Goal: Information Seeking & Learning: Learn about a topic

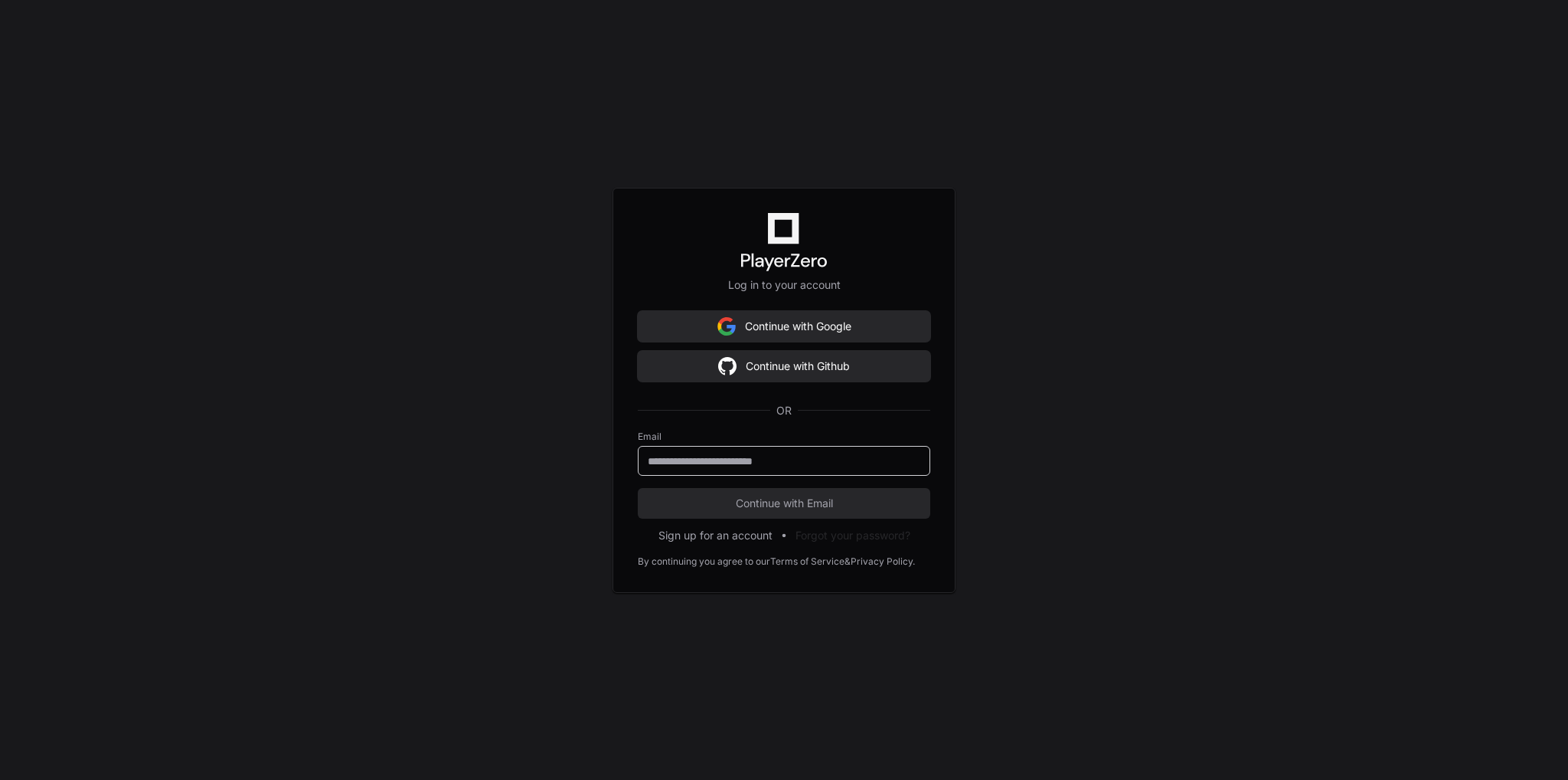
click at [823, 460] on input "email" at bounding box center [783, 461] width 272 height 15
type input "**********"
click at [838, 503] on span "Continue with Email" at bounding box center [783, 503] width 293 height 15
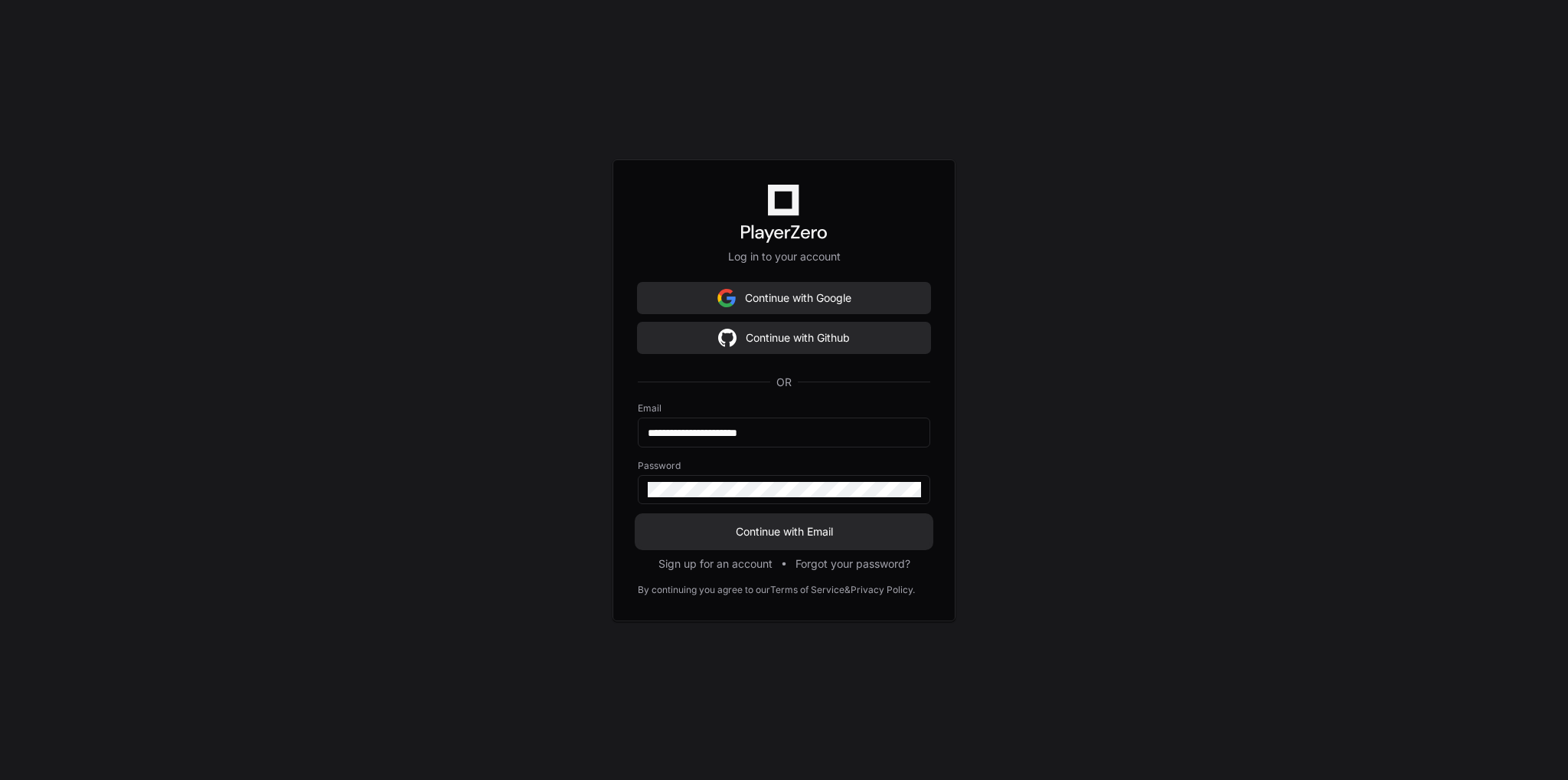
click at [833, 537] on span "Continue with Email" at bounding box center [783, 531] width 293 height 15
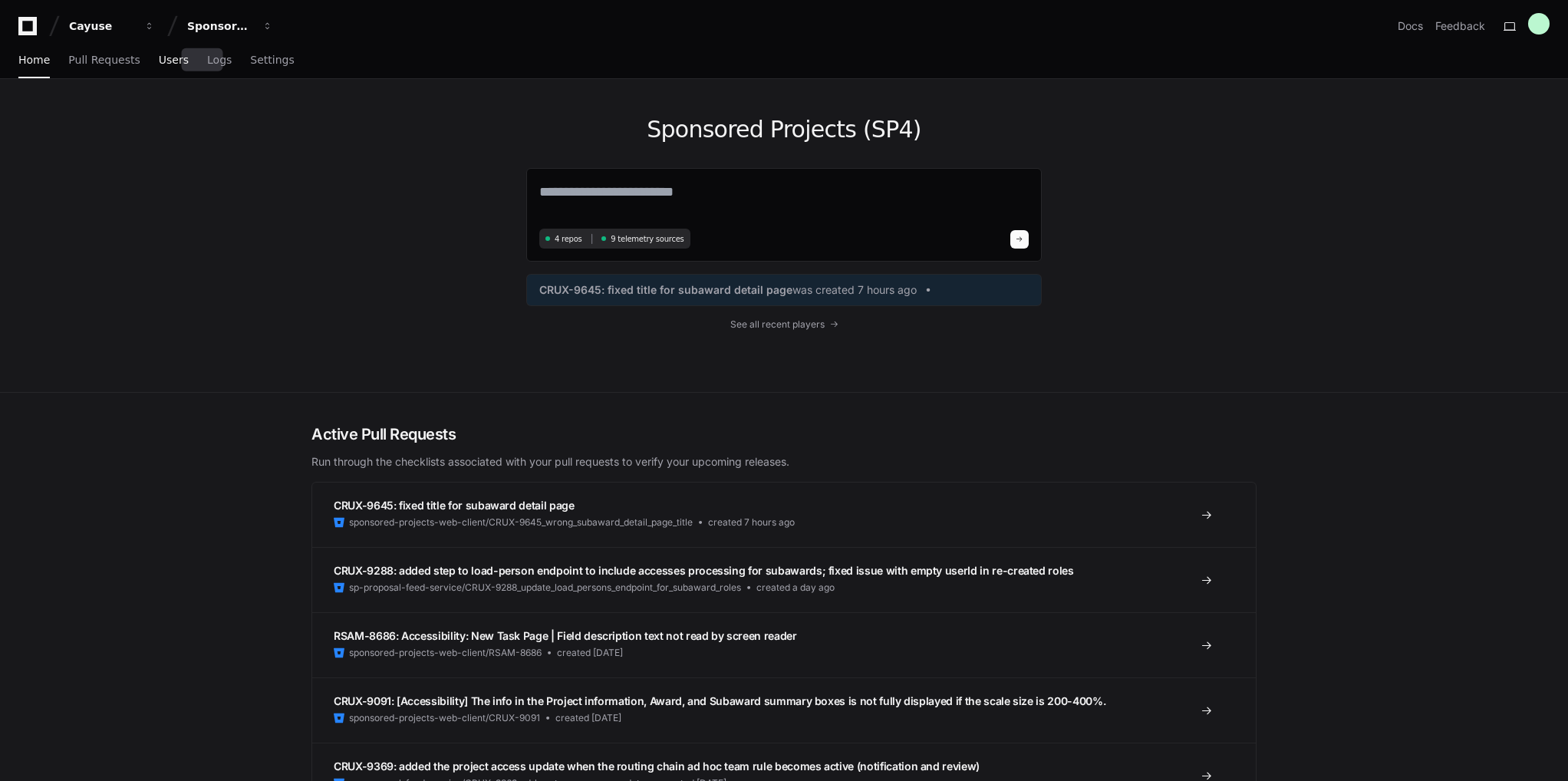
click at [170, 57] on span "Users" at bounding box center [173, 59] width 30 height 9
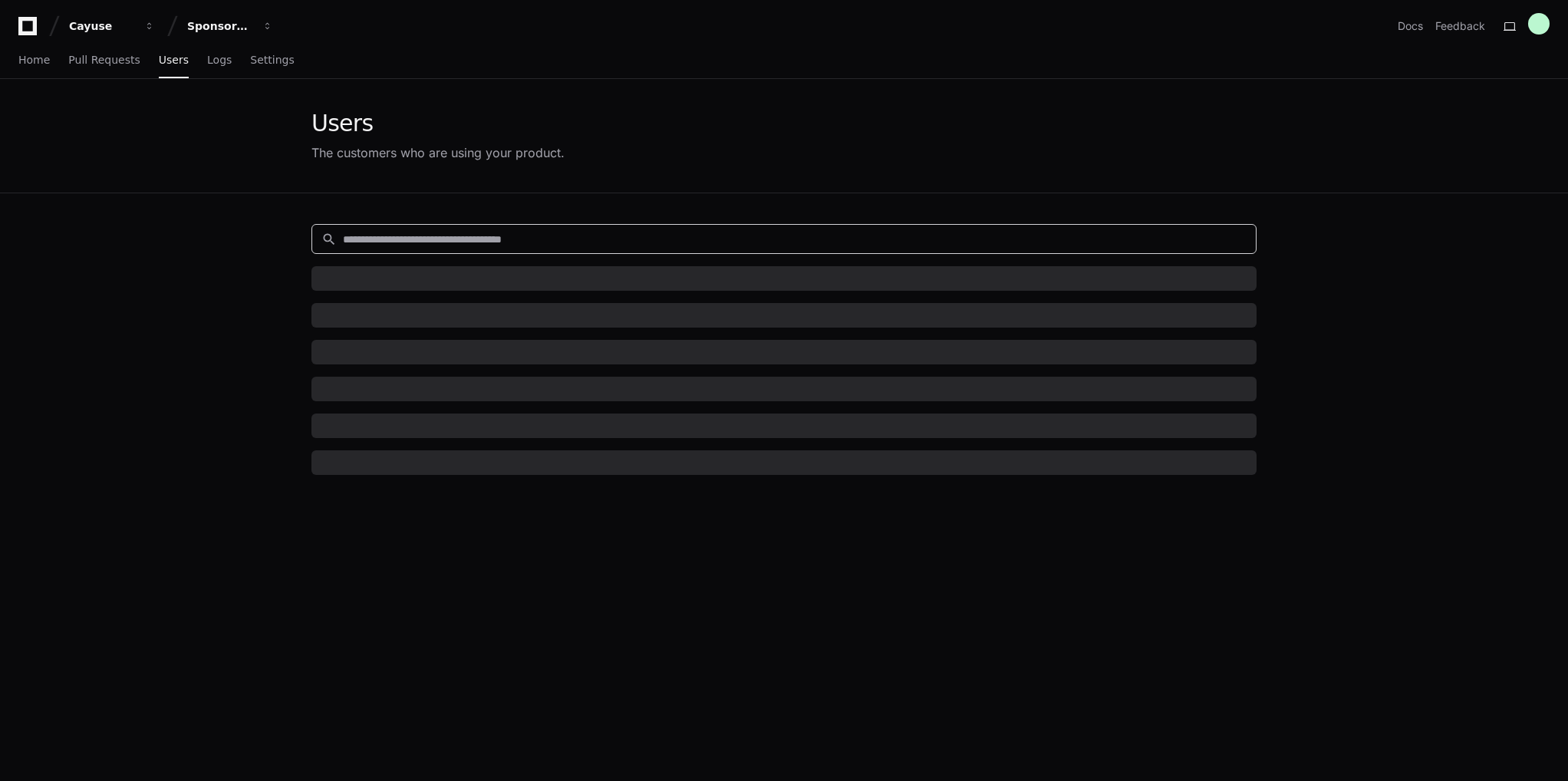
click at [478, 240] on input at bounding box center [795, 239] width 904 height 15
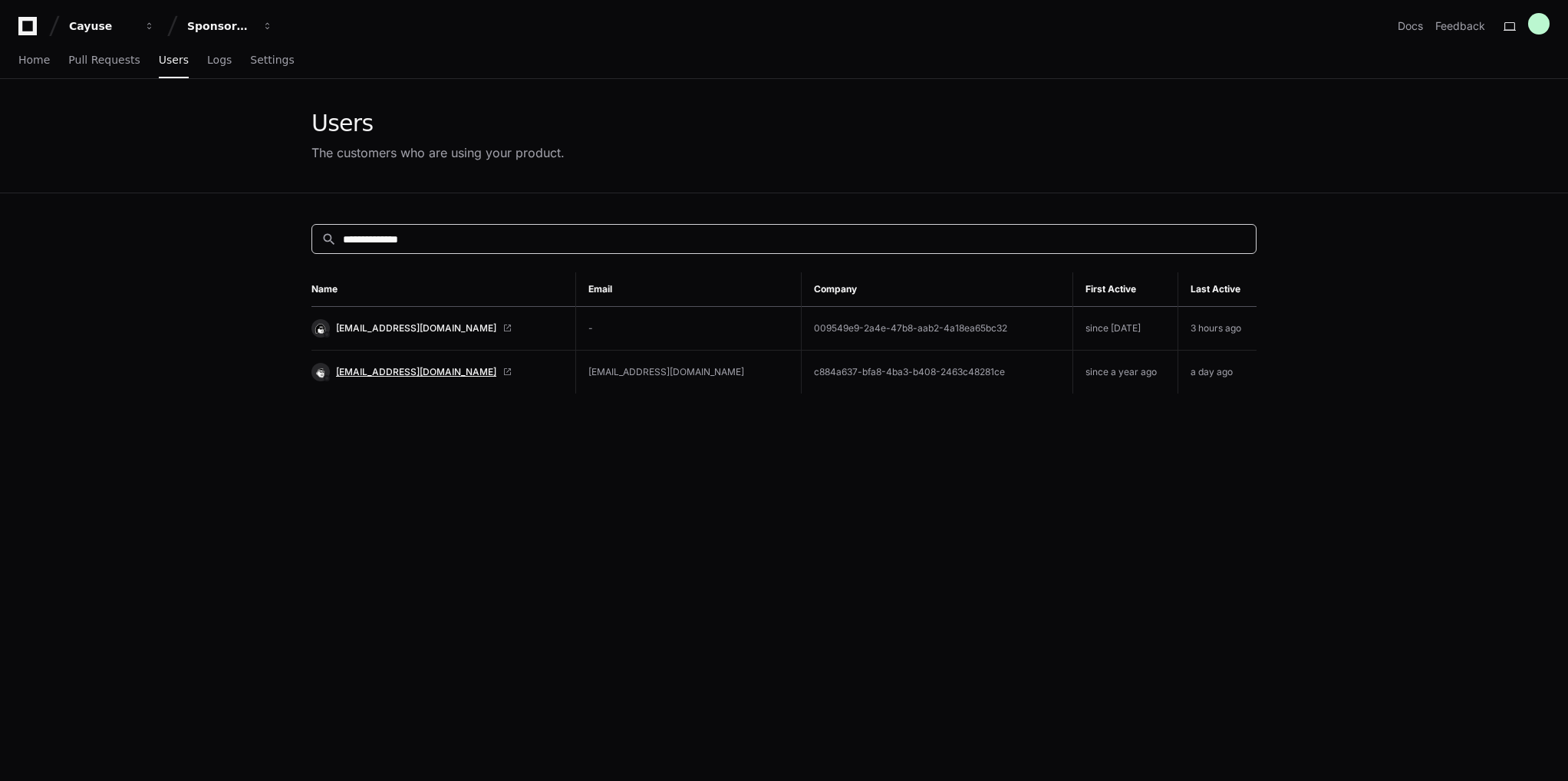
type input "**********"
click at [389, 371] on span "[EMAIL_ADDRESS][DOMAIN_NAME]" at bounding box center [416, 372] width 161 height 13
click at [30, 62] on span "Home" at bounding box center [34, 59] width 31 height 9
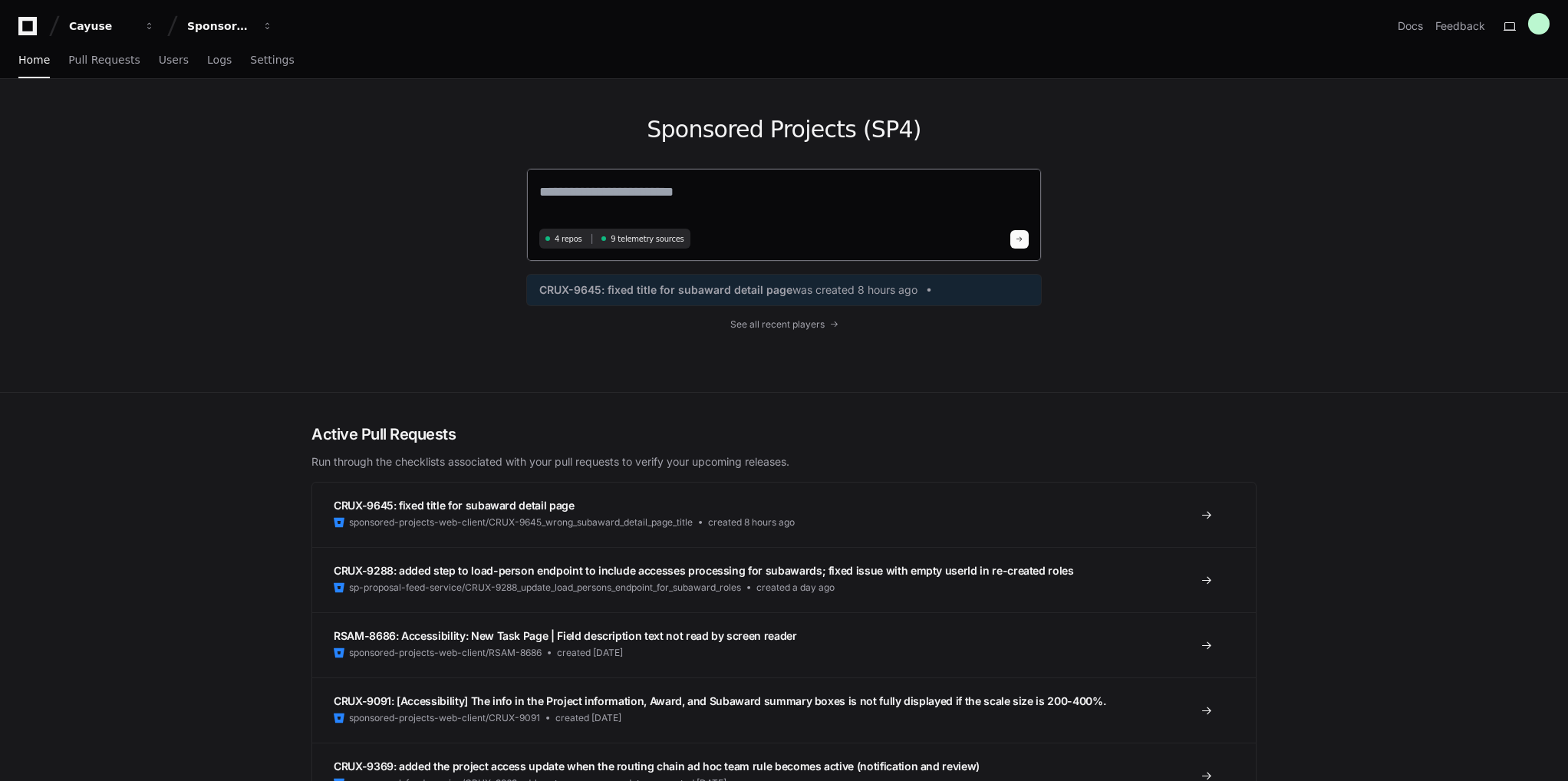
click at [645, 182] on textarea at bounding box center [783, 202] width 489 height 43
click at [646, 187] on textarea "To enrich screen reader interactions, please activate Accessibility in Grammarl…" at bounding box center [783, 202] width 489 height 43
paste textarea "**********"
click at [737, 190] on textarea "**********" at bounding box center [783, 201] width 489 height 41
type textarea "**********"
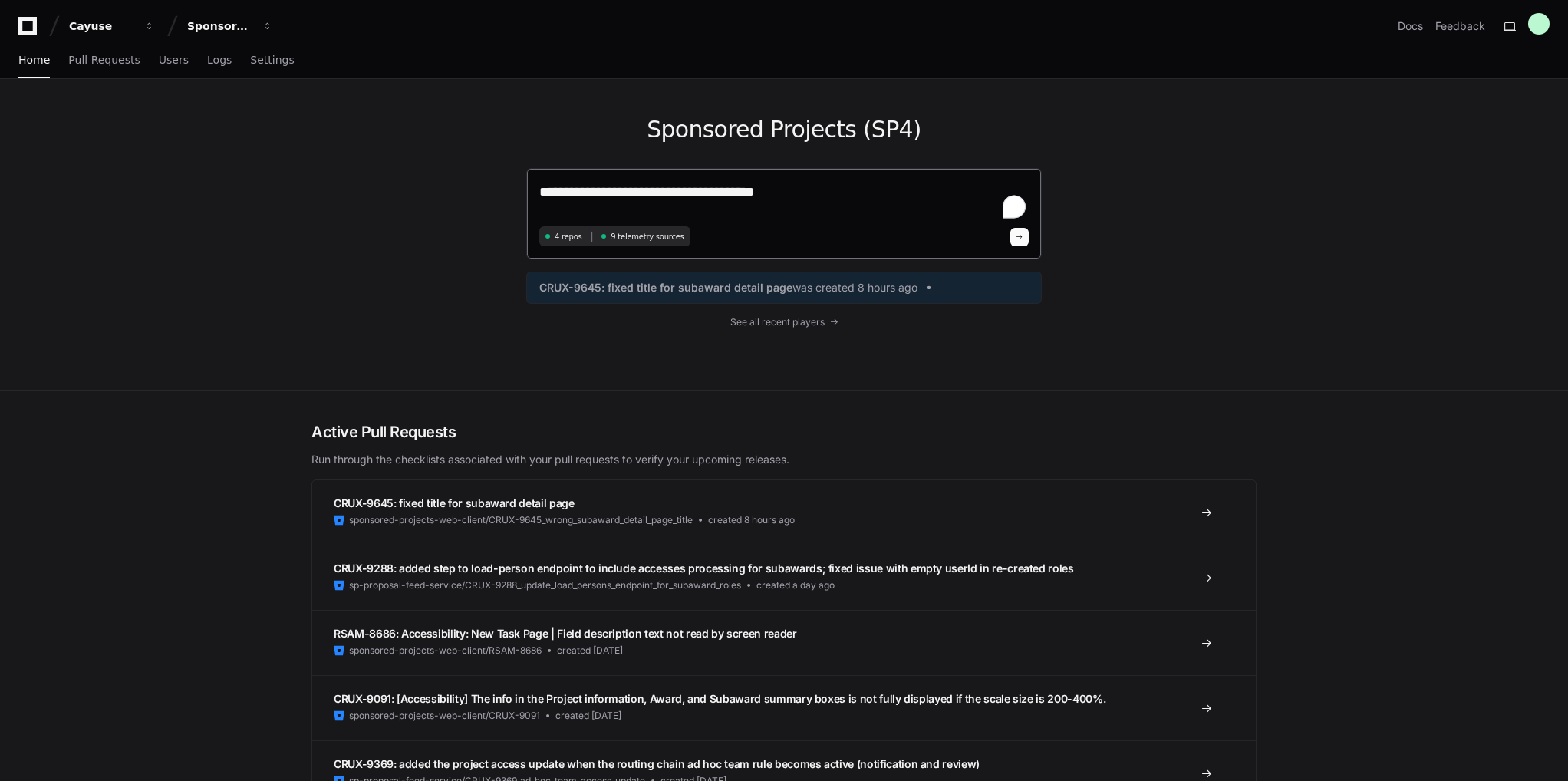
click at [824, 187] on textarea "**********" at bounding box center [783, 201] width 489 height 41
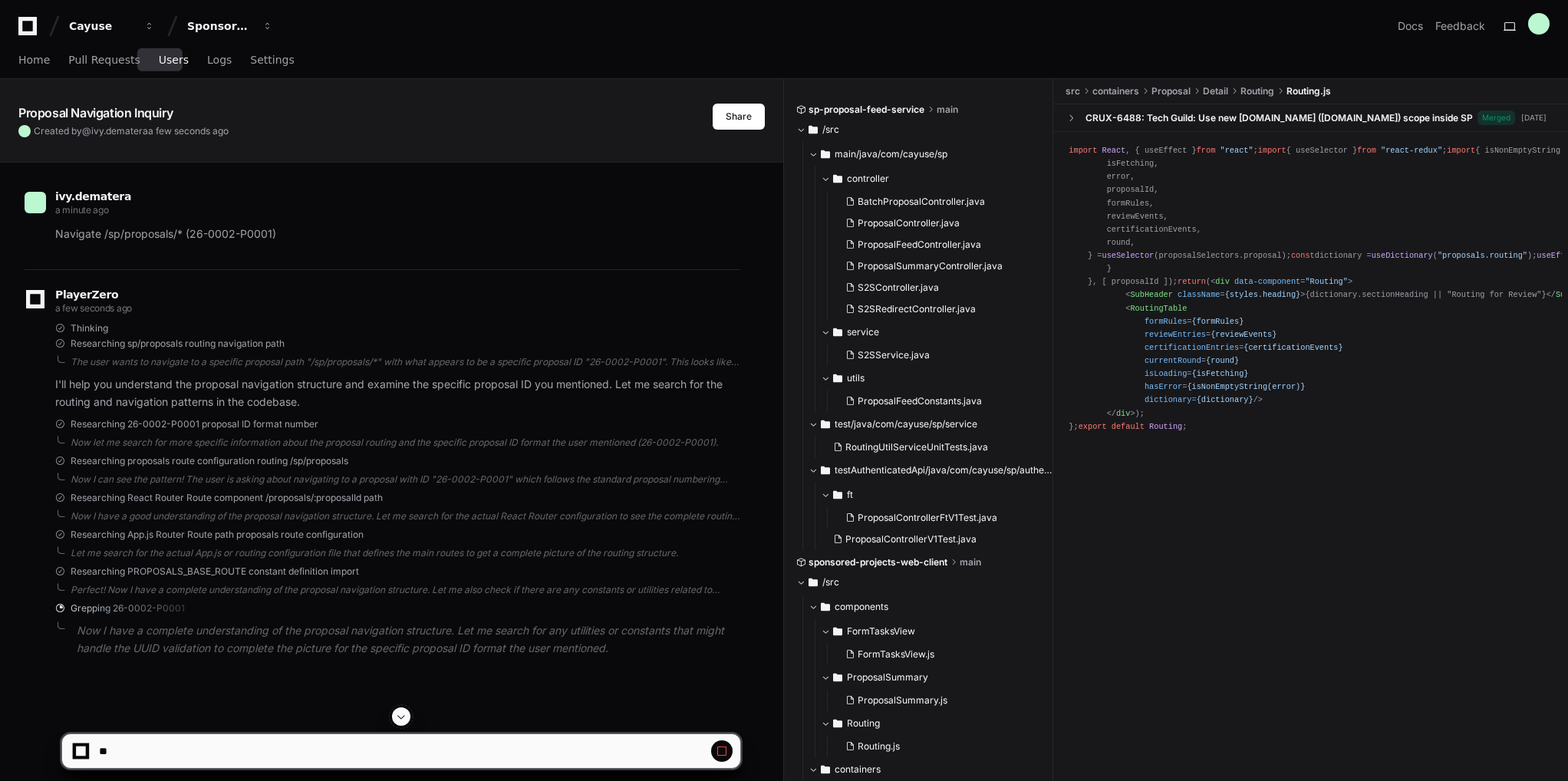
click at [161, 62] on span "Users" at bounding box center [173, 59] width 30 height 9
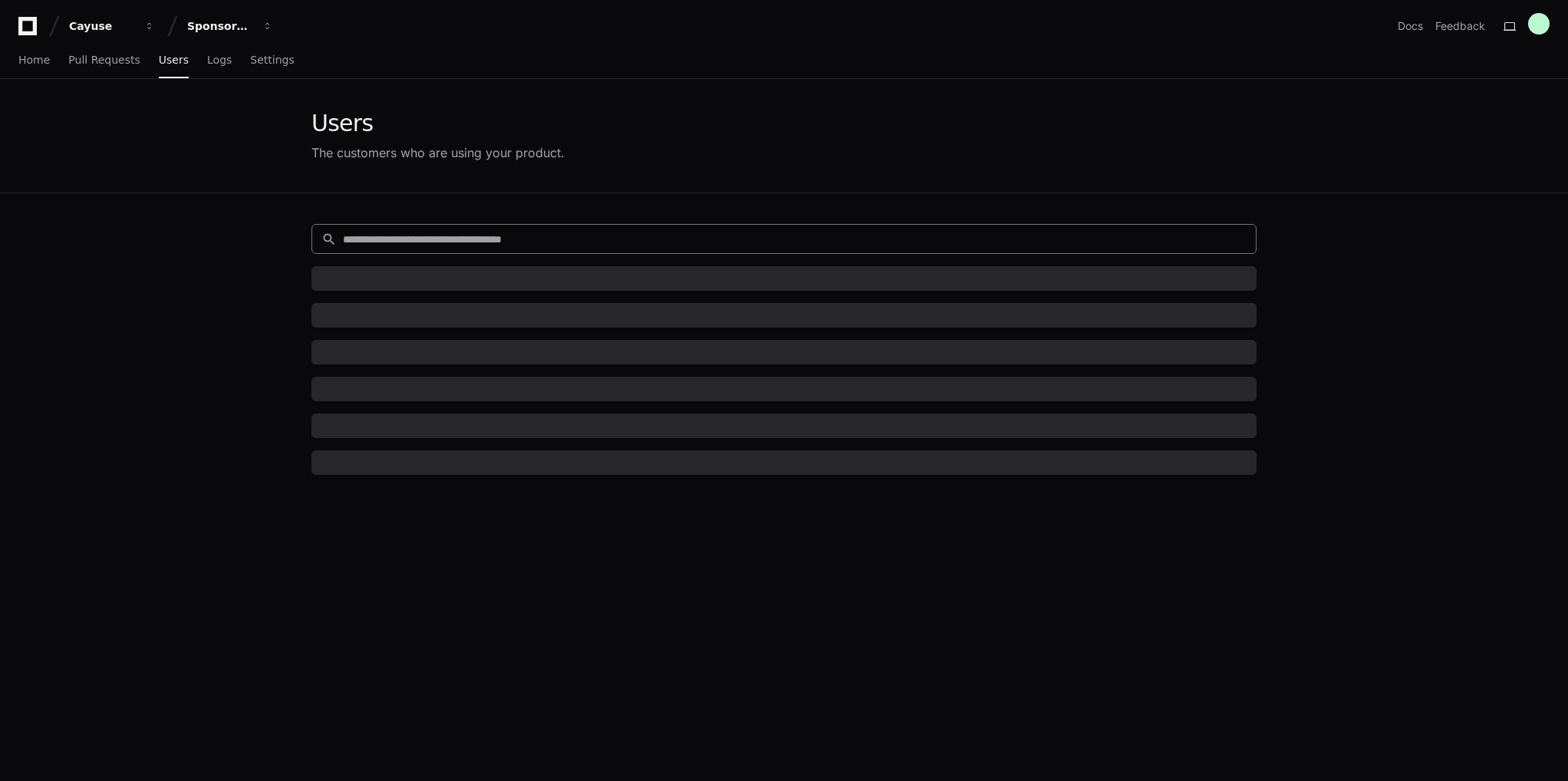
click at [588, 237] on input at bounding box center [795, 239] width 904 height 15
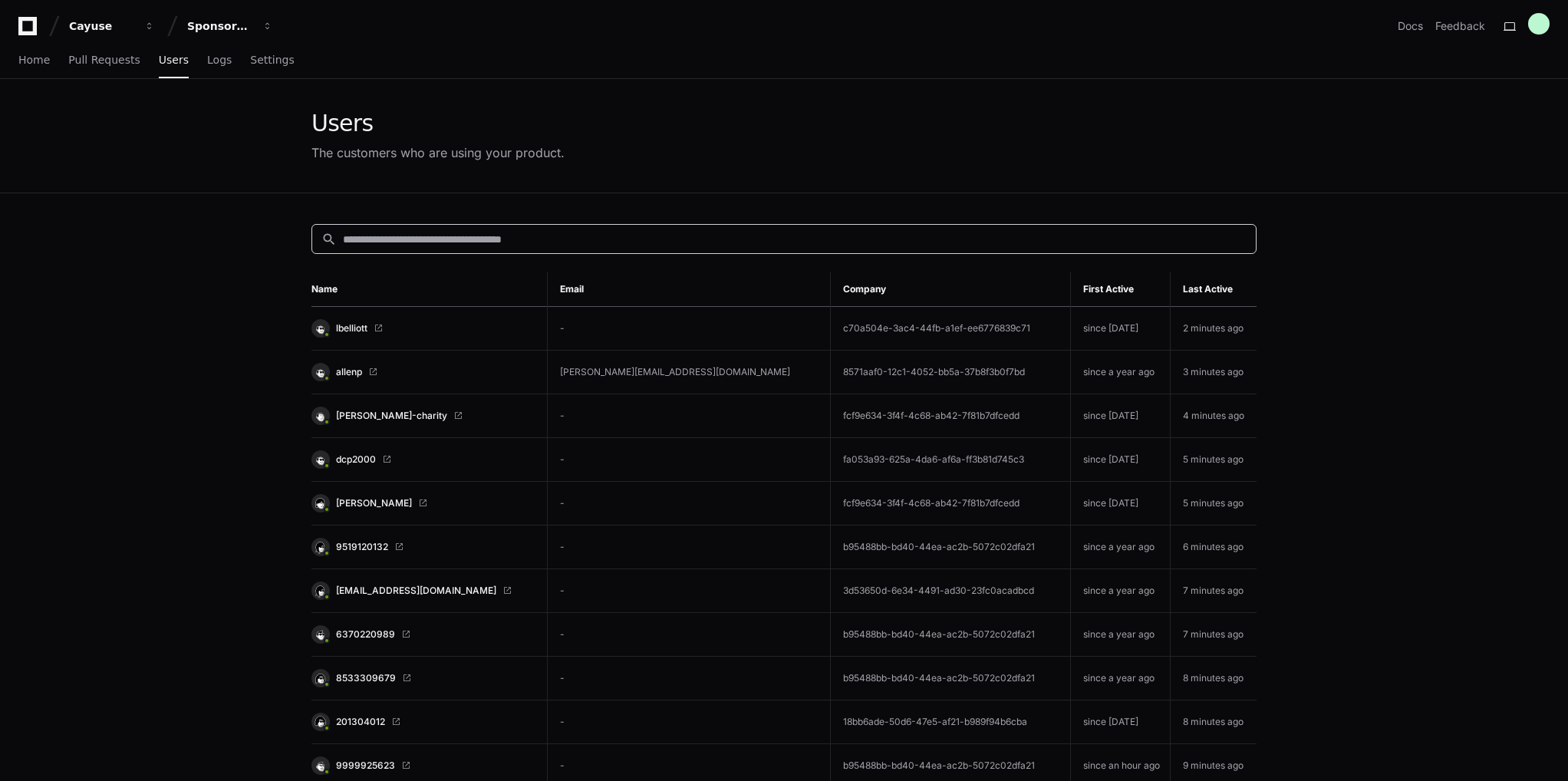
click at [426, 237] on input at bounding box center [795, 239] width 904 height 15
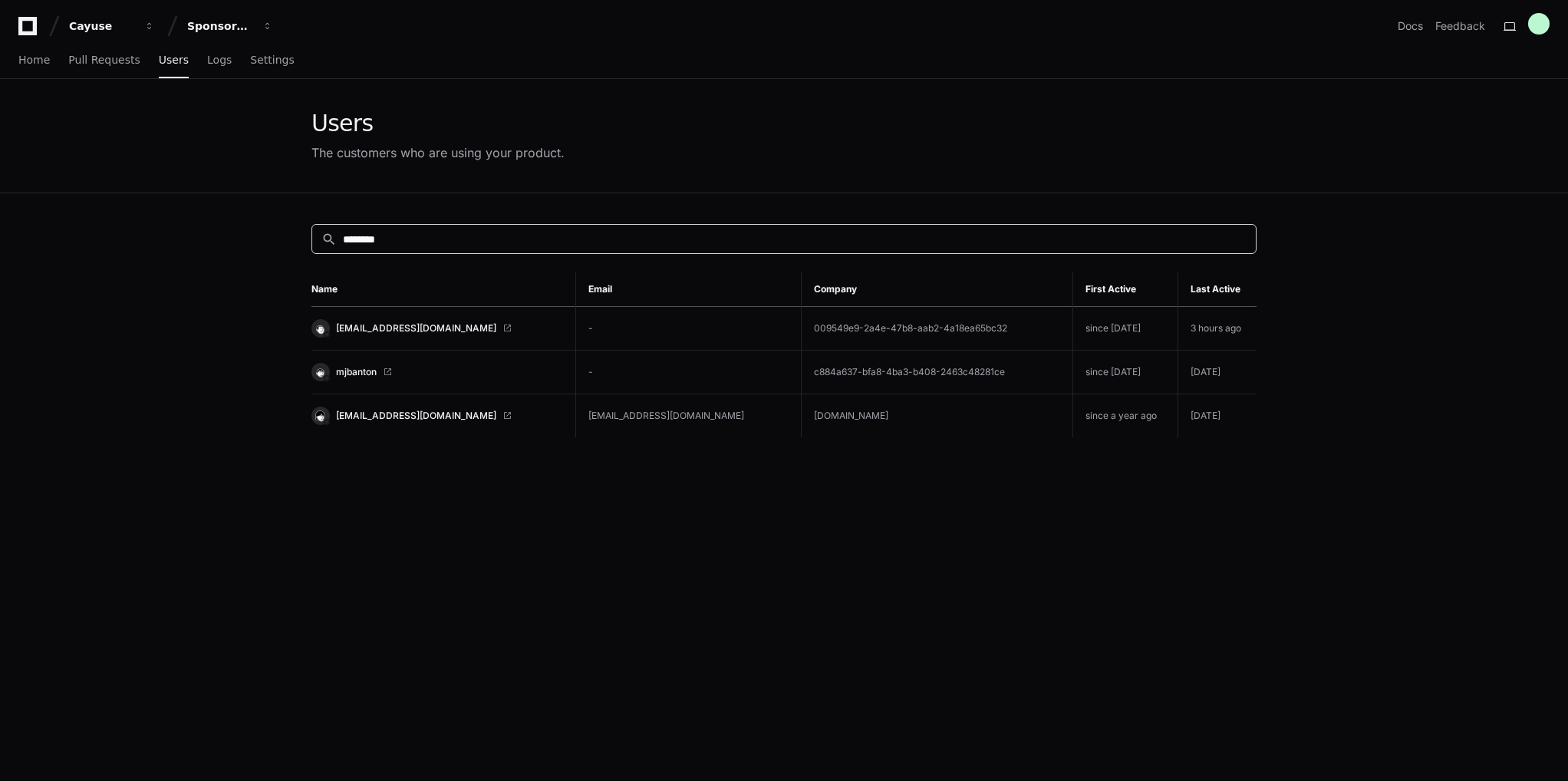
click at [1007, 630] on div "search ******** Name Email Company First Active Last Active mjbanton@wm.edu - 0…" at bounding box center [784, 583] width 982 height 781
click at [423, 495] on div "search ******** Name Email Company First Active Last Active mjbanton@wm.edu - 0…" at bounding box center [784, 583] width 982 height 781
click at [366, 324] on span "mjbanton@wm.edu" at bounding box center [416, 328] width 161 height 13
drag, startPoint x: 416, startPoint y: 240, endPoint x: 329, endPoint y: 232, distance: 87.4
click at [329, 232] on div "search ********" at bounding box center [780, 238] width 934 height 16
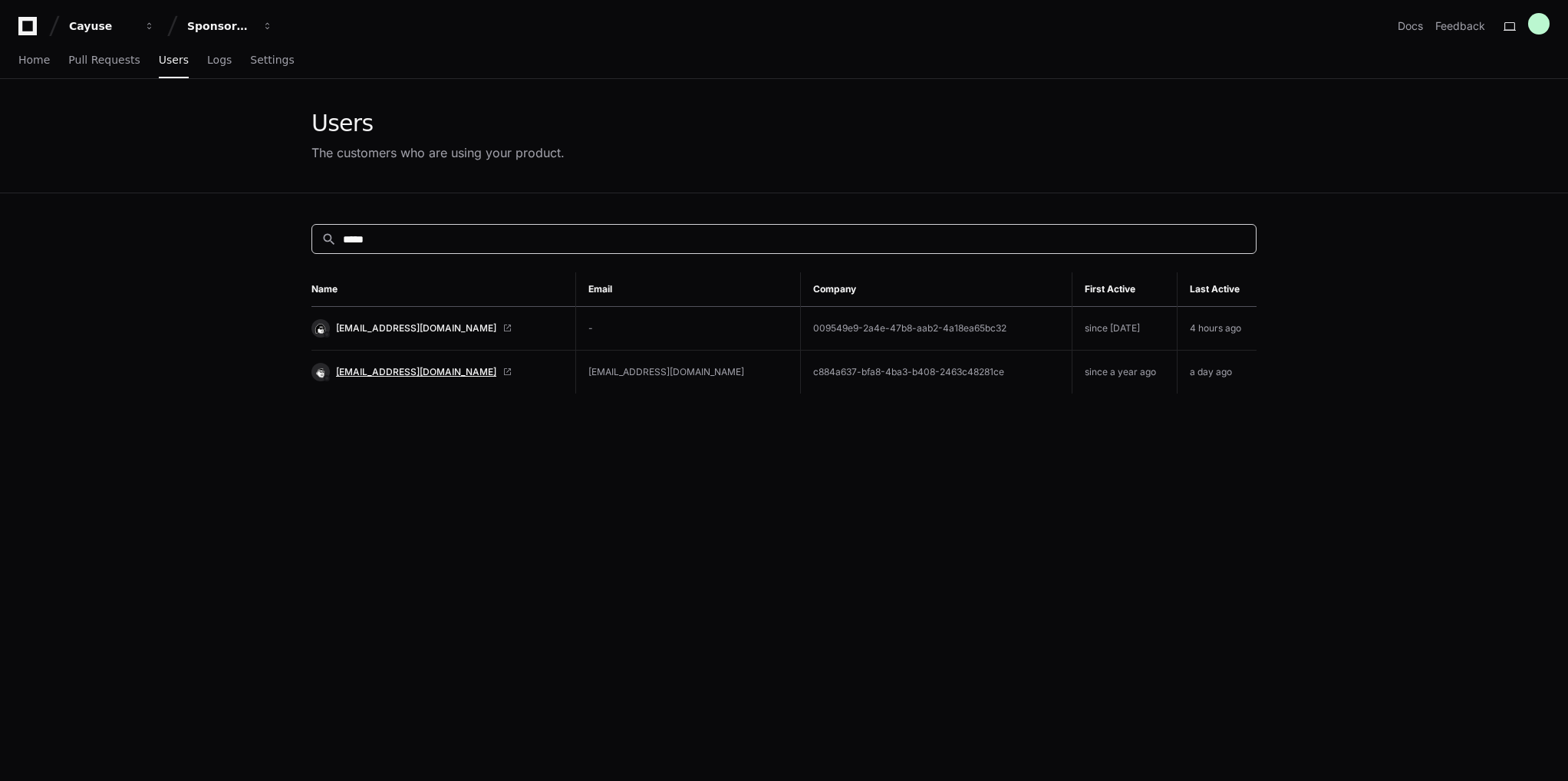
type input "*****"
click at [438, 447] on div "search ***** Name Email Company First Active Last Active mmeaton@wm.edu - 00954…" at bounding box center [784, 583] width 982 height 781
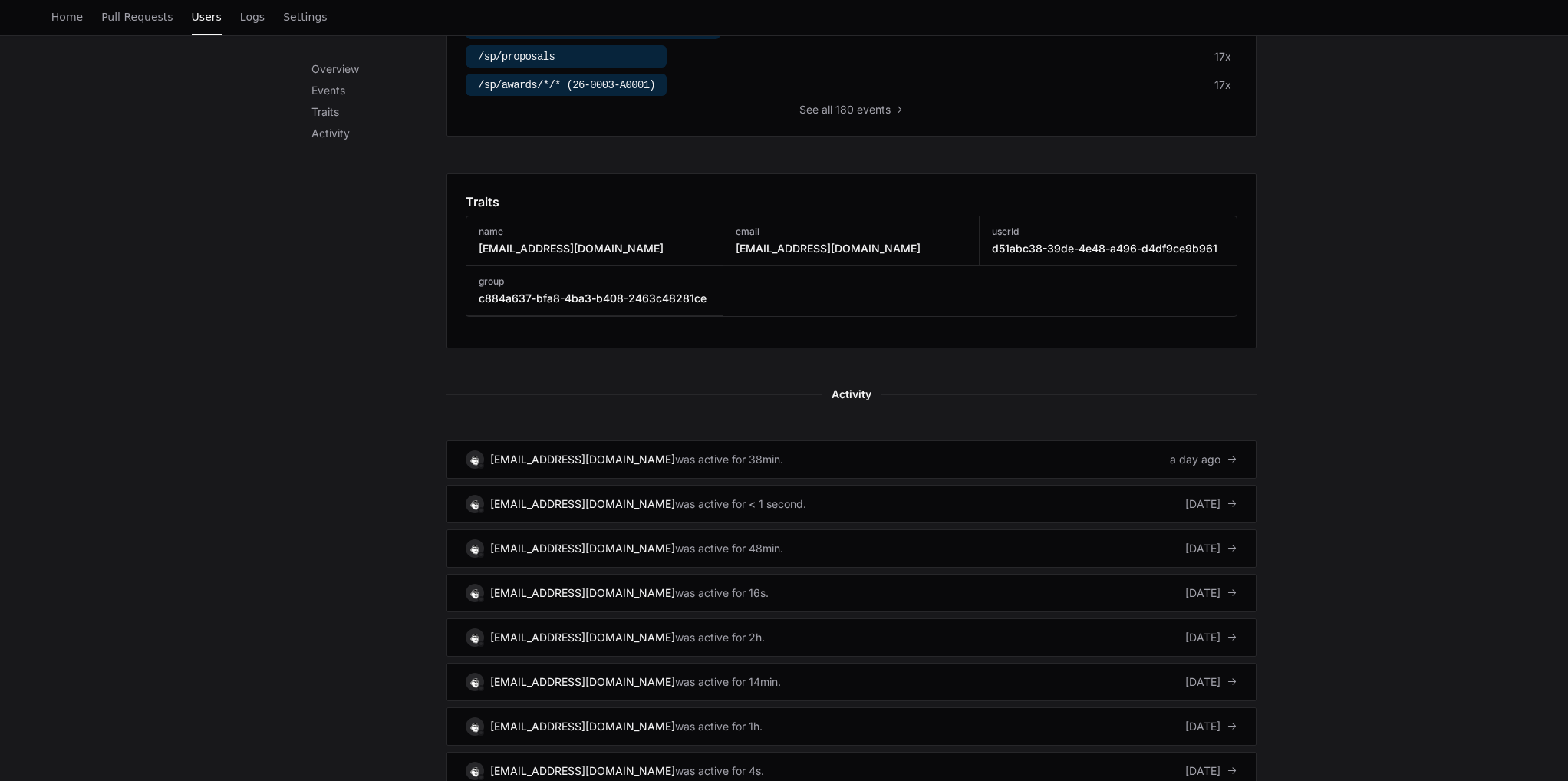
scroll to position [887, 0]
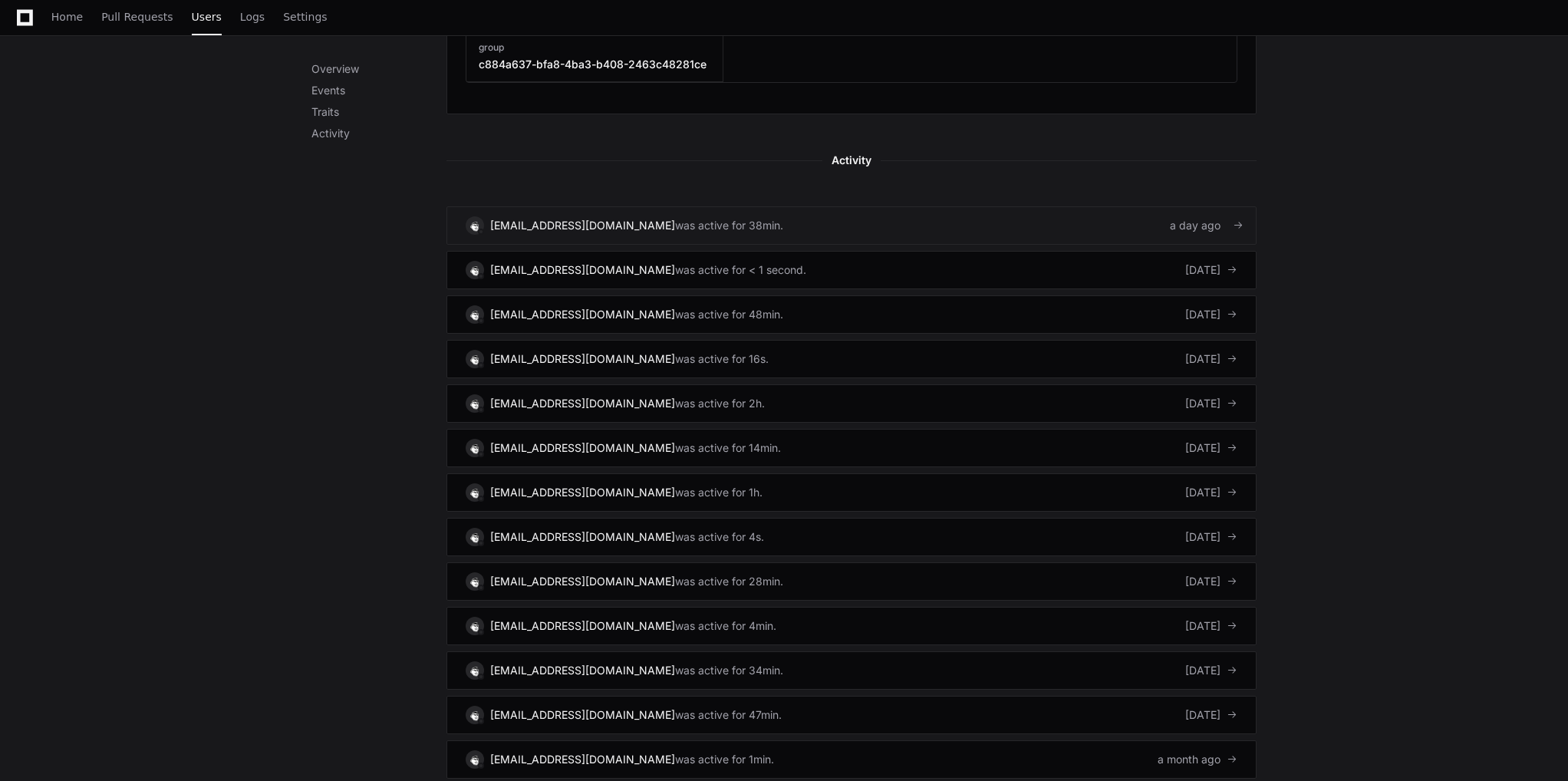
click at [563, 220] on div "[EMAIL_ADDRESS][DOMAIN_NAME]" at bounding box center [582, 225] width 185 height 15
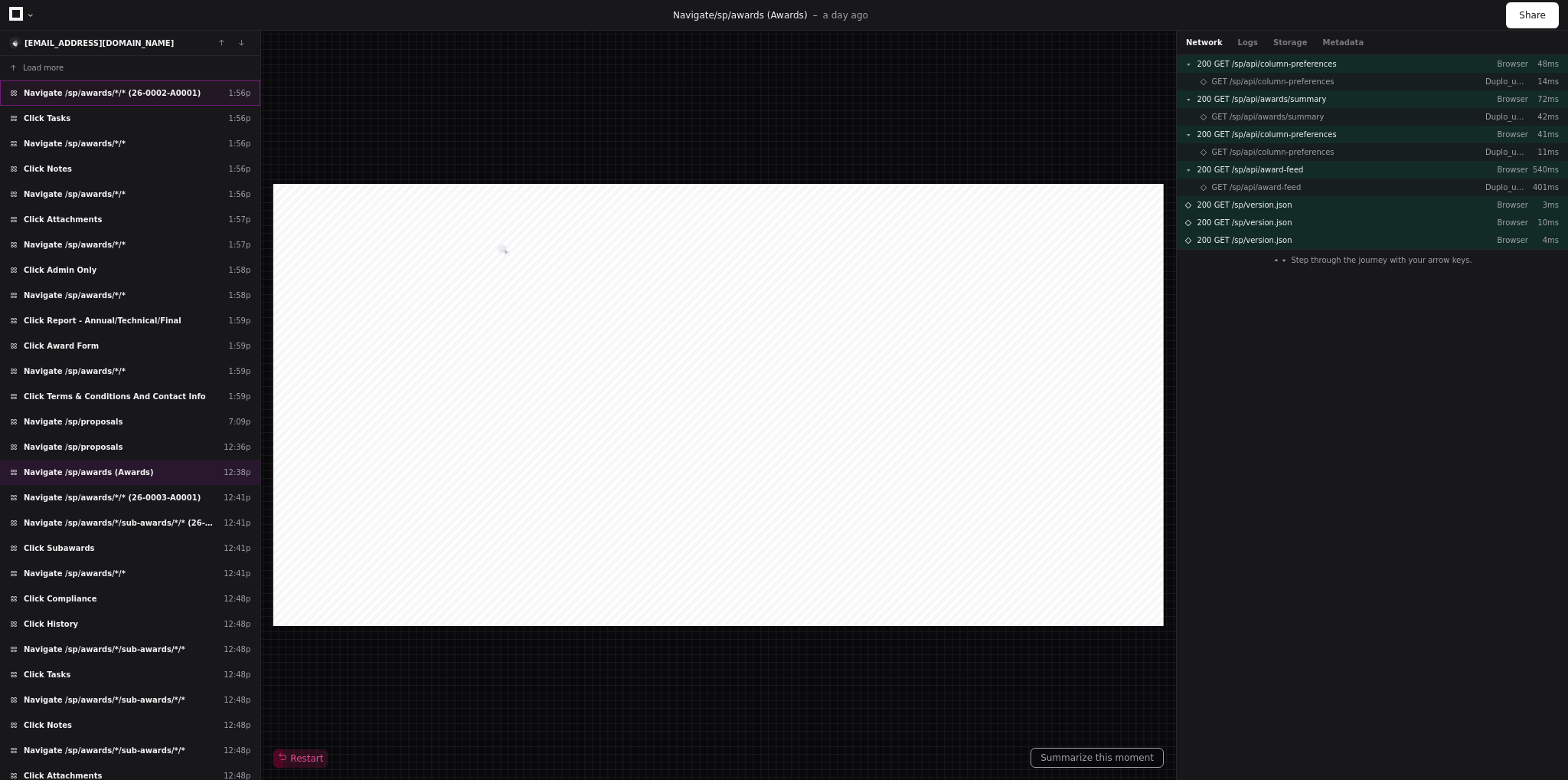
click at [134, 93] on span "Navigate /sp/awards/*/* (26-0002-A0001)" at bounding box center [112, 94] width 177 height 12
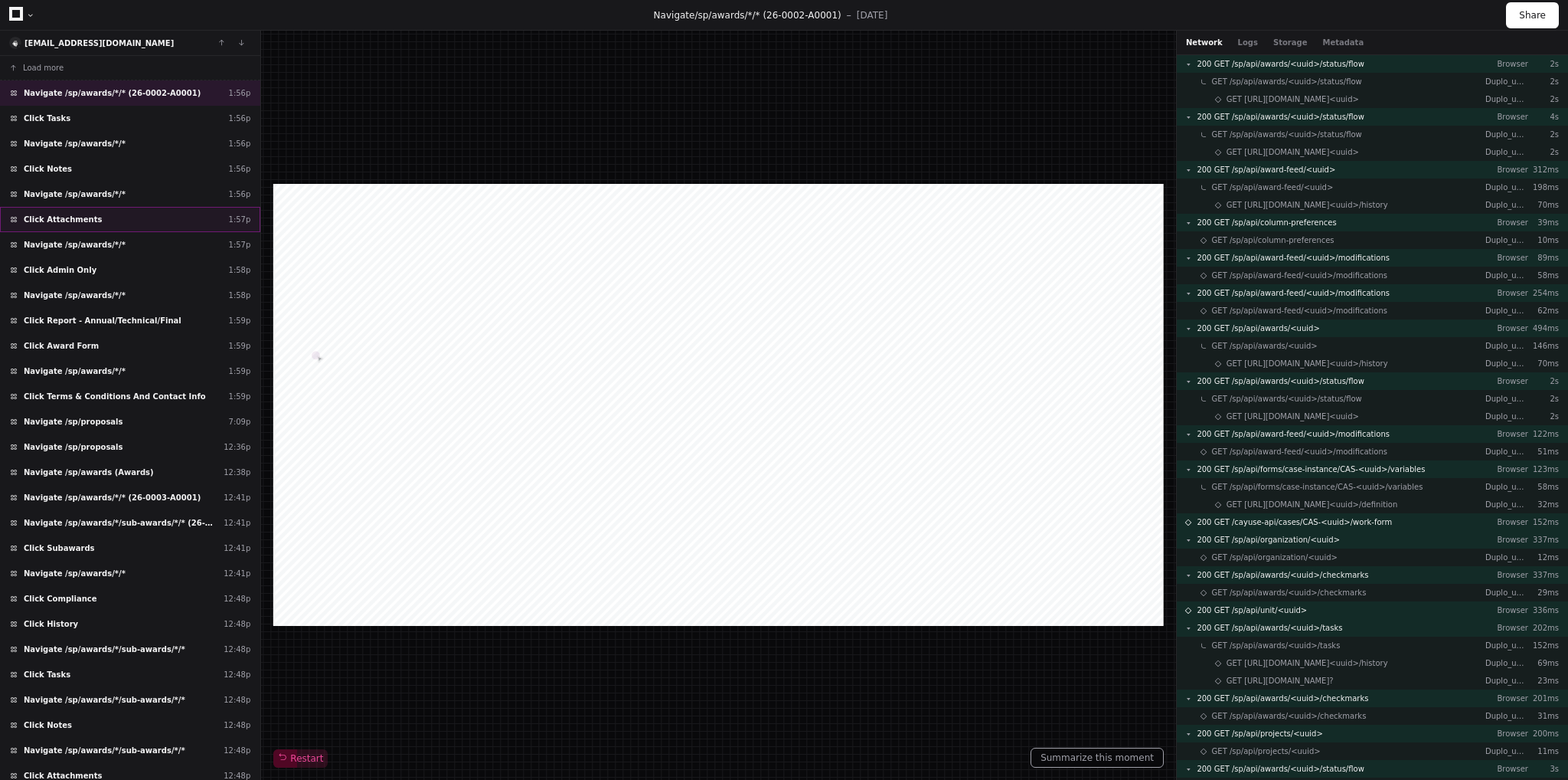
click at [58, 220] on span "Click Attachments" at bounding box center [62, 219] width 78 height 12
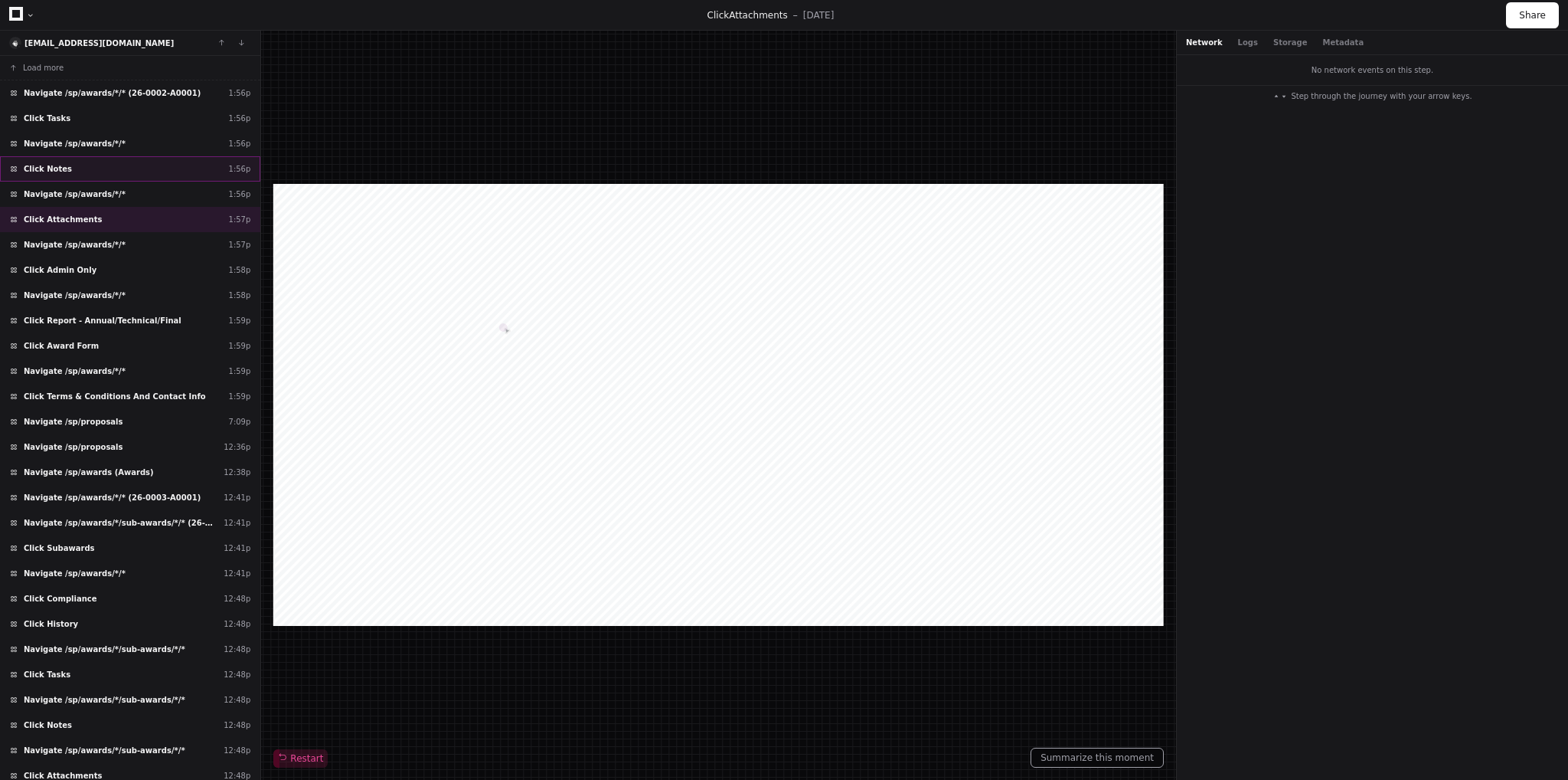
click at [62, 163] on span "Click Notes" at bounding box center [47, 169] width 48 height 12
click at [49, 196] on span "Navigate /sp/awards/*/*" at bounding box center [74, 194] width 102 height 12
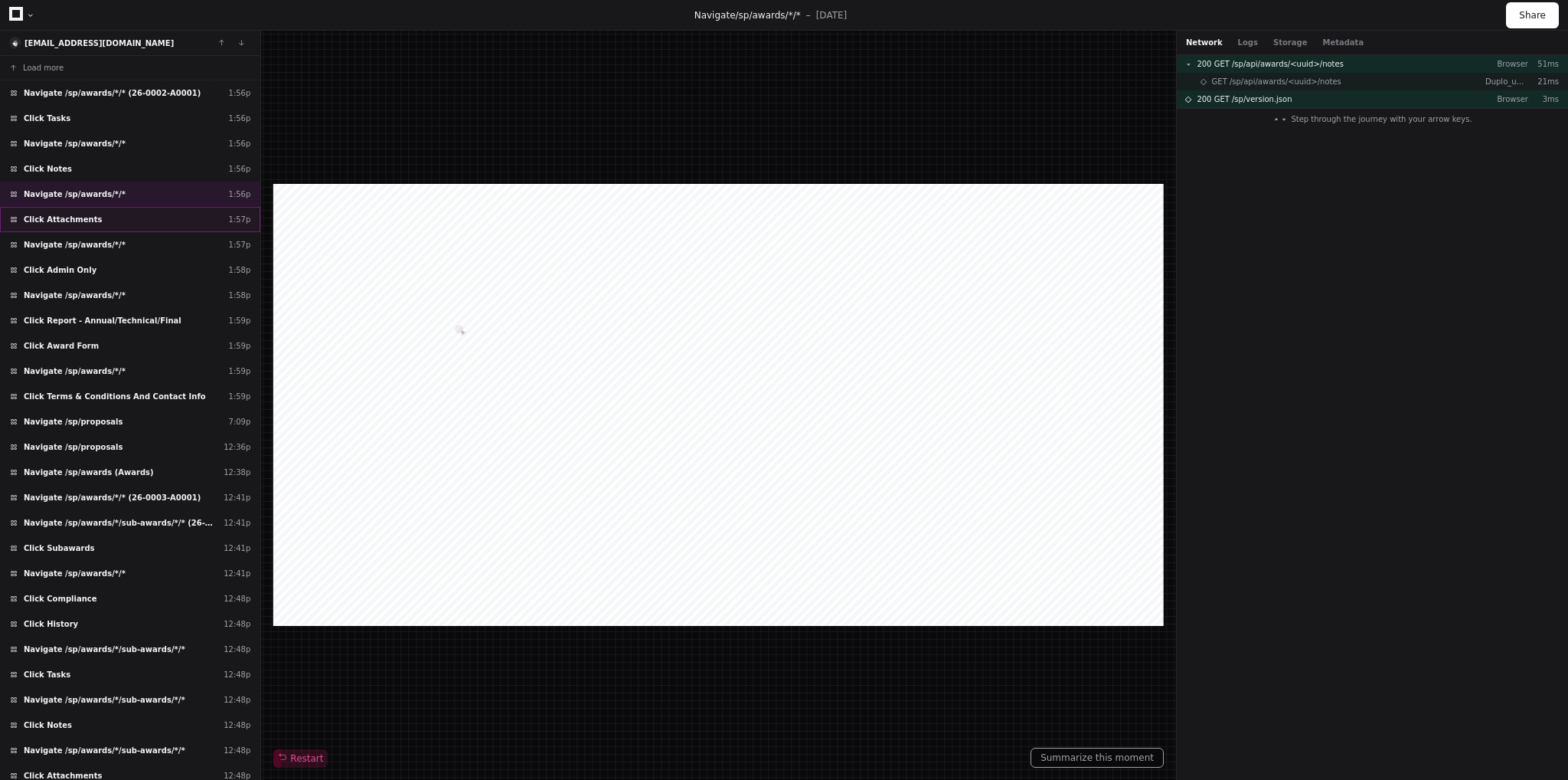
click at [63, 218] on span "Click Attachments" at bounding box center [62, 219] width 78 height 12
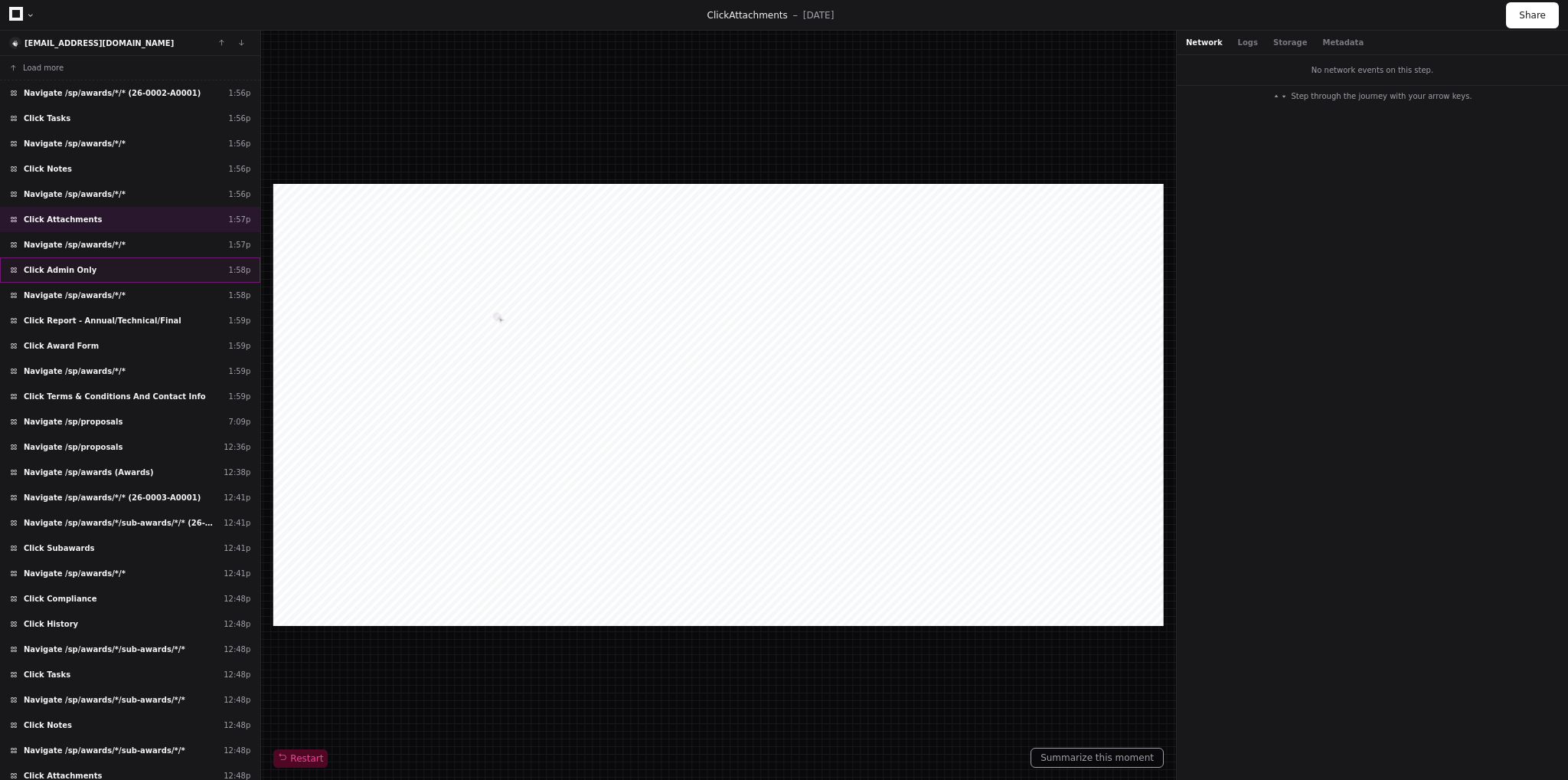
click at [87, 273] on div "Click Admin Only 1:58p" at bounding box center [130, 270] width 260 height 25
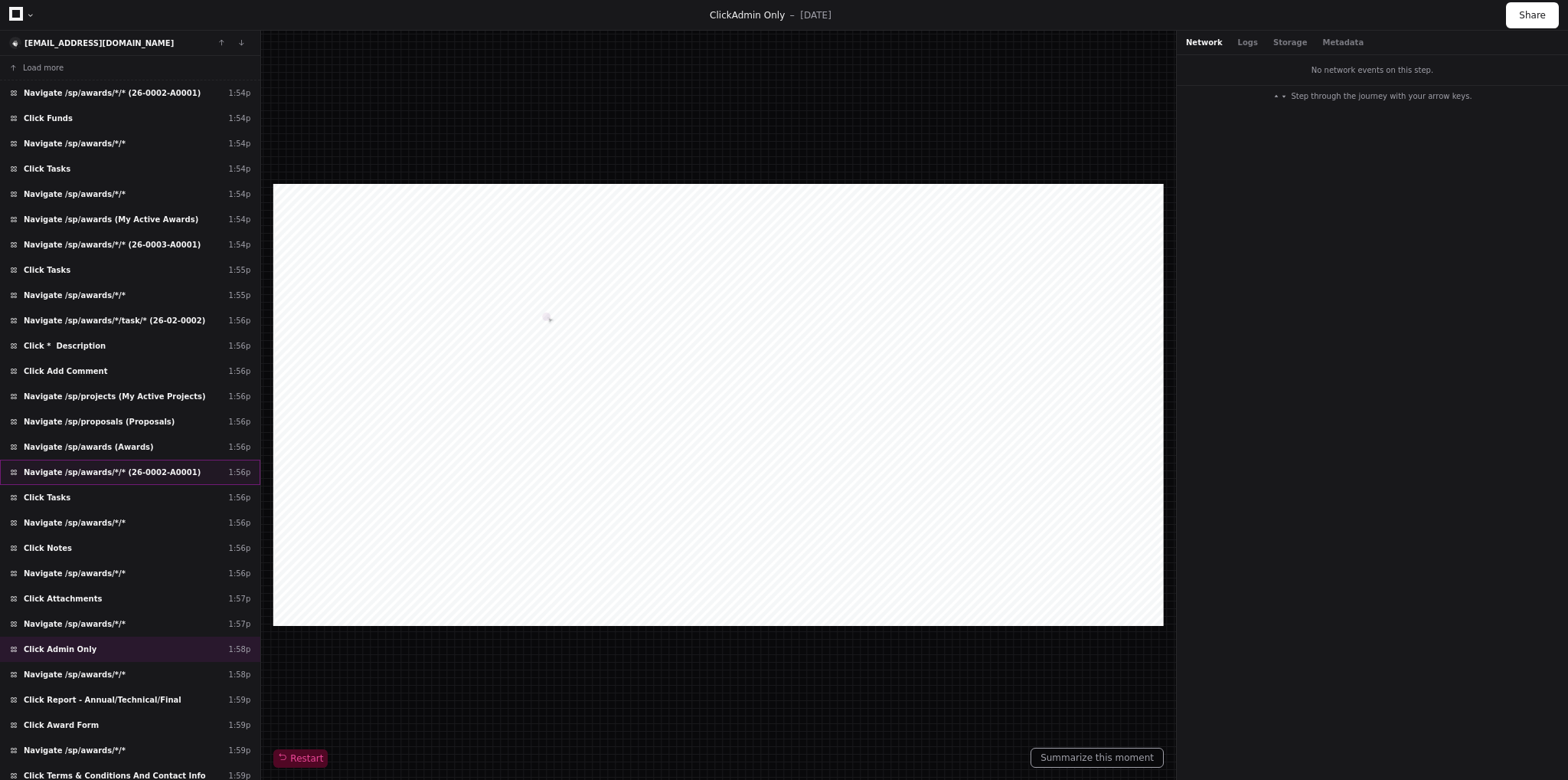
click at [157, 474] on div "Navigate /sp/awards/*/* (26-0002-A0001) 1:56p" at bounding box center [130, 472] width 260 height 25
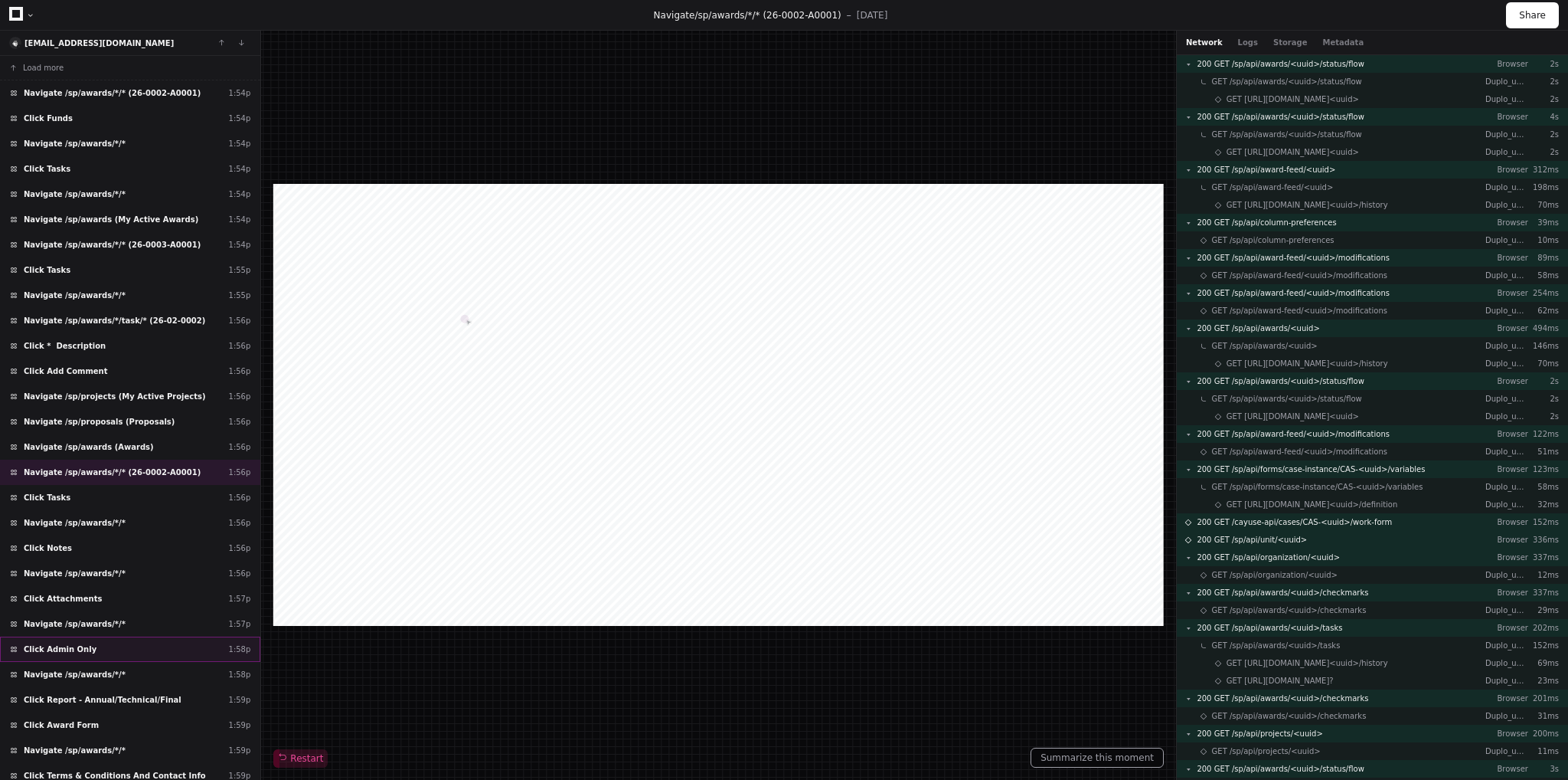
click at [103, 640] on div "Click Admin Only 1:58p" at bounding box center [130, 649] width 260 height 25
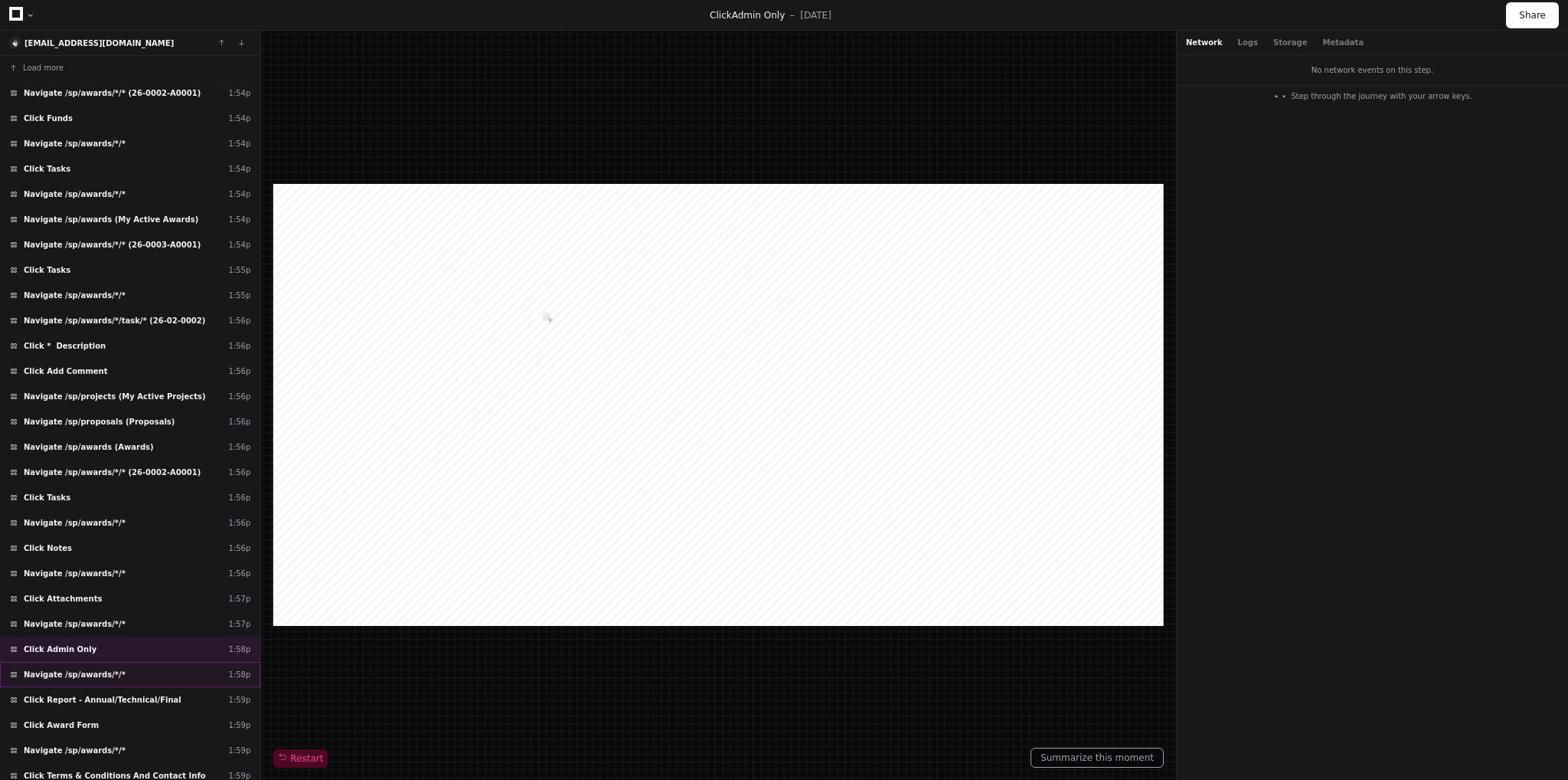
click at [112, 669] on div "Navigate /sp/awards/*/* 1:58p" at bounding box center [130, 675] width 260 height 25
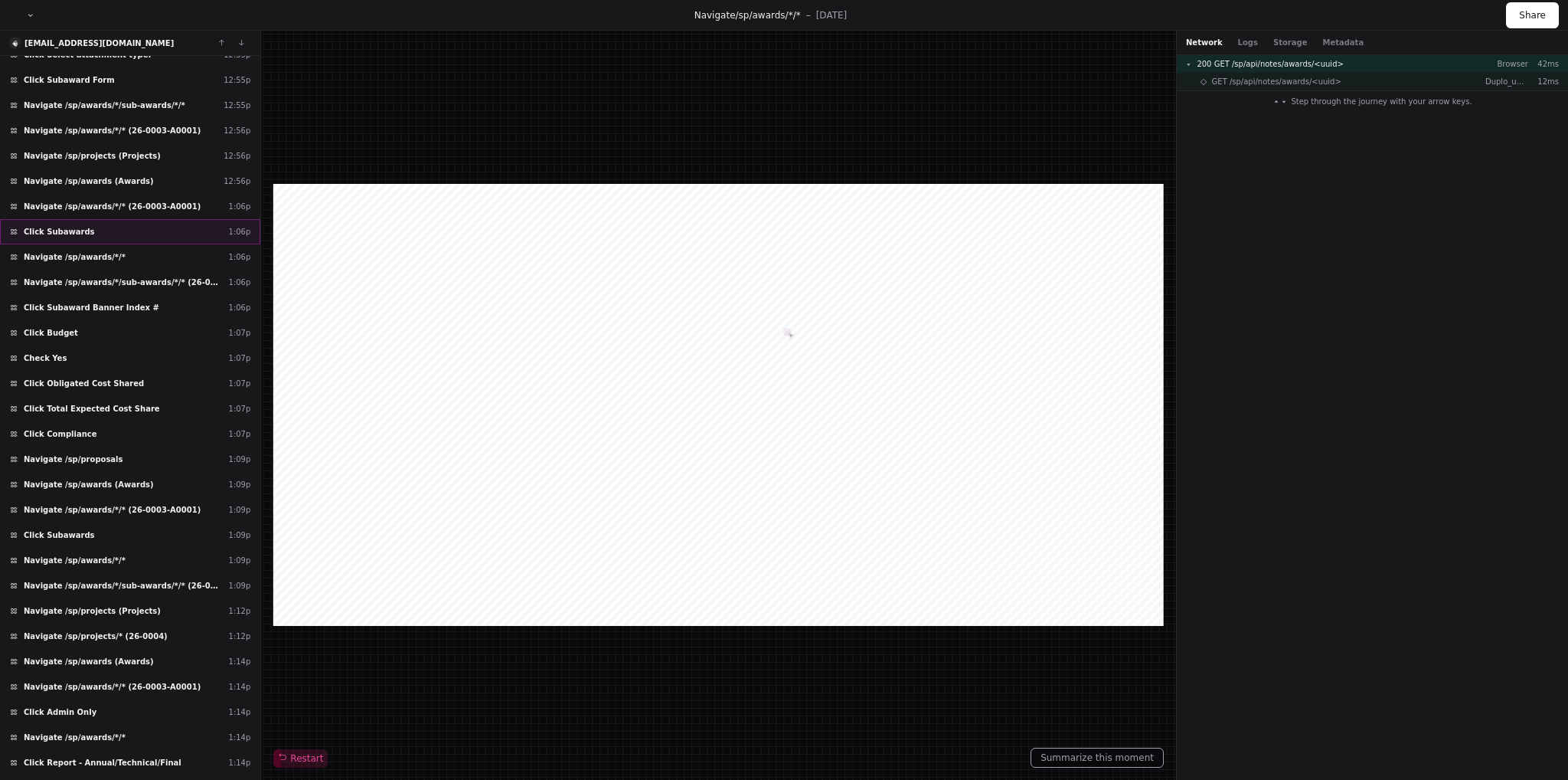
scroll to position [1746, 0]
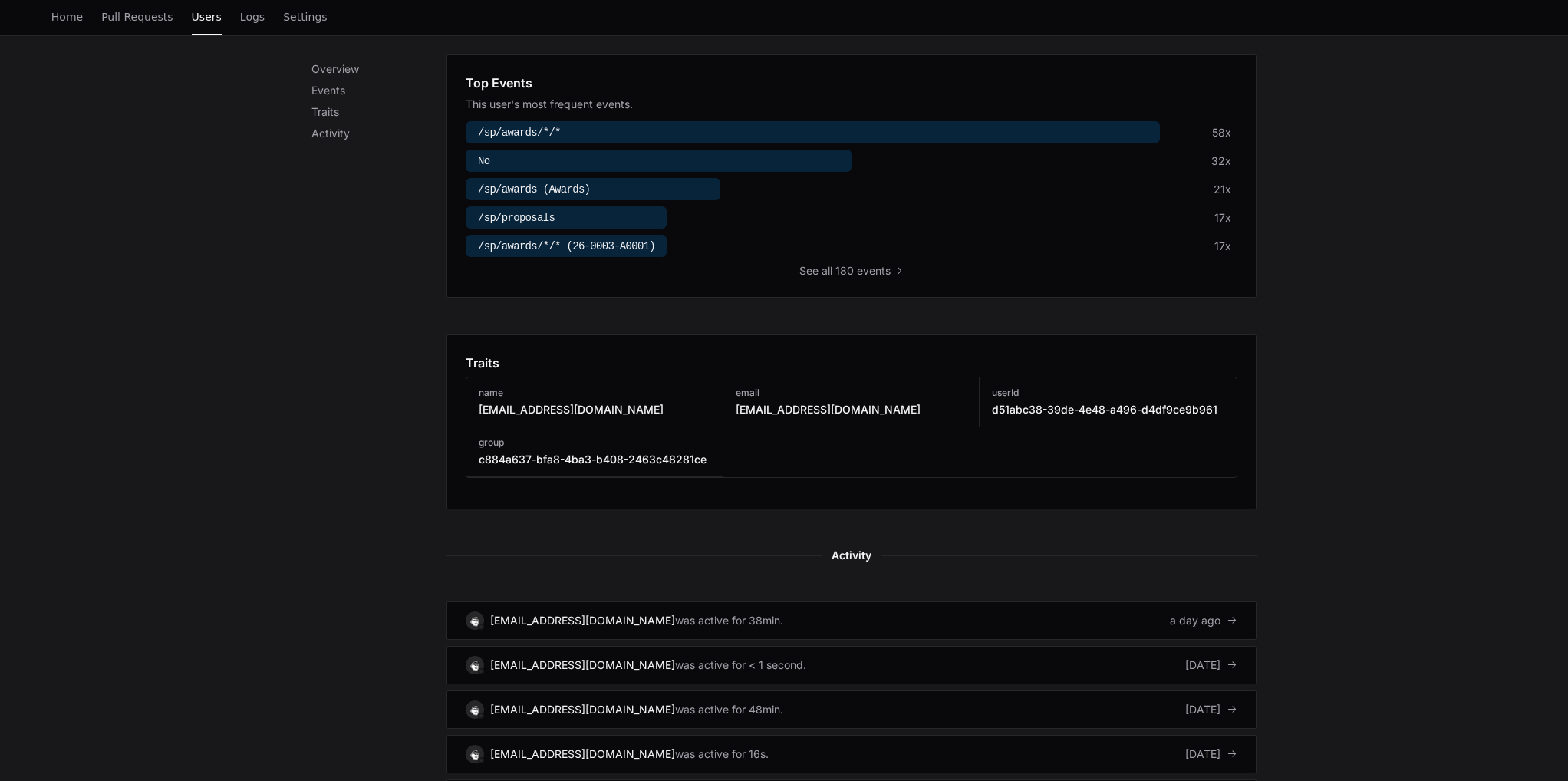
scroll to position [843, 0]
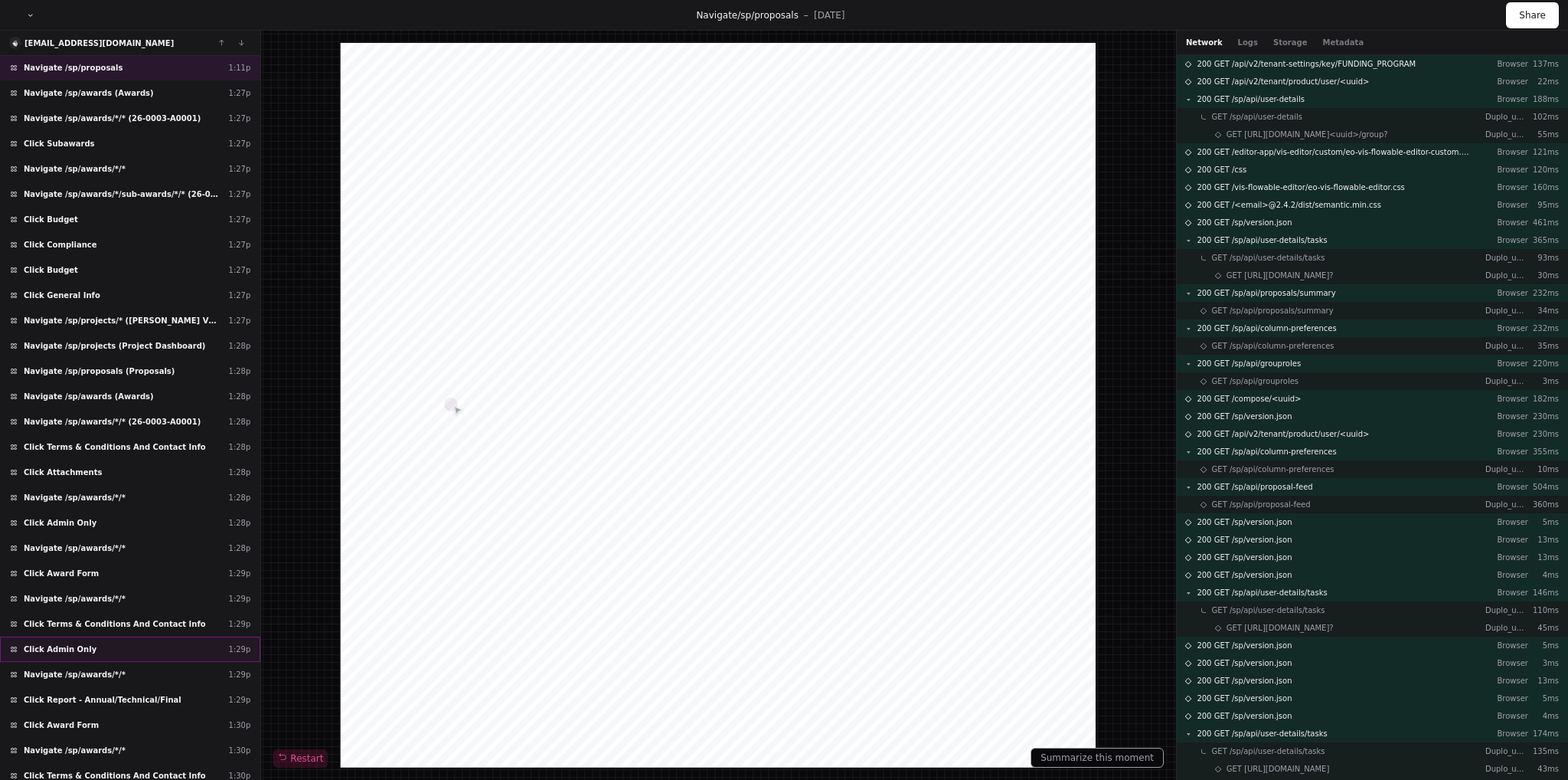
scroll to position [472, 0]
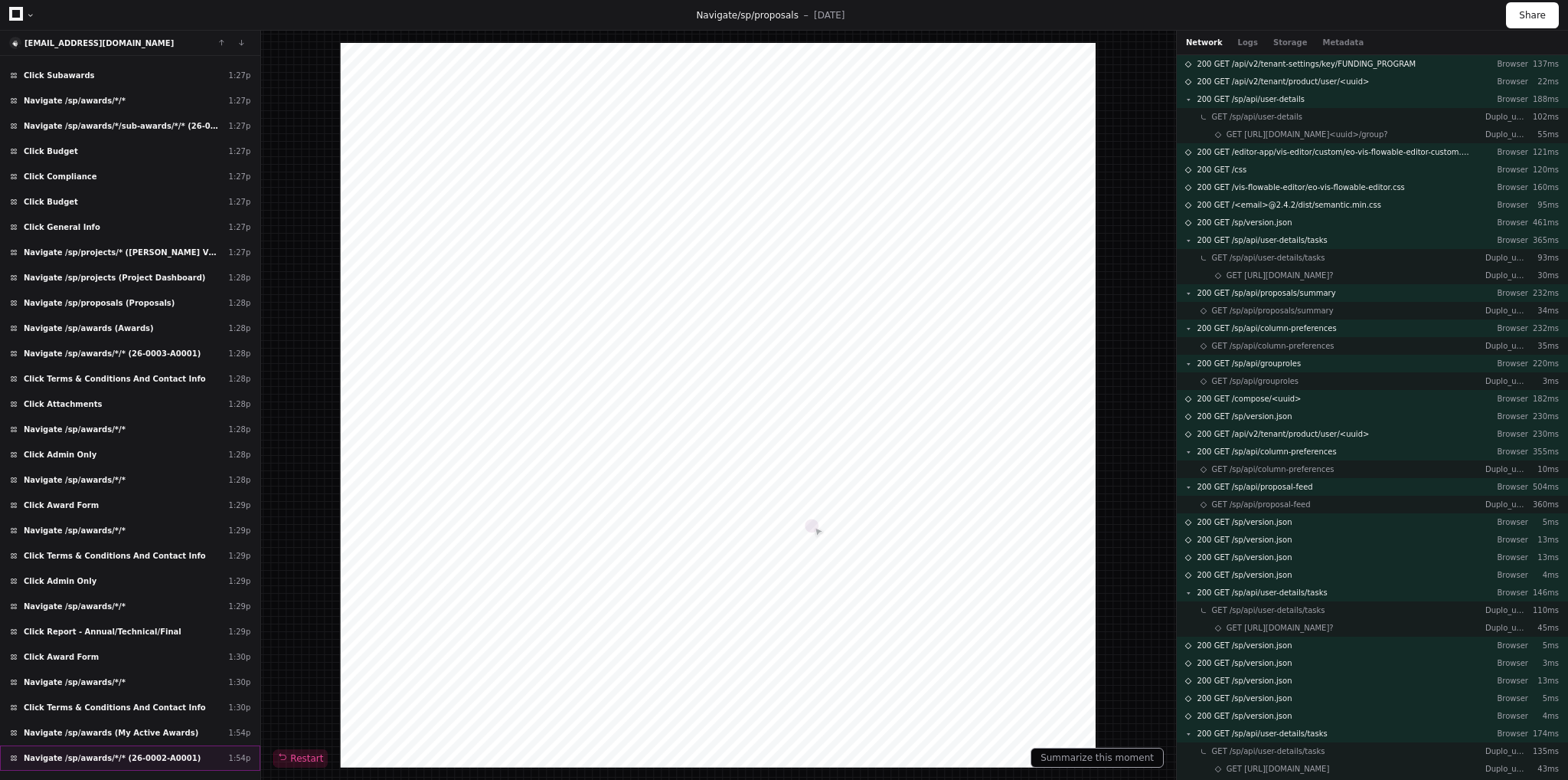
click at [153, 752] on span "Navigate /sp/awards/*/* (26-0002-A0001)" at bounding box center [112, 758] width 177 height 12
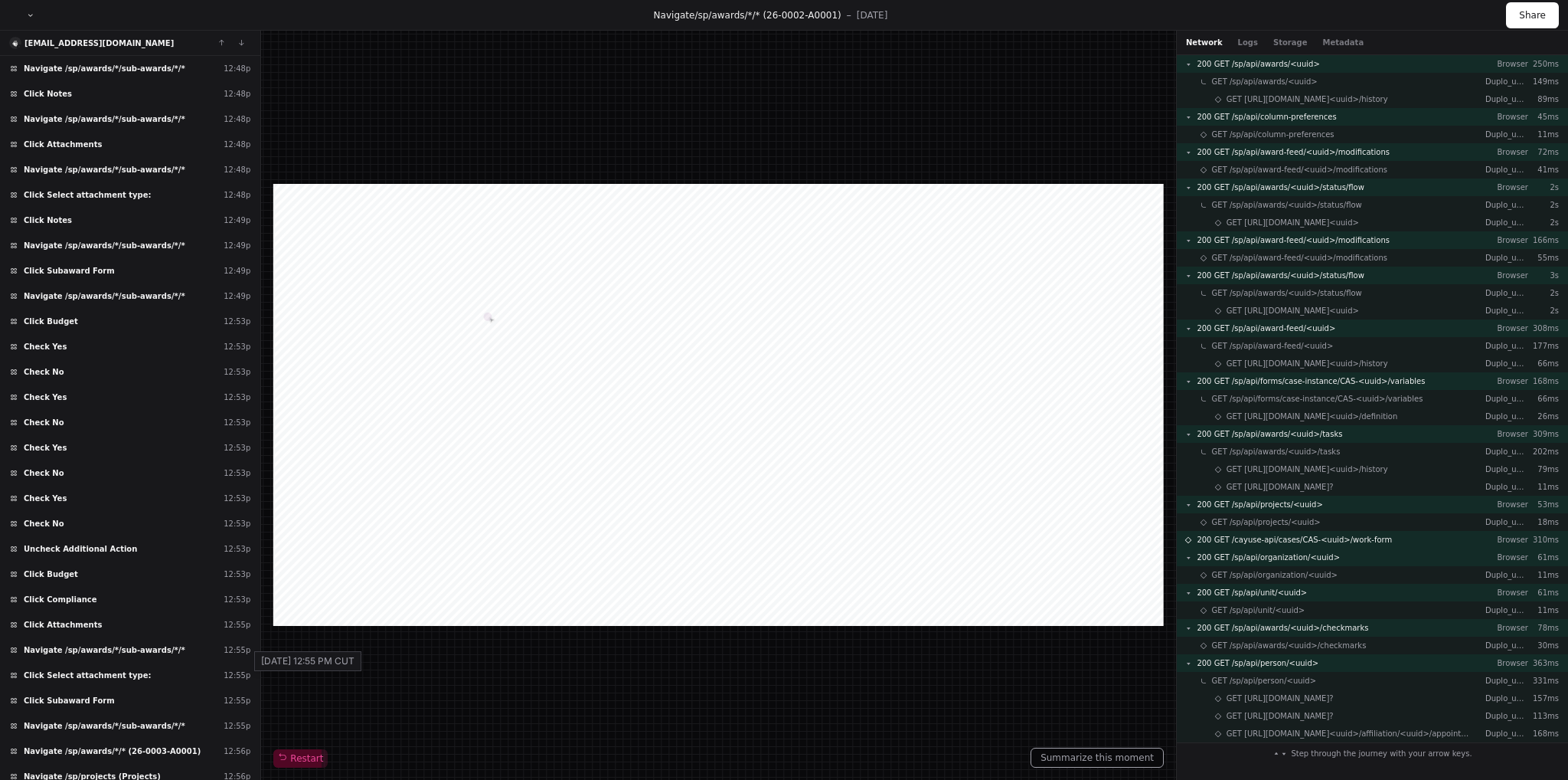
scroll to position [2104, 0]
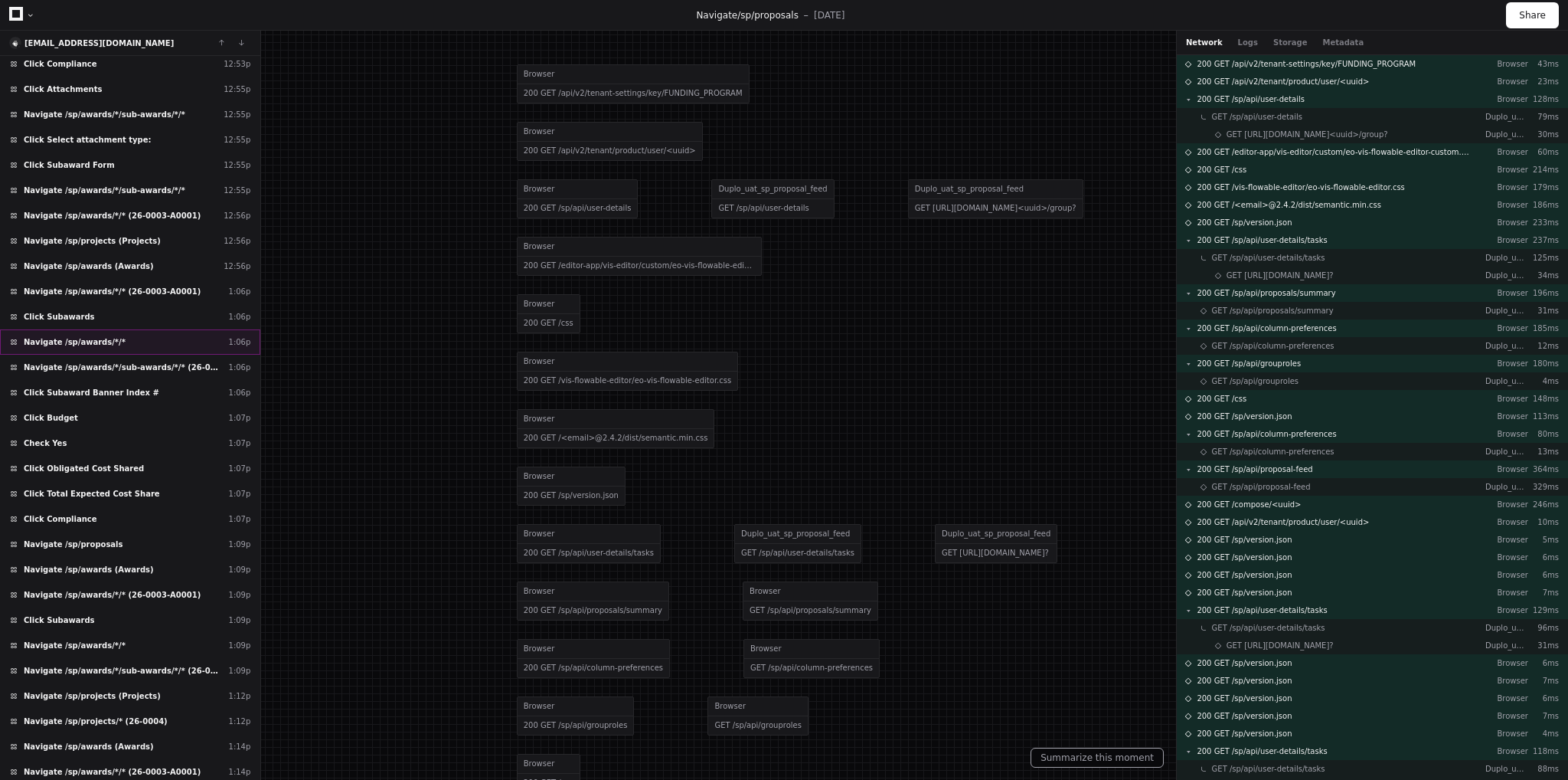
scroll to position [1796, 0]
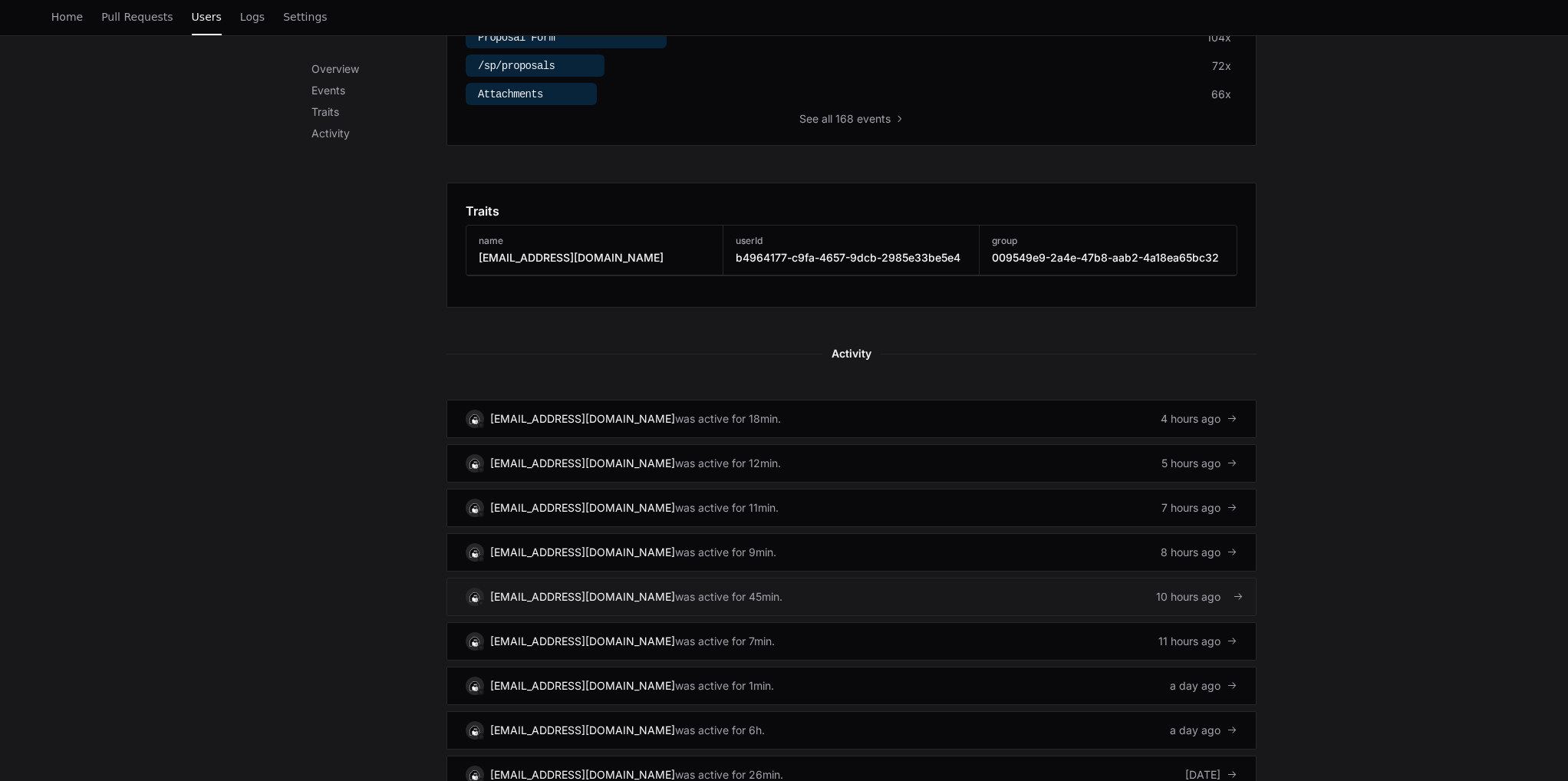
scroll to position [838, 0]
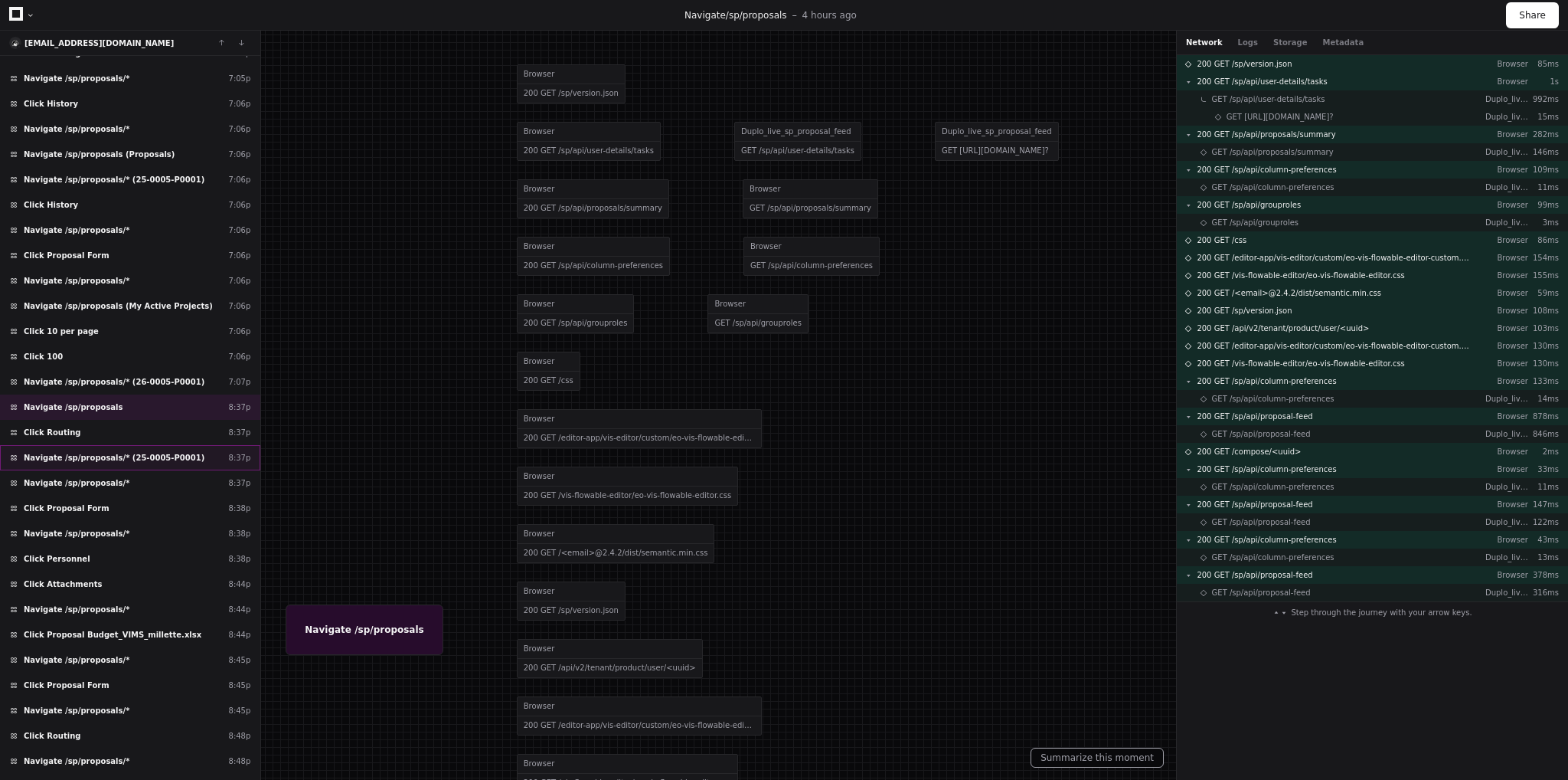
scroll to position [536, 0]
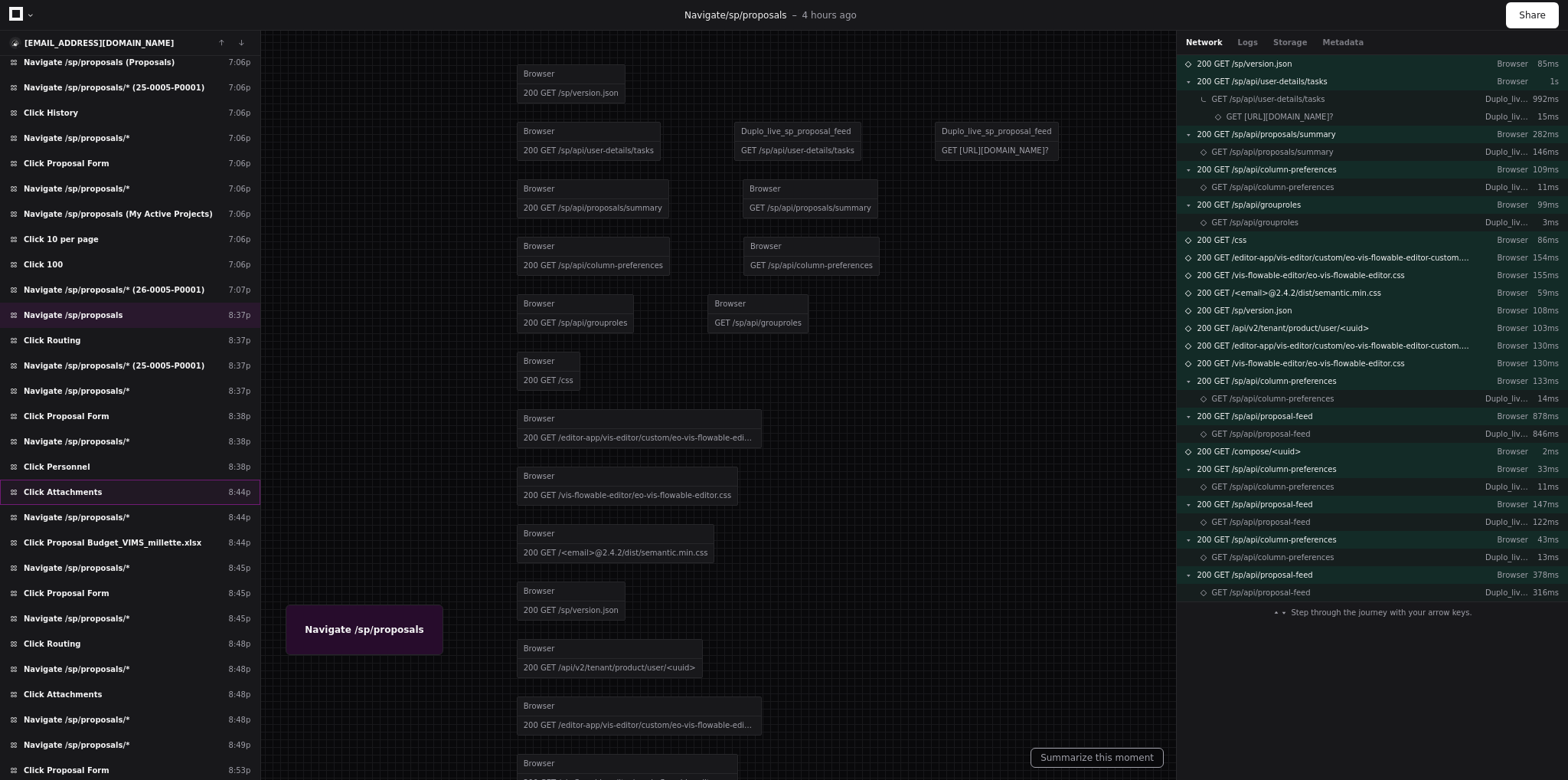
click at [109, 480] on div "Click Attachments 8:44p" at bounding box center [130, 492] width 260 height 25
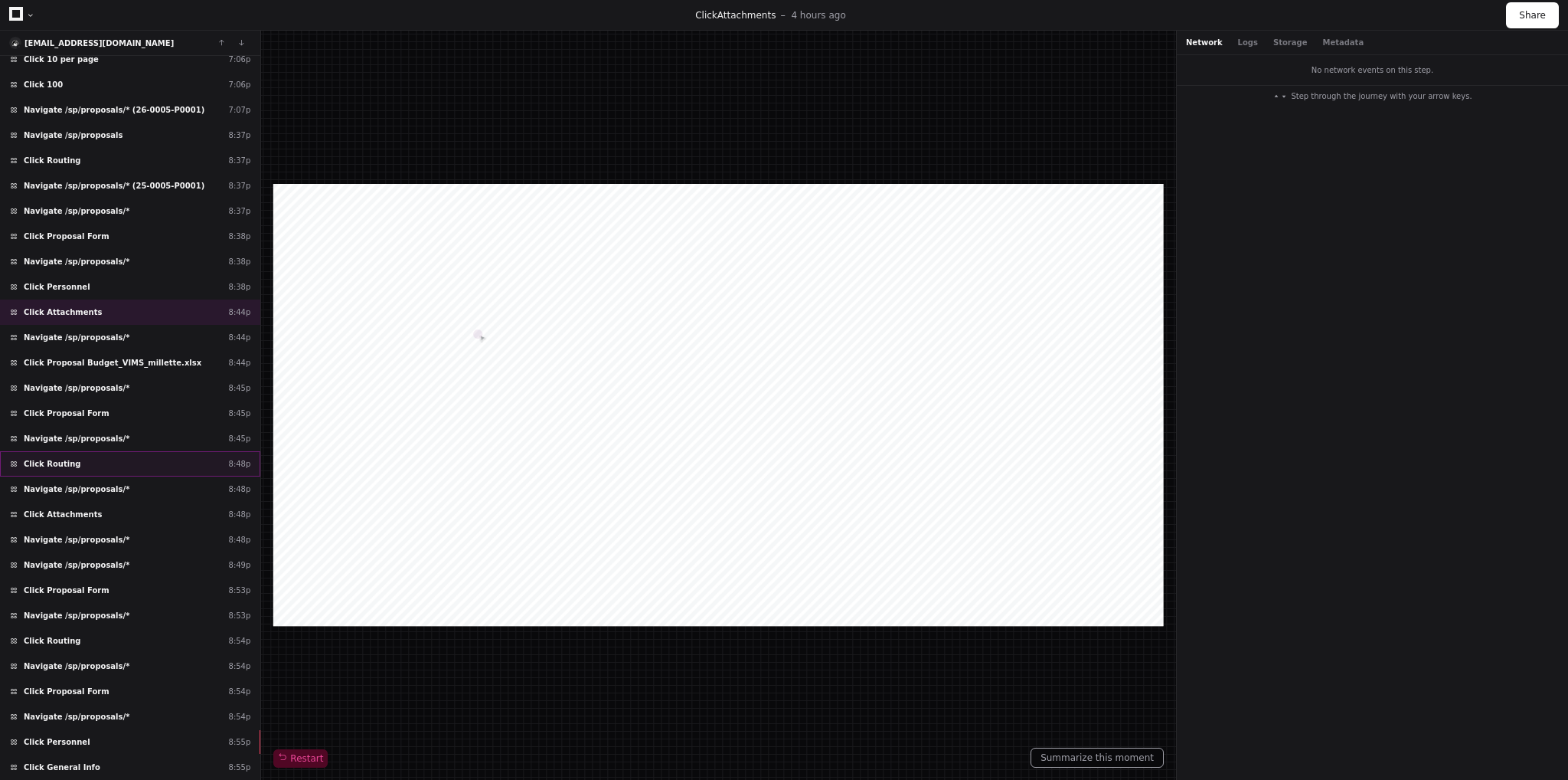
scroll to position [723, 0]
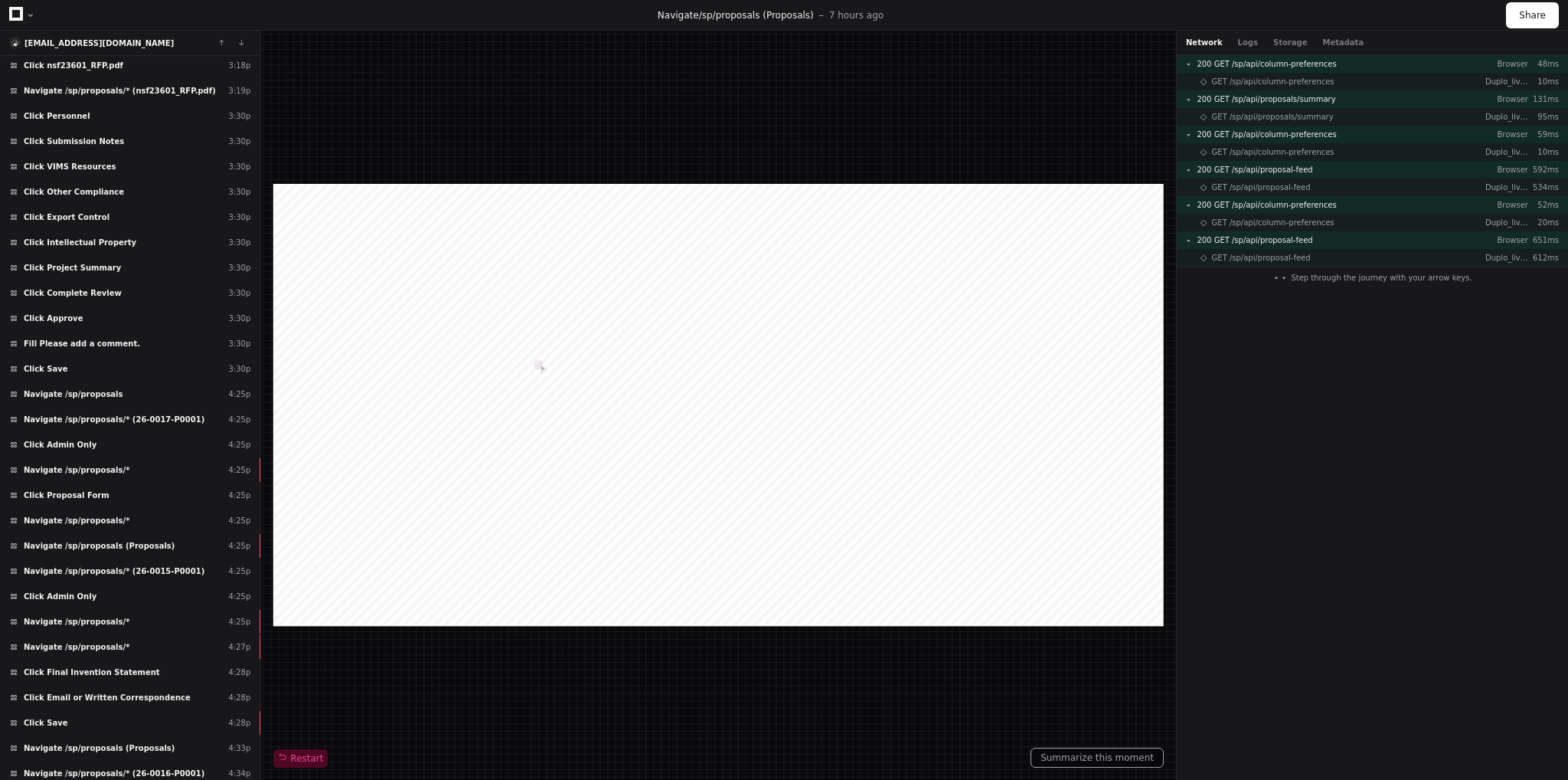
scroll to position [833, 0]
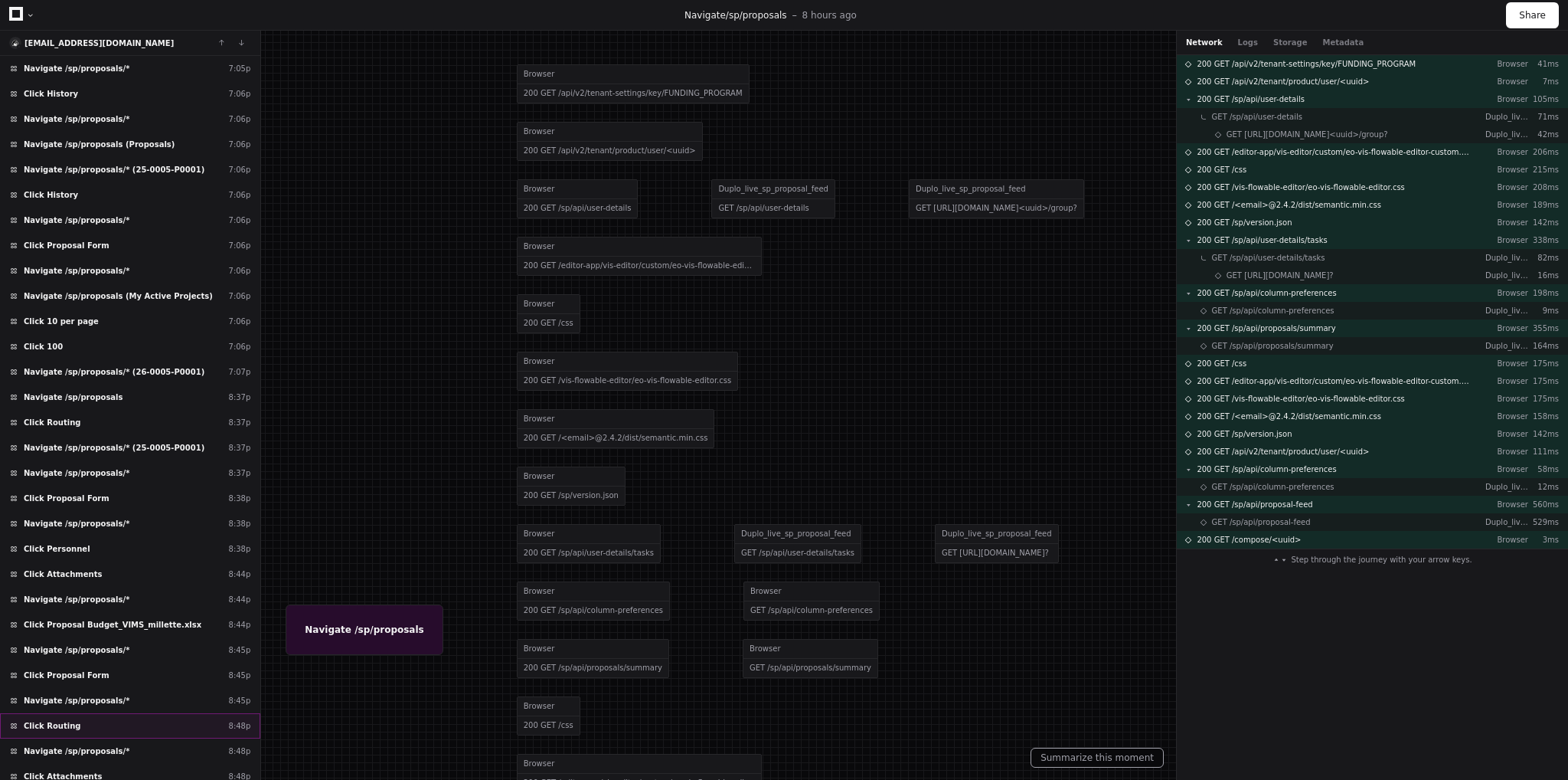
scroll to position [2221, 0]
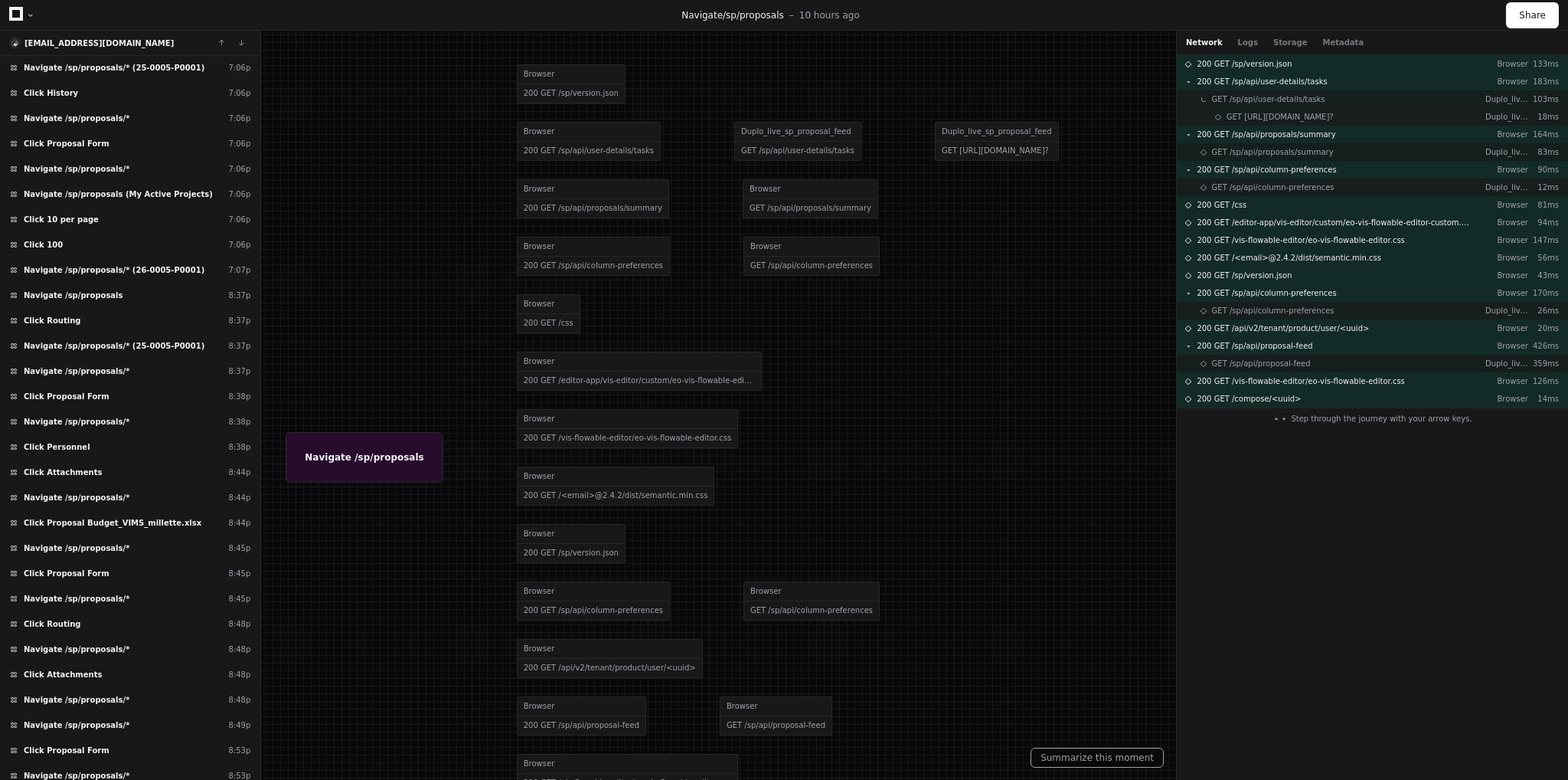
scroll to position [3044, 0]
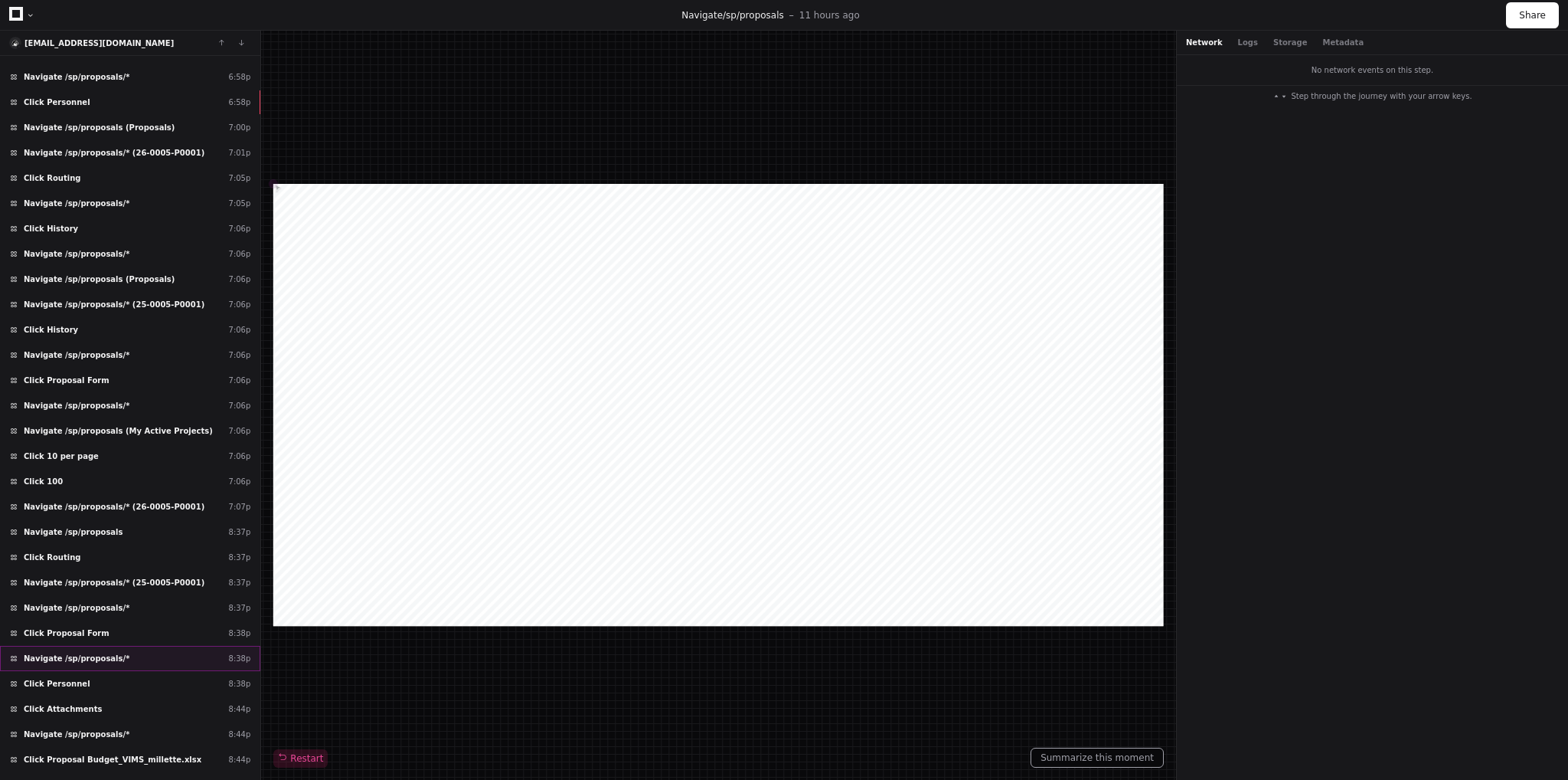
scroll to position [3094, 0]
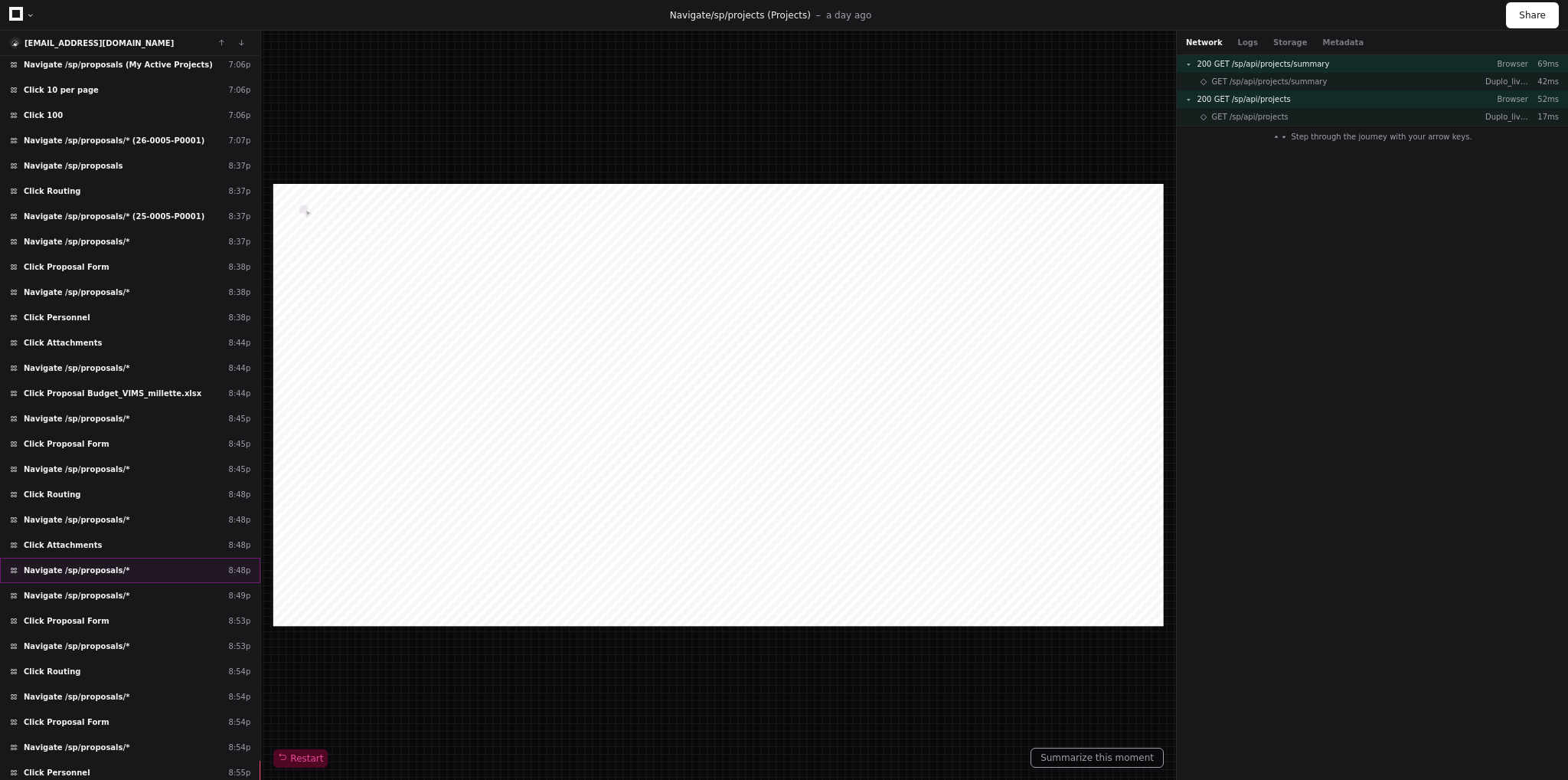
scroll to position [3643, 0]
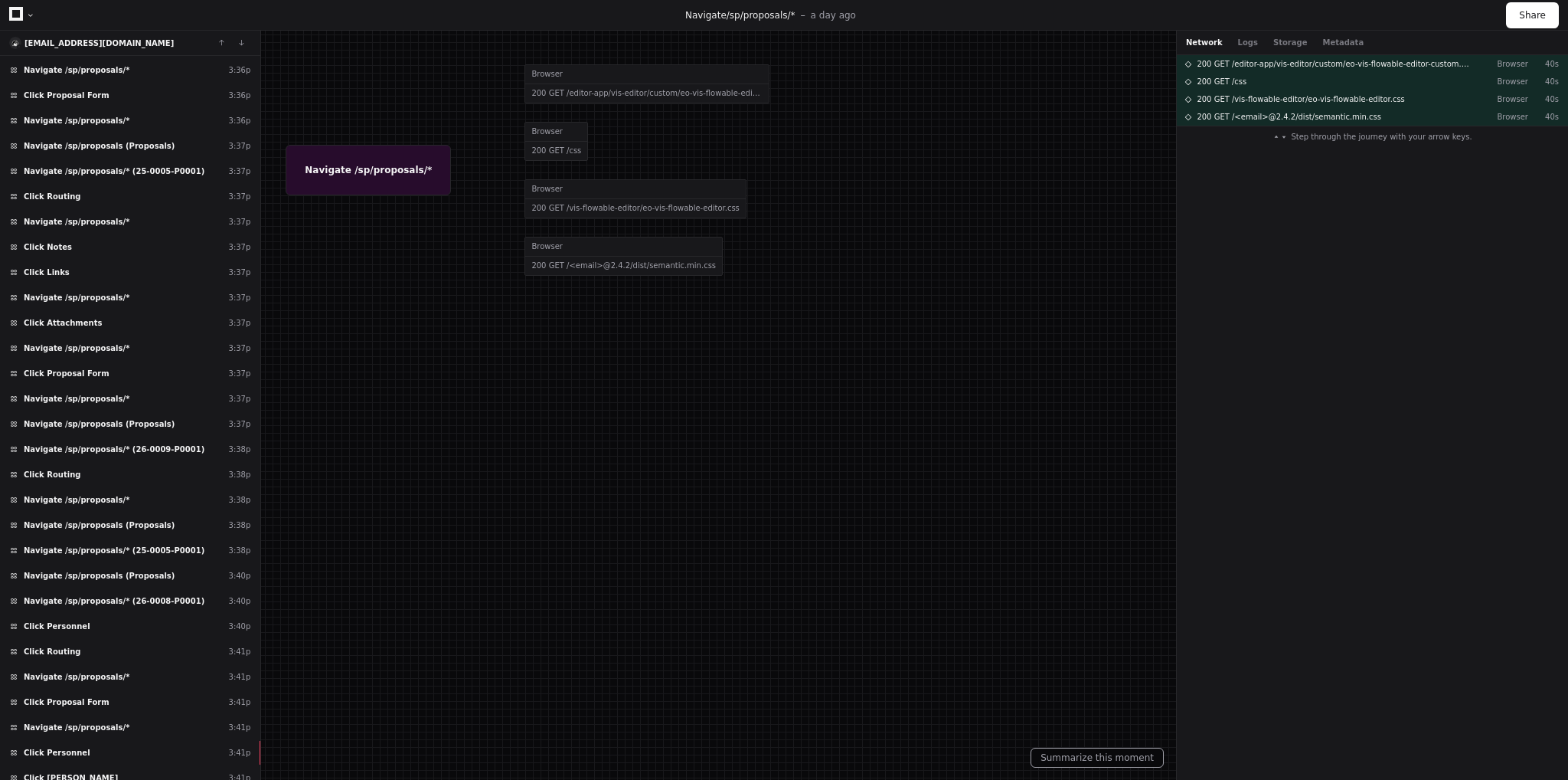
scroll to position [6396, 0]
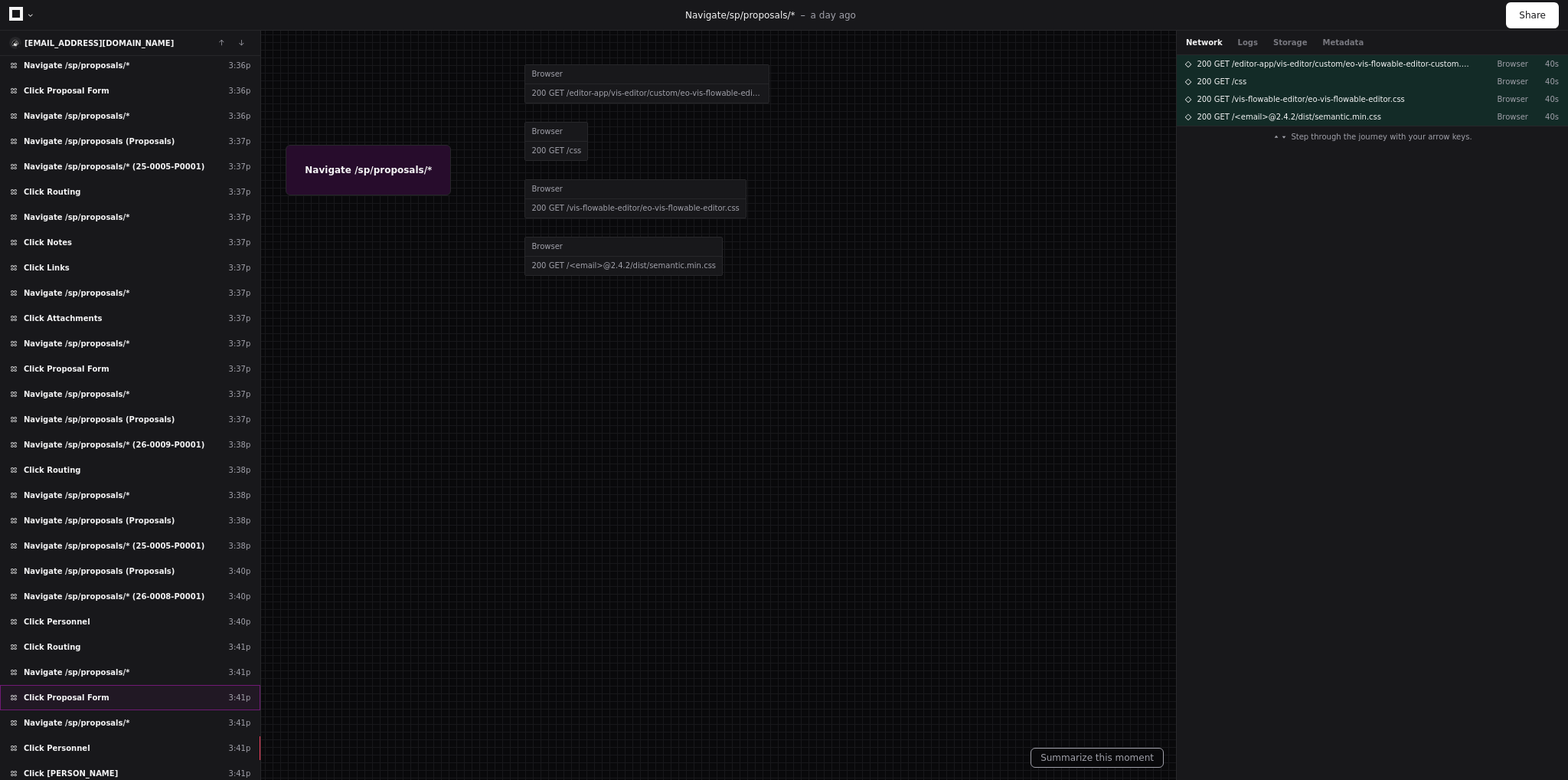
drag, startPoint x: 172, startPoint y: 363, endPoint x: 212, endPoint y: 608, distance: 248.2
click at [214, 607] on div "Load more Navigate /sp/proposals/* (26-0015-P0001) 7:48p Click Attachments 7:48…" at bounding box center [130, 417] width 260 height 724
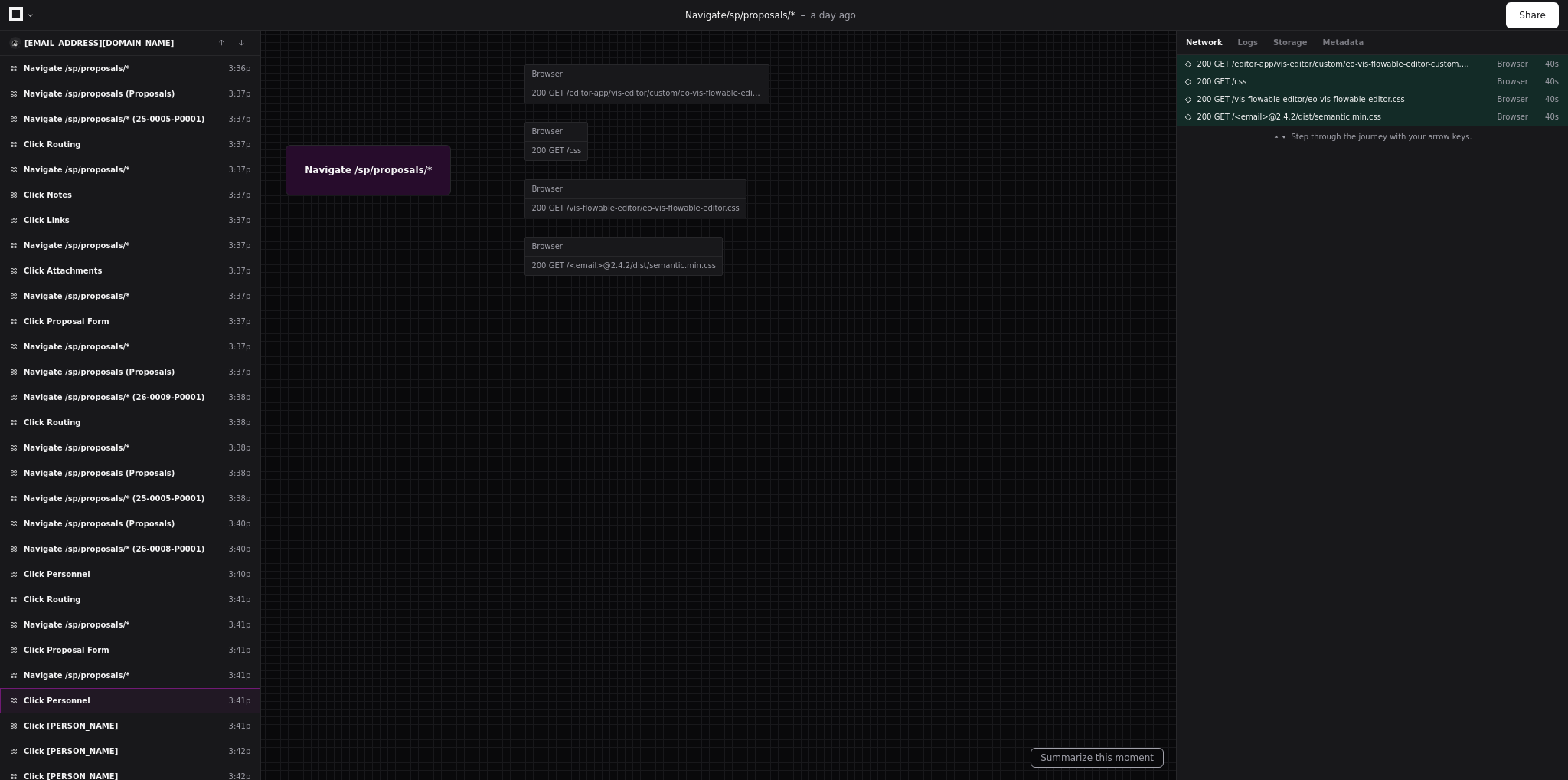
scroll to position [6464, 0]
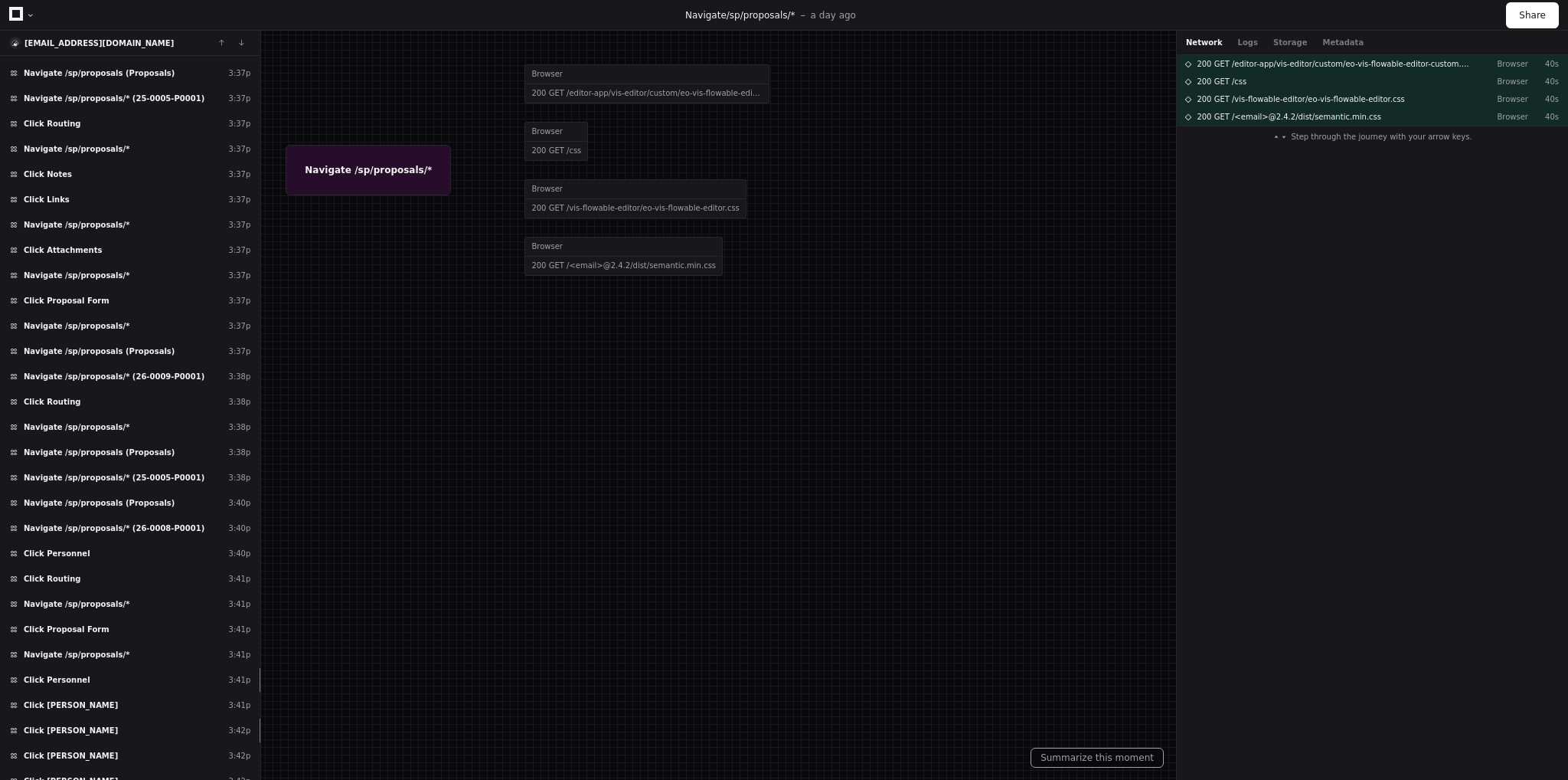
drag, startPoint x: 184, startPoint y: 740, endPoint x: 3, endPoint y: 740, distance: 181.0
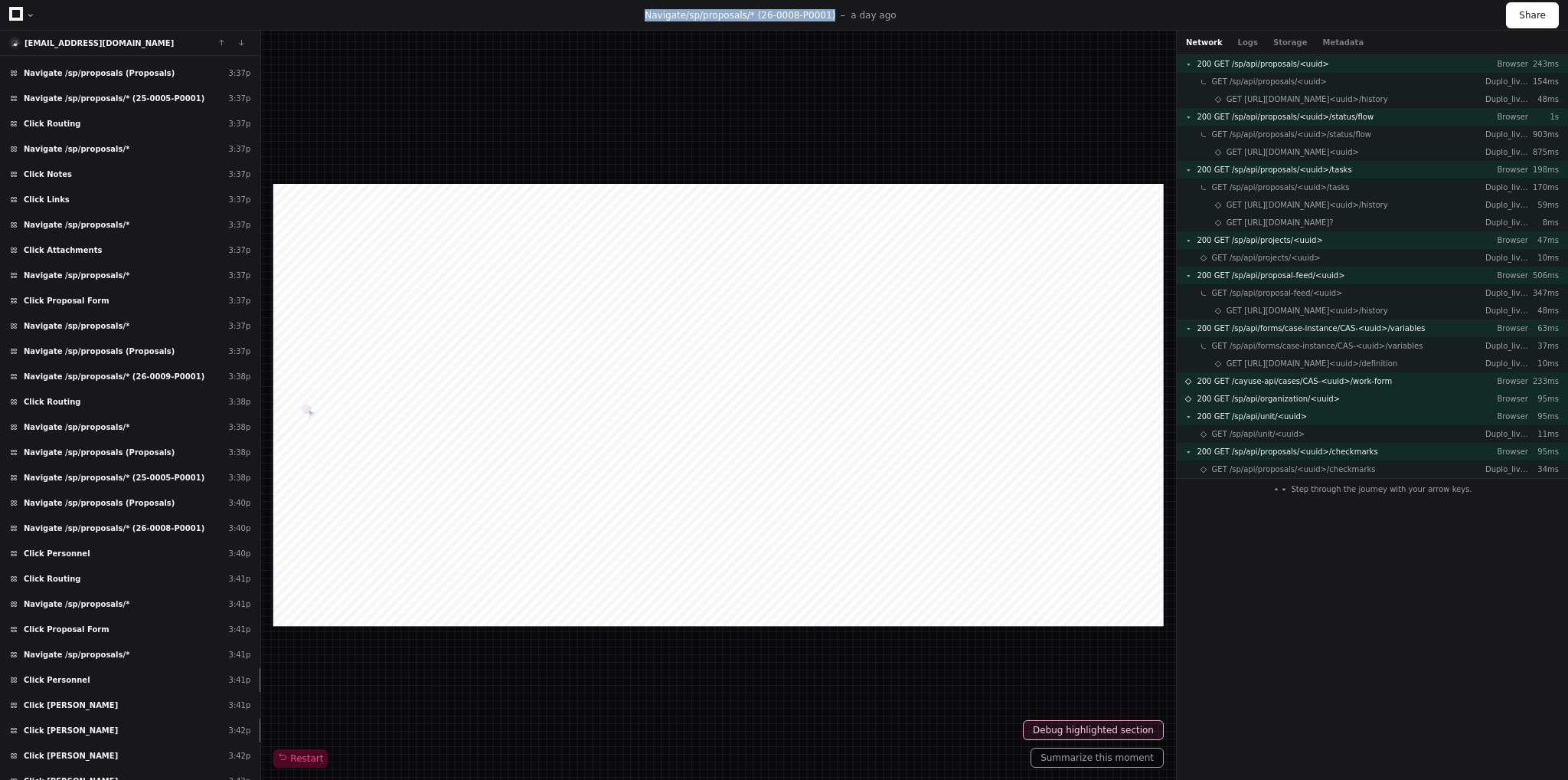
drag, startPoint x: 654, startPoint y: 14, endPoint x: 830, endPoint y: 19, distance: 176.1
click at [830, 19] on div "Navigate /sp/proposals/* (26-0008-P0001) a day ago" at bounding box center [771, 15] width 1471 height 13
copy p "Navigate /sp/proposals/* (26-0008-P0001)"
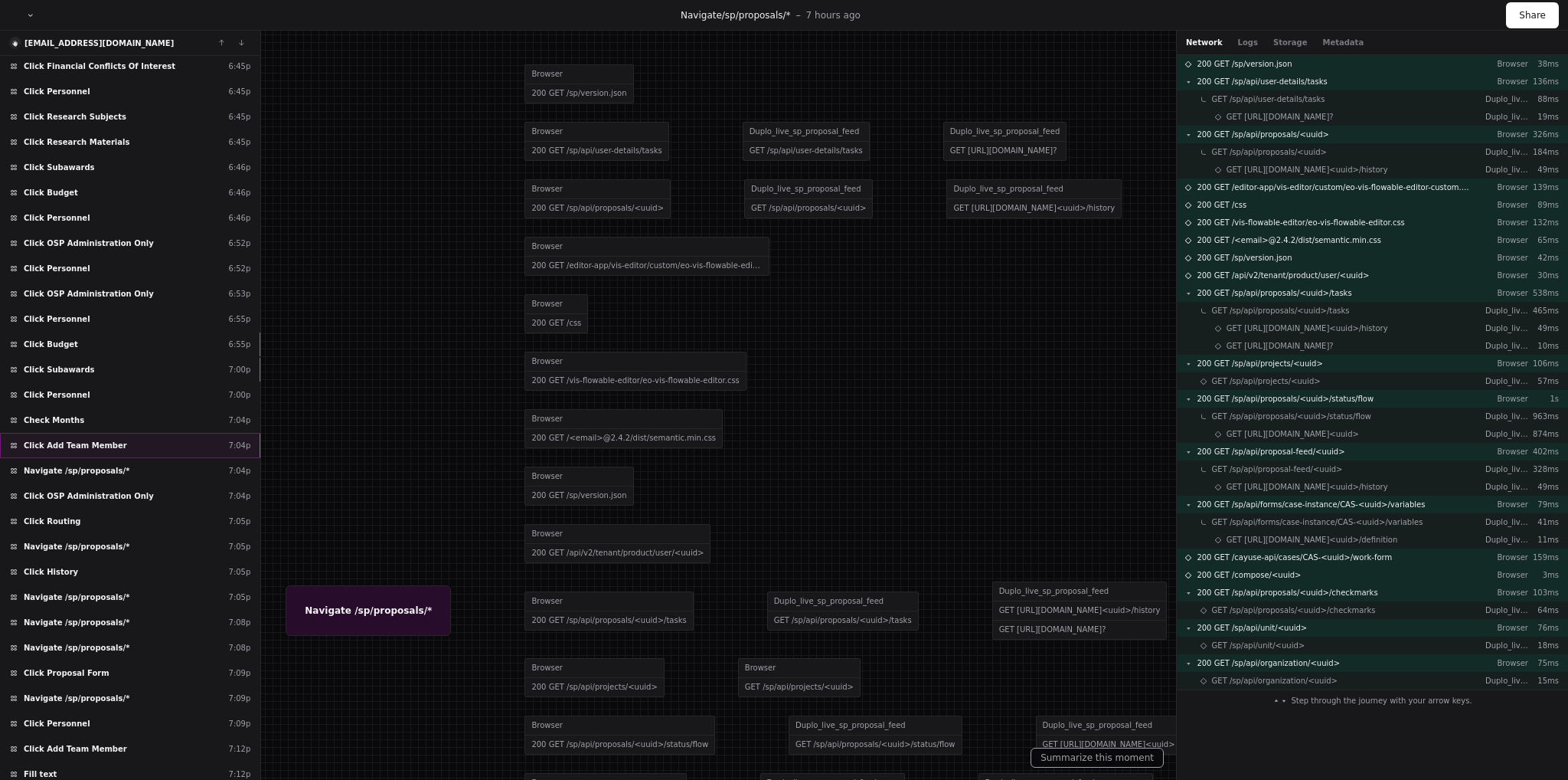
scroll to position [2720, 0]
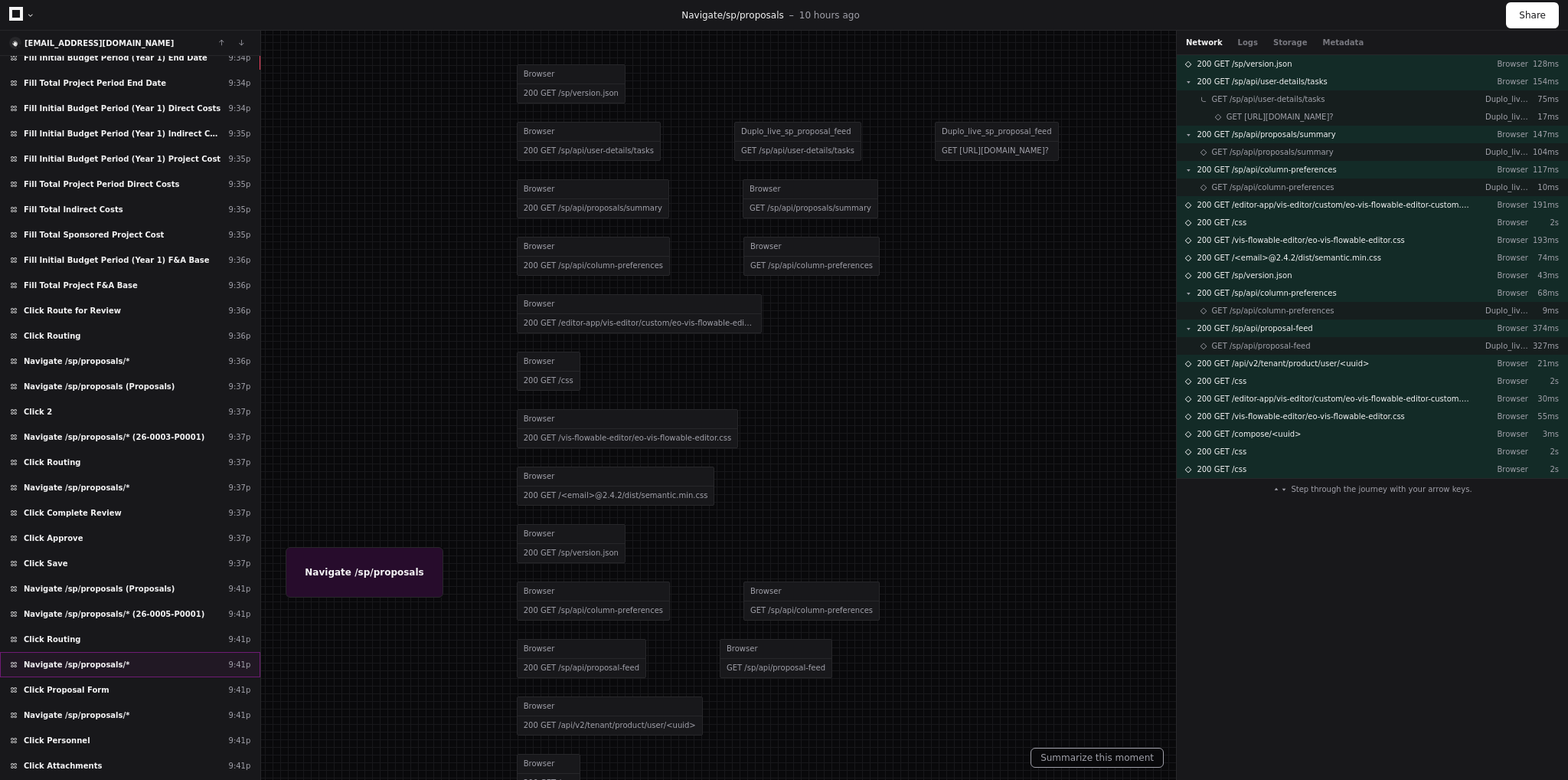
scroll to position [9260, 0]
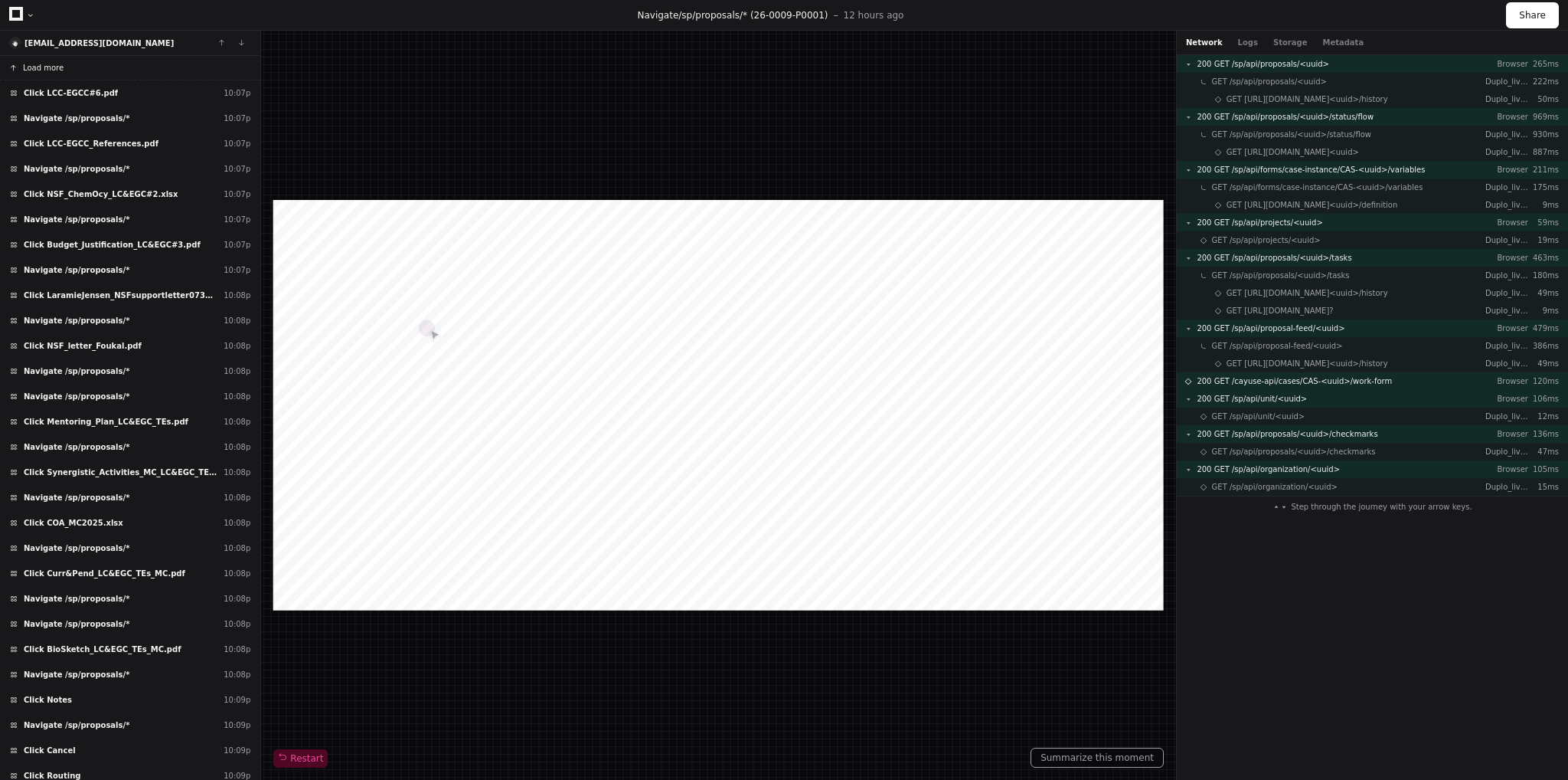
click at [40, 69] on span "Load more" at bounding box center [43, 68] width 40 height 12
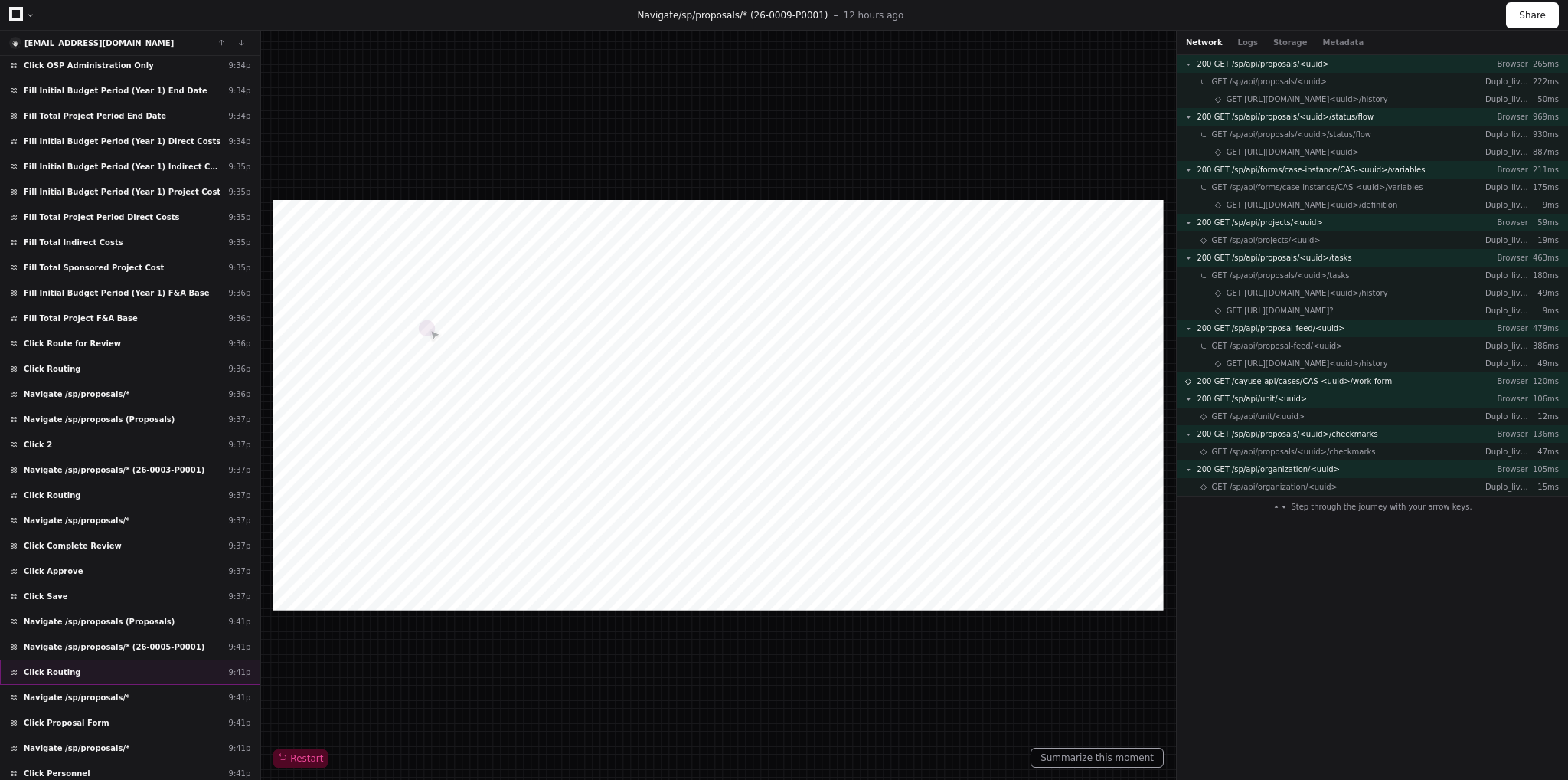
scroll to position [10758, 0]
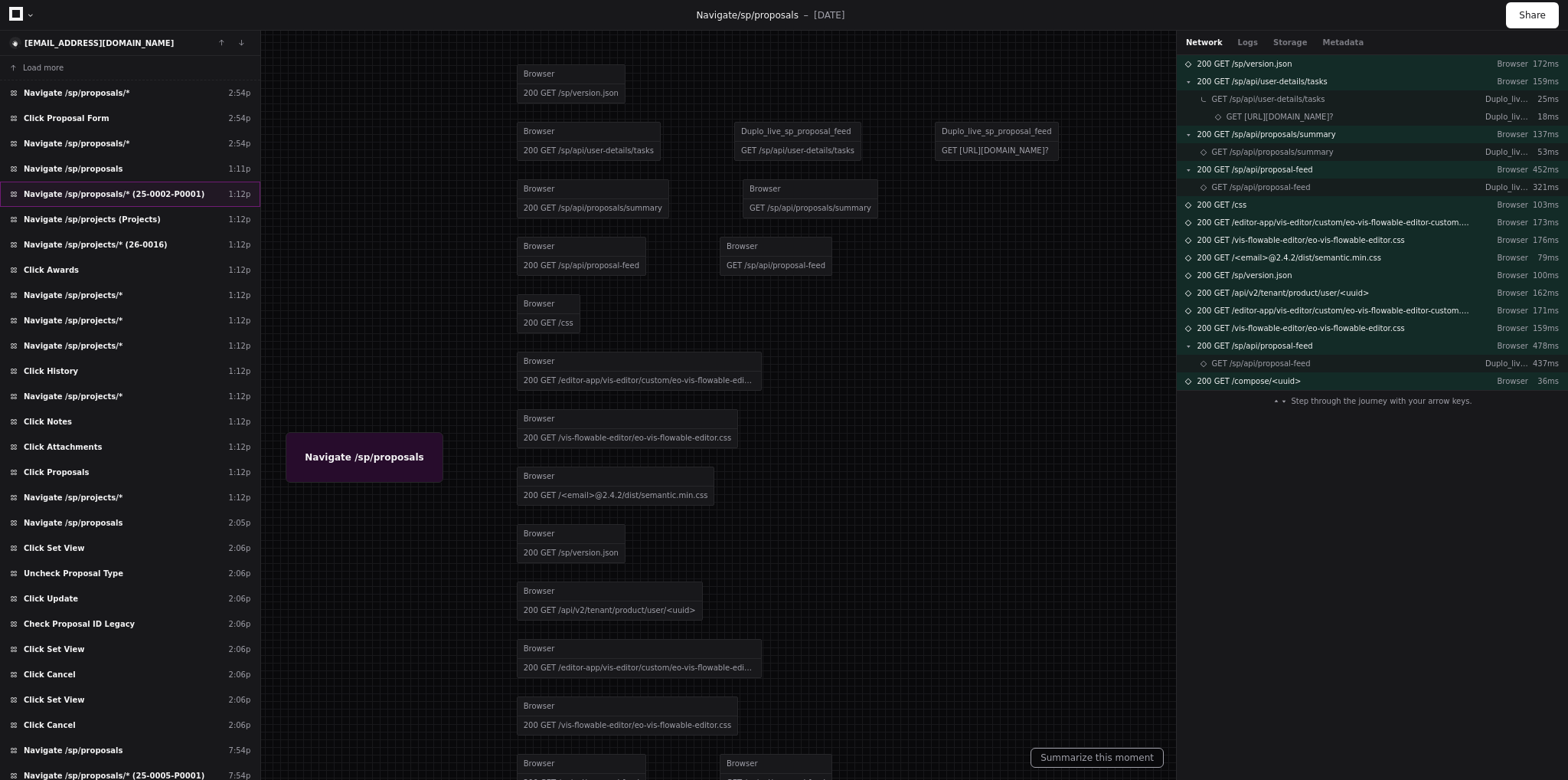
click at [112, 194] on span "Navigate /sp/proposals/* (25-0002-P0001)" at bounding box center [114, 194] width 180 height 12
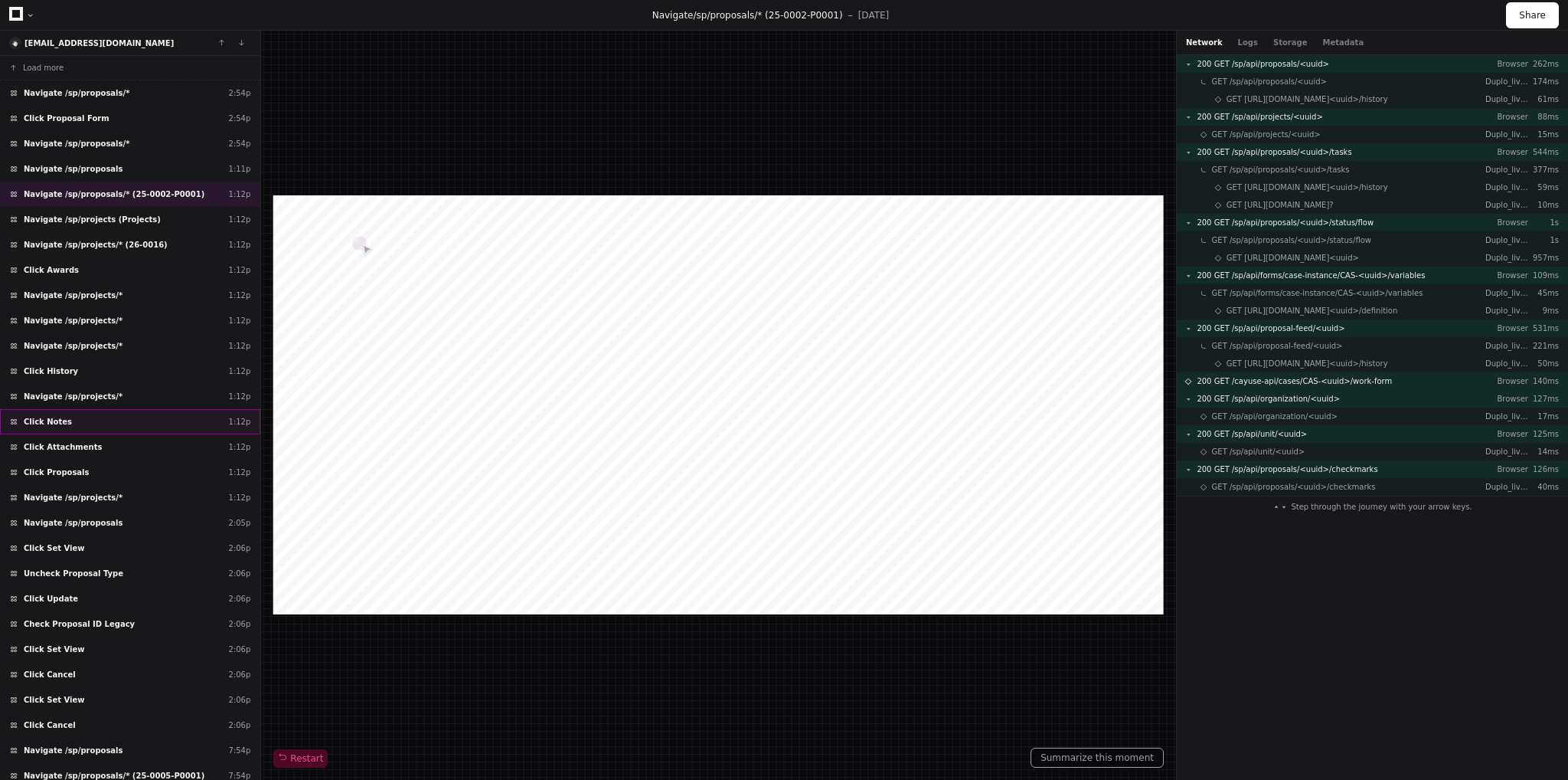
click at [66, 421] on div "Click Notes 1:12p" at bounding box center [130, 422] width 260 height 25
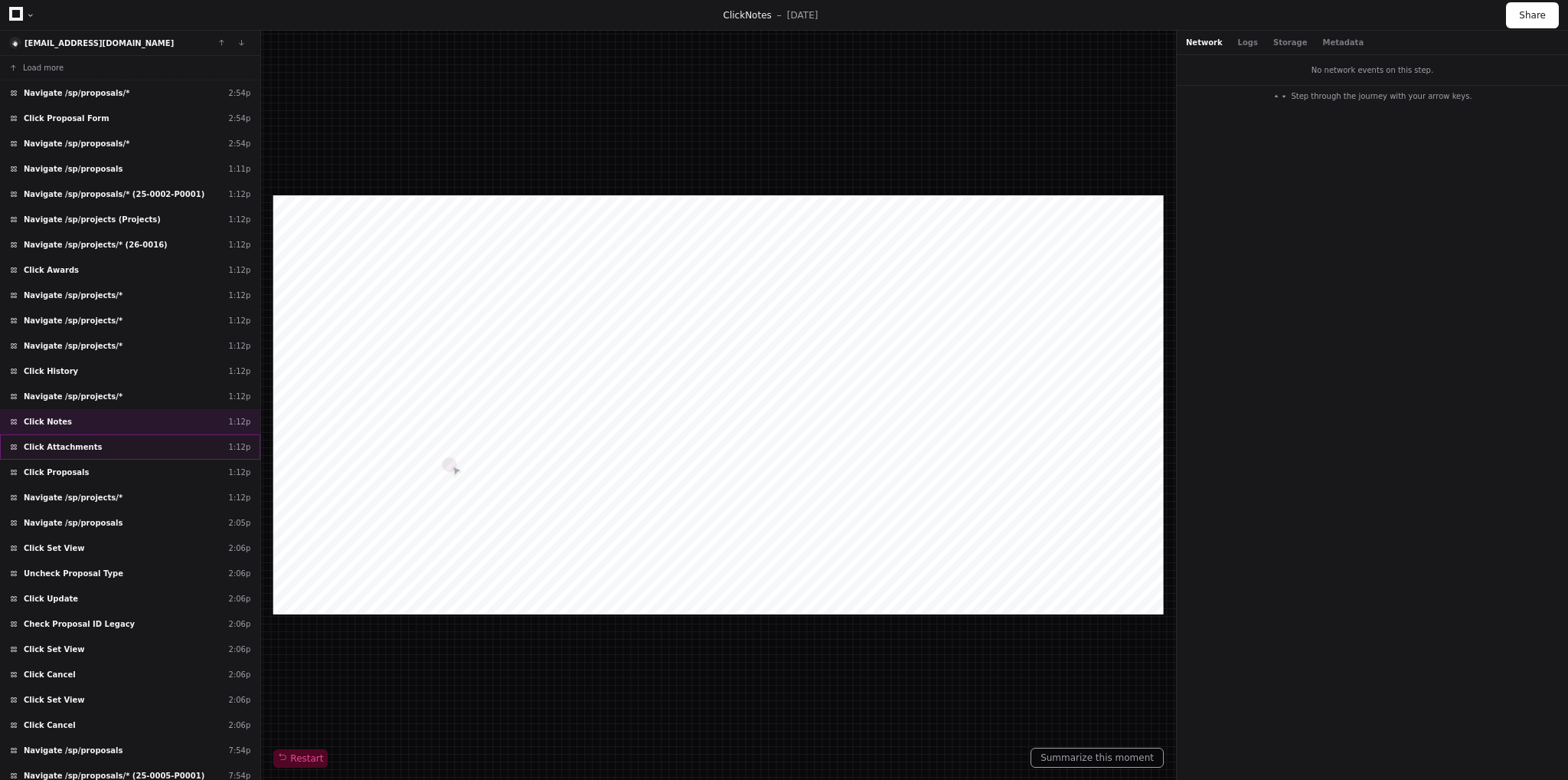
click at [67, 441] on span "Click Attachments" at bounding box center [62, 447] width 78 height 12
click at [64, 466] on span "Click Proposals" at bounding box center [56, 472] width 66 height 12
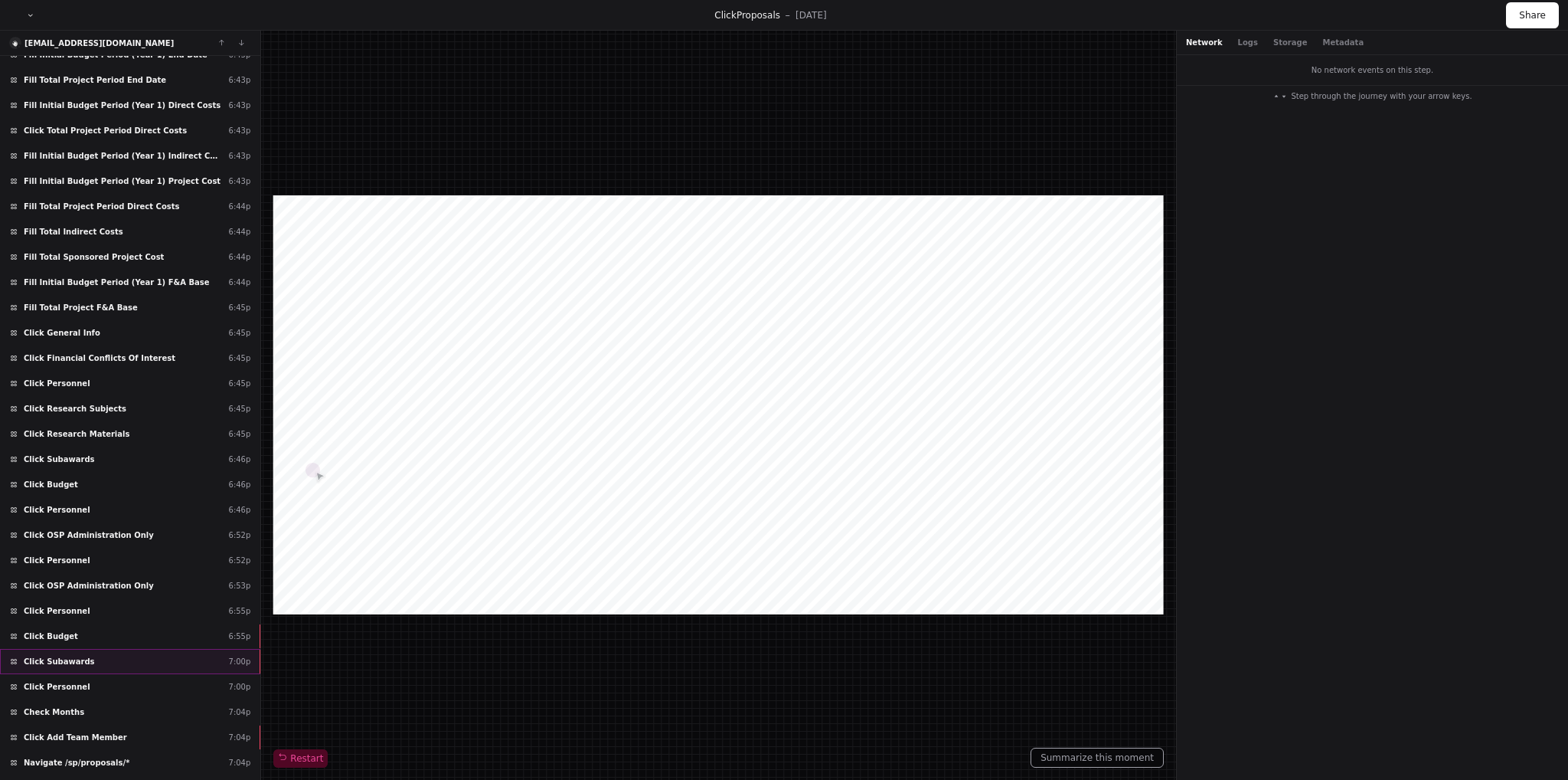
scroll to position [9460, 0]
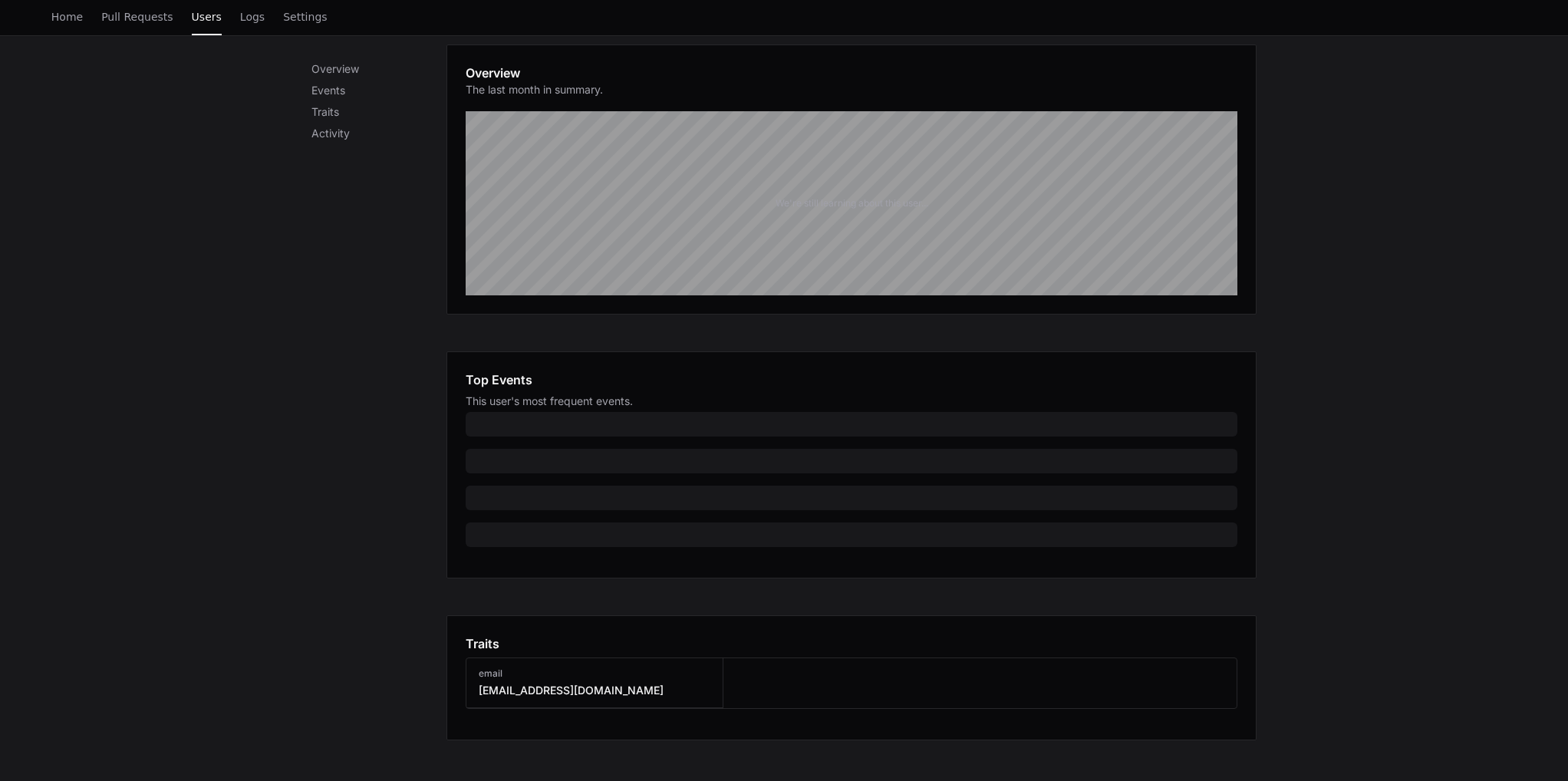
scroll to position [365, 0]
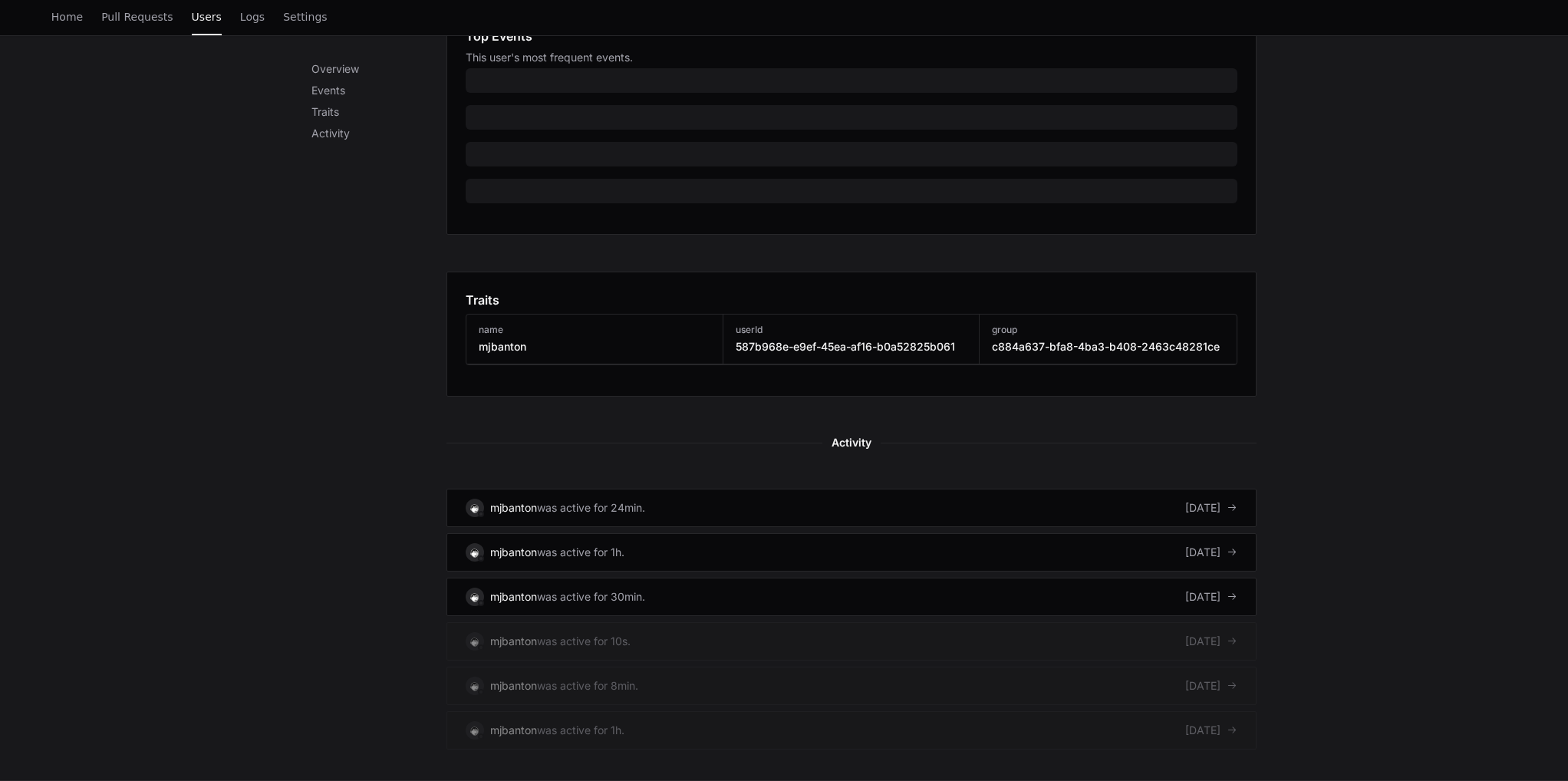
scroll to position [623, 0]
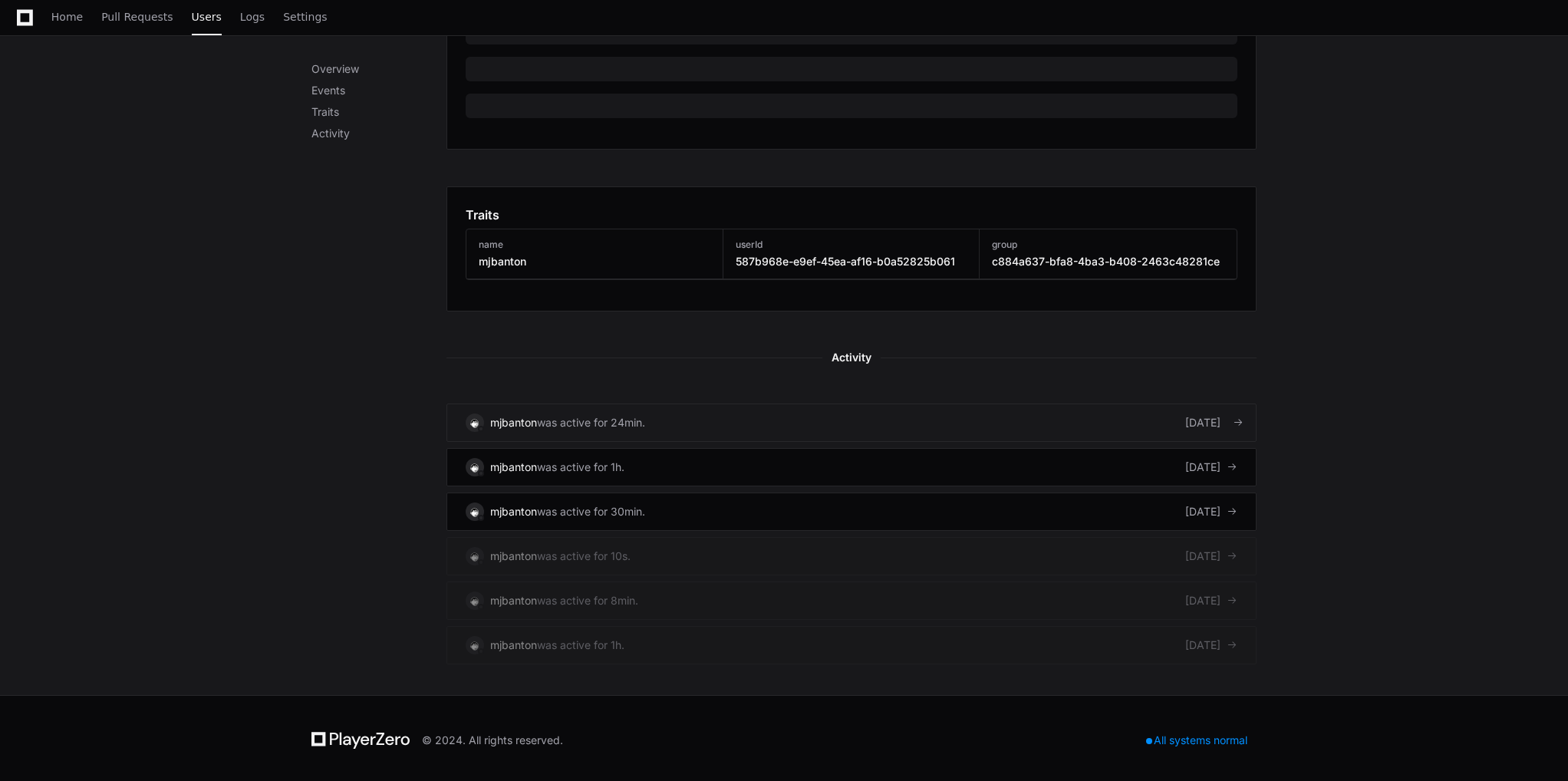
click at [574, 420] on div "was active for 24min." at bounding box center [591, 422] width 108 height 15
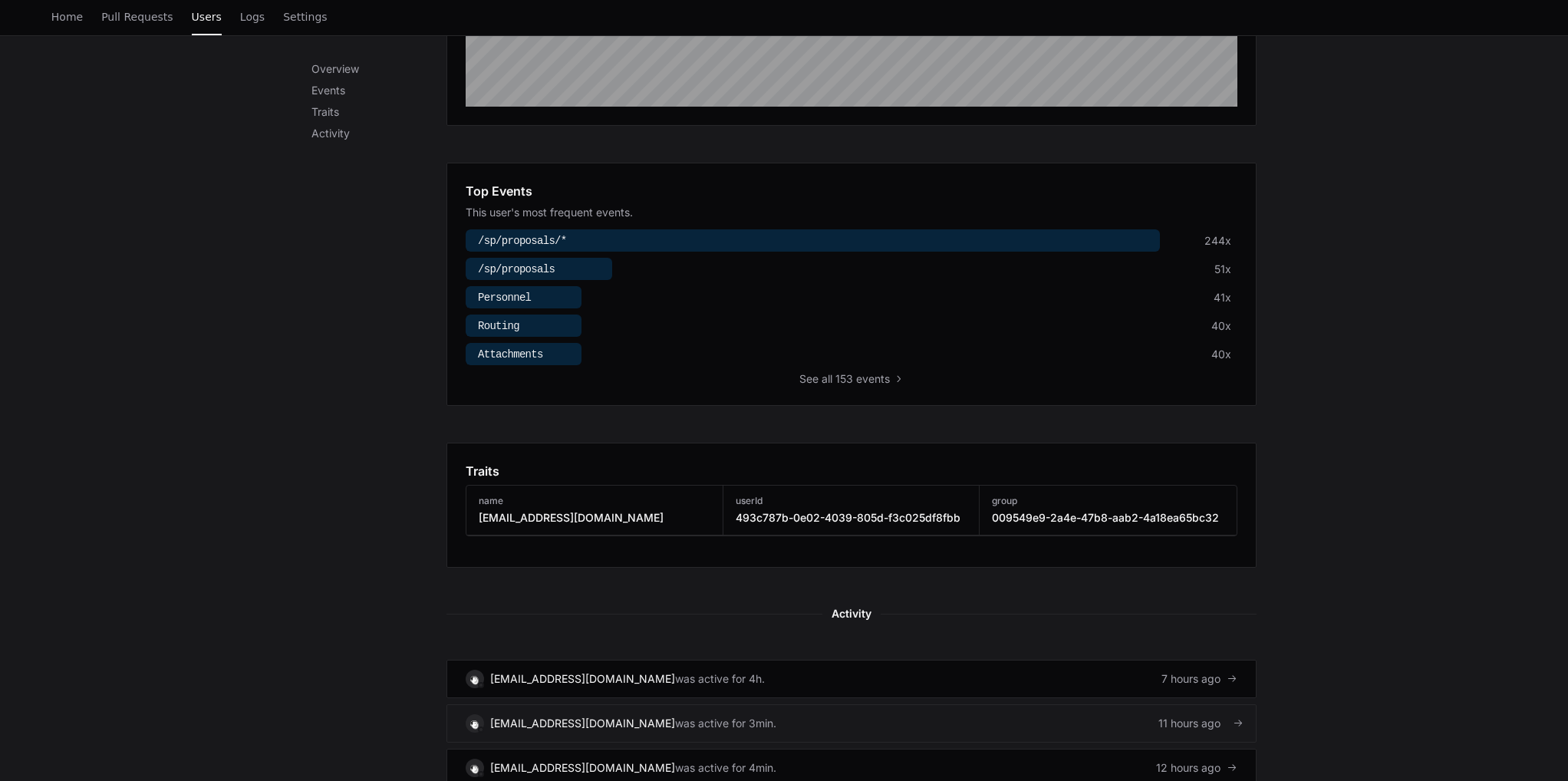
scroll to position [767, 0]
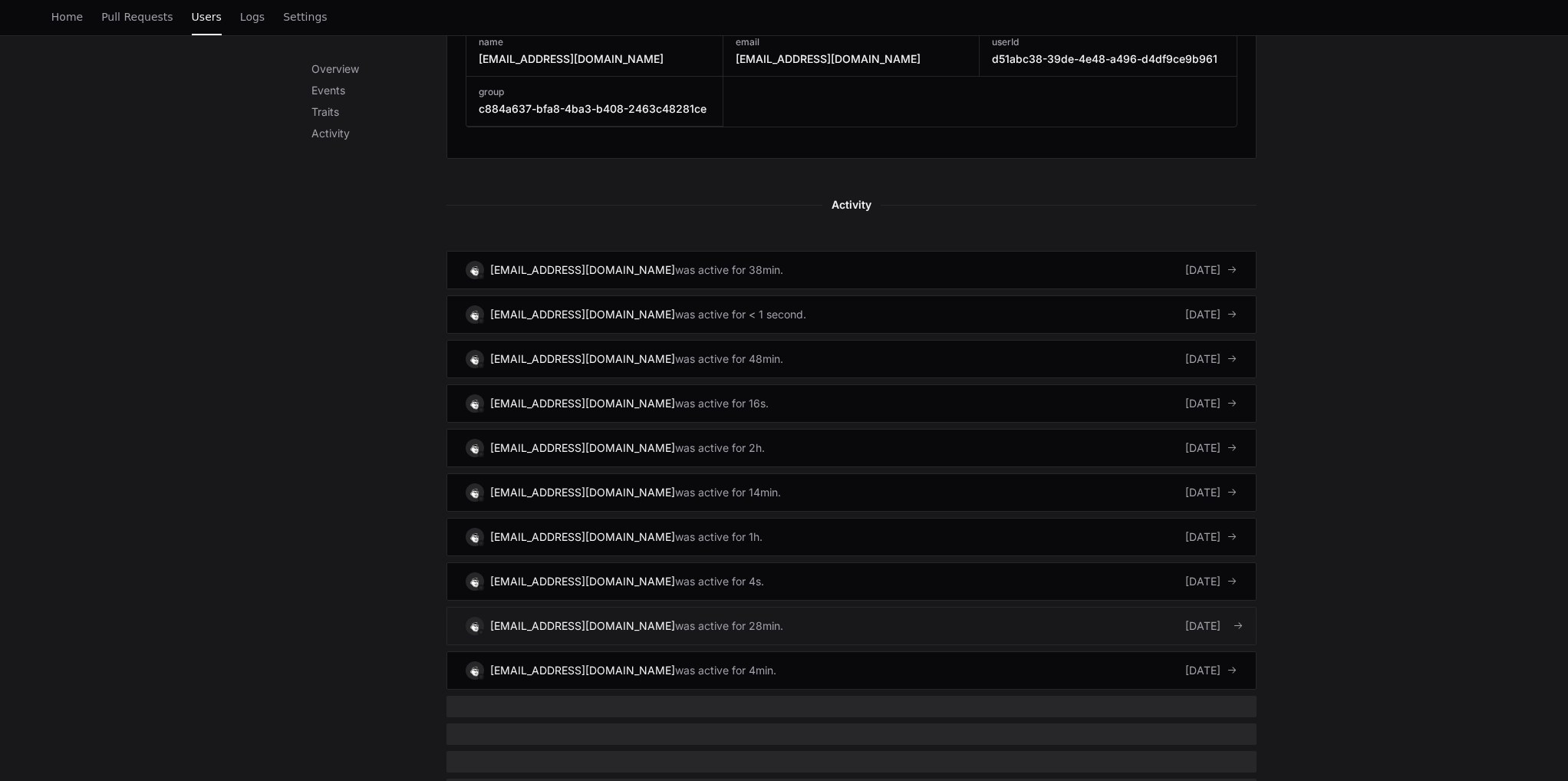
scroll to position [843, 0]
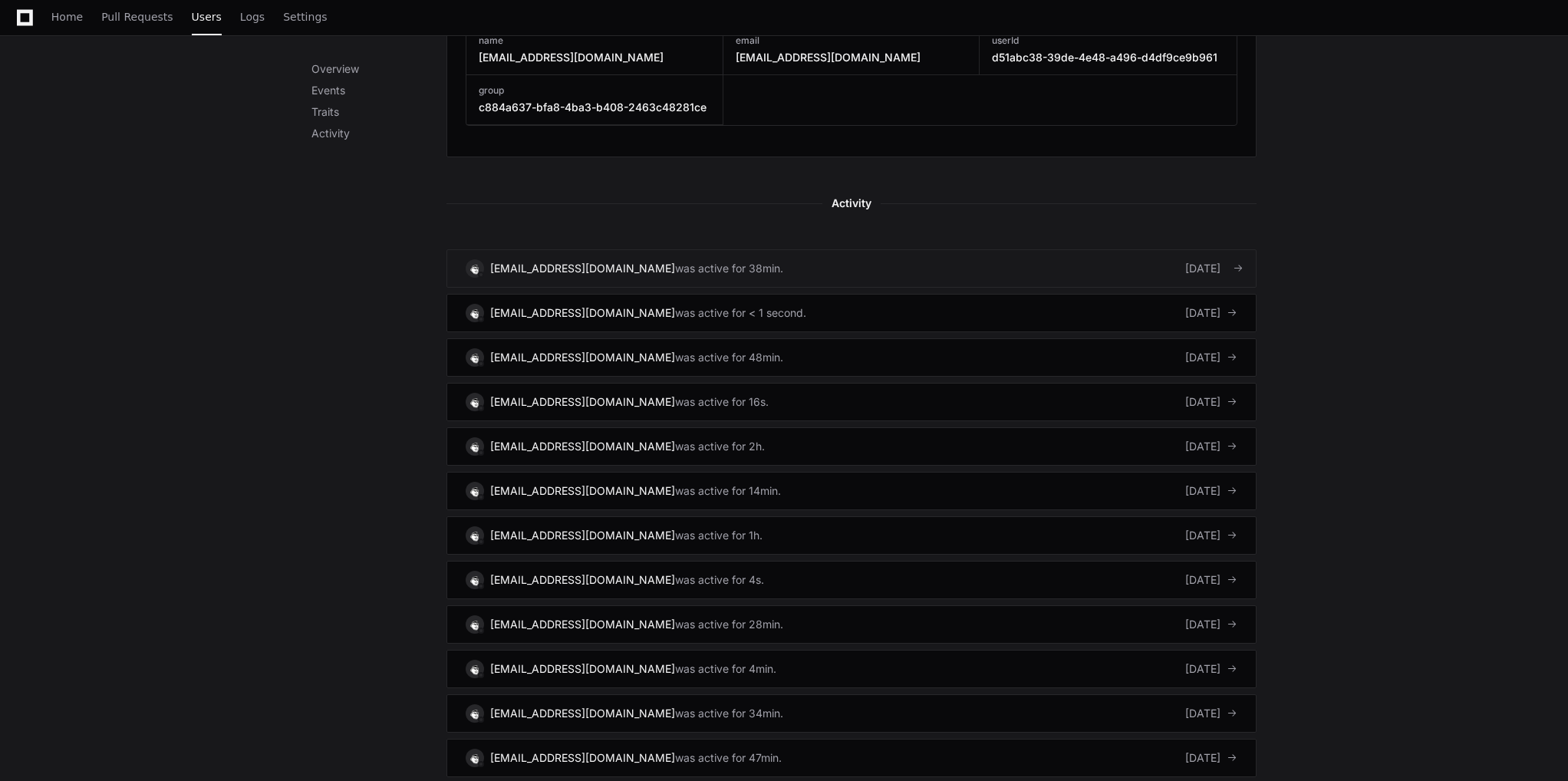
click at [571, 262] on div "[EMAIL_ADDRESS][DOMAIN_NAME]" at bounding box center [582, 268] width 185 height 15
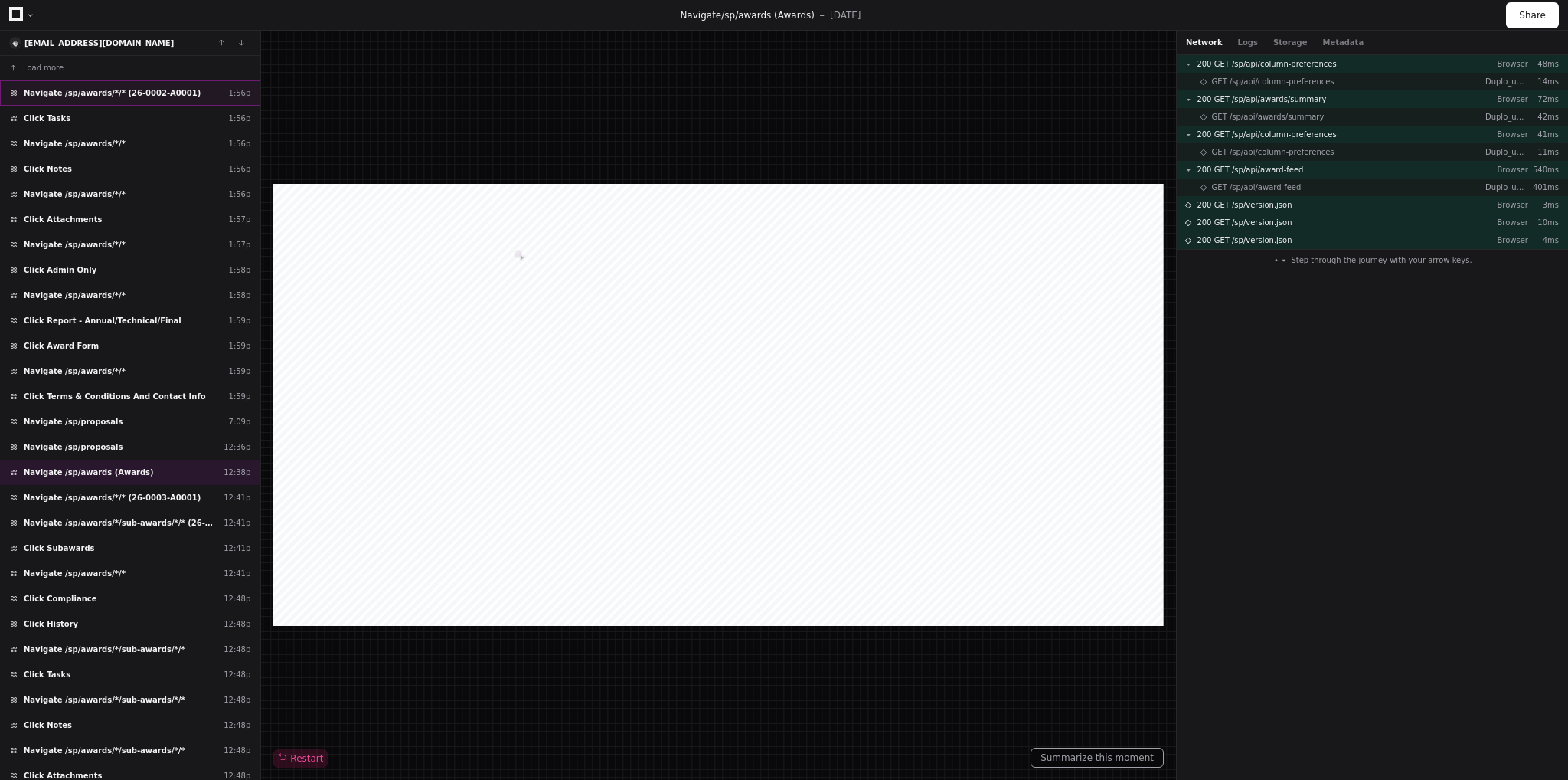
click at [156, 88] on span "Navigate /sp/awards/*/* (26-0002-A0001)" at bounding box center [112, 94] width 177 height 12
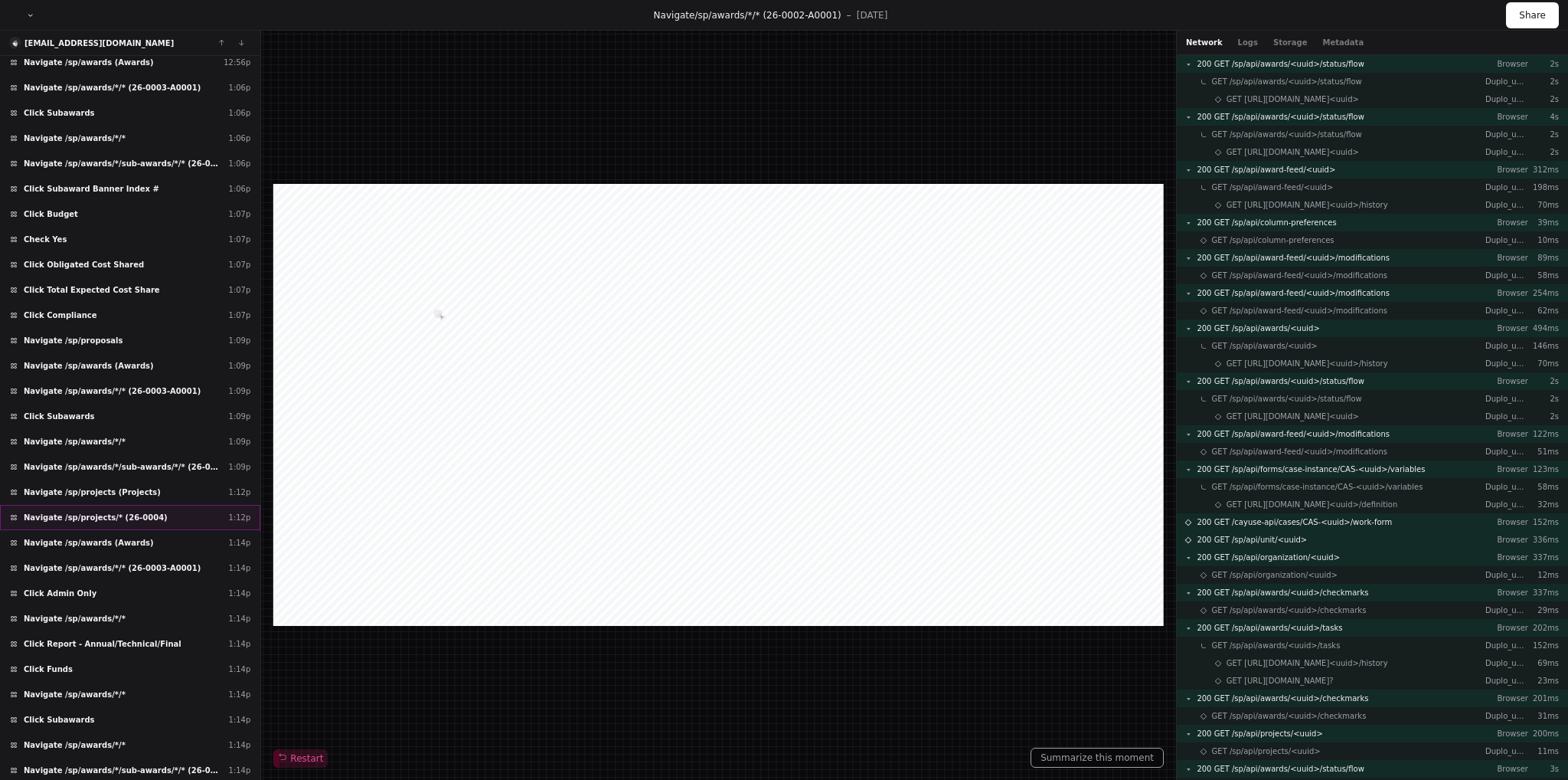
scroll to position [1372, 0]
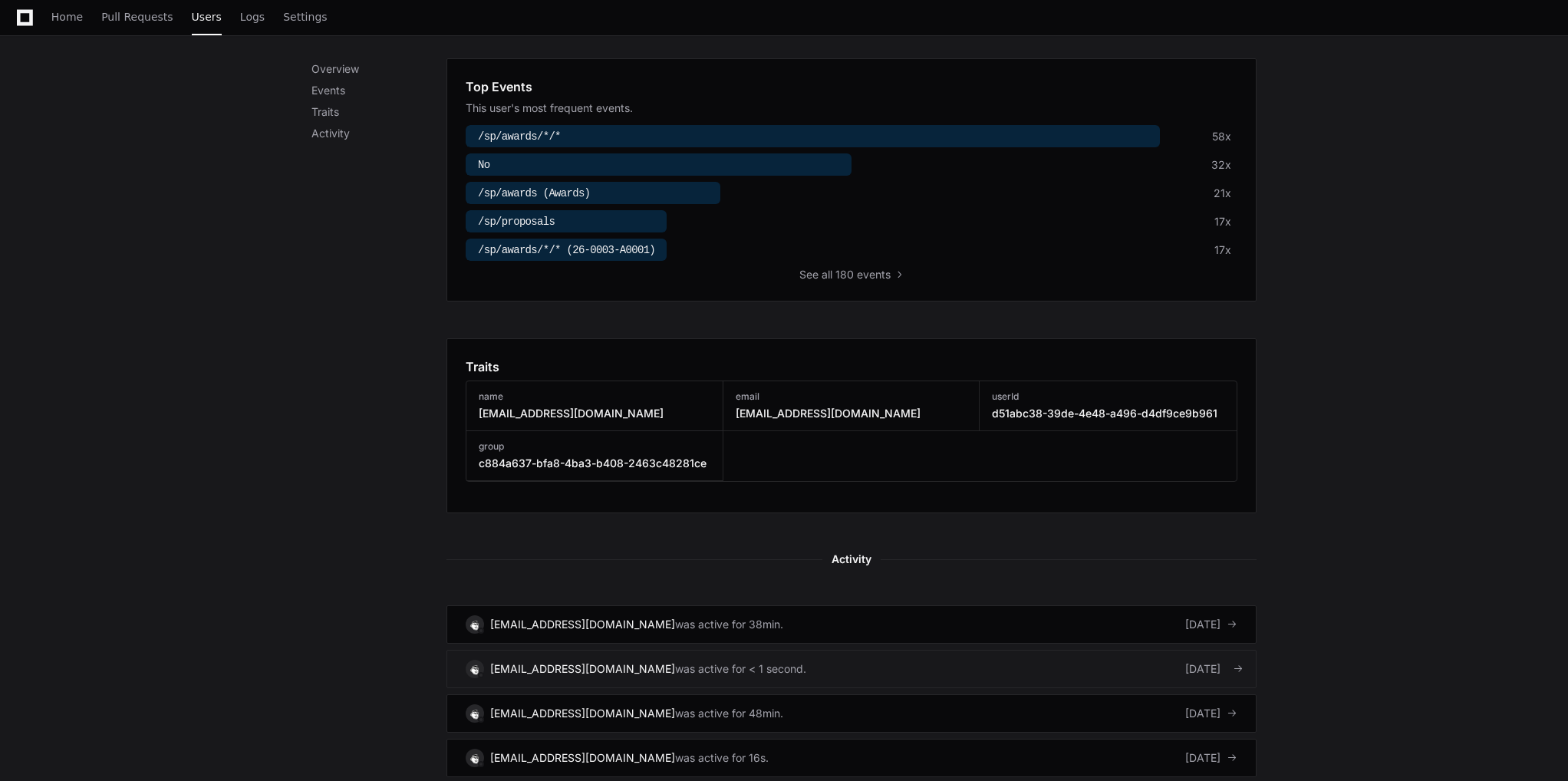
scroll to position [843, 0]
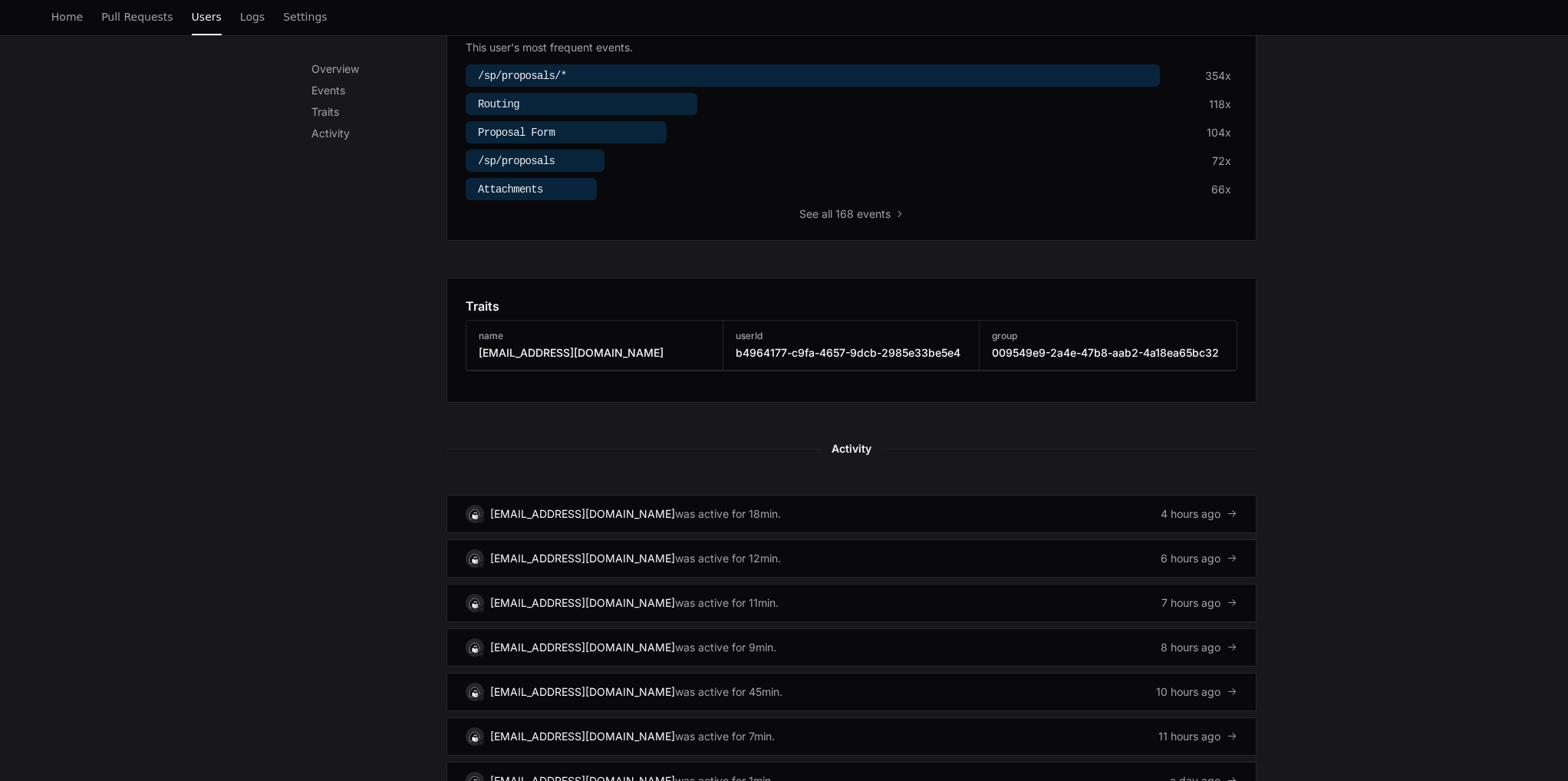
scroll to position [838, 0]
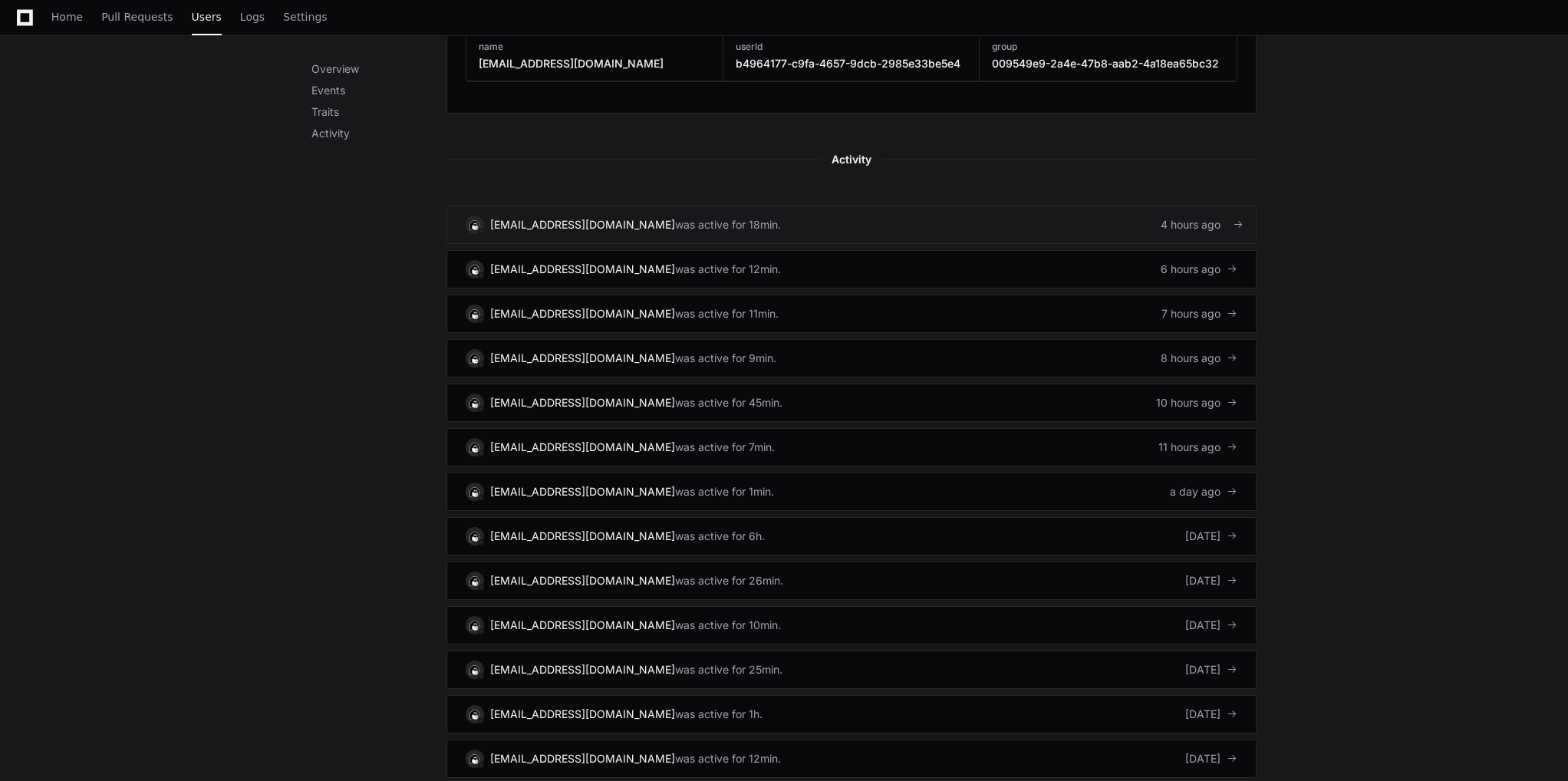
click at [553, 223] on div "[EMAIL_ADDRESS][DOMAIN_NAME]" at bounding box center [582, 225] width 185 height 15
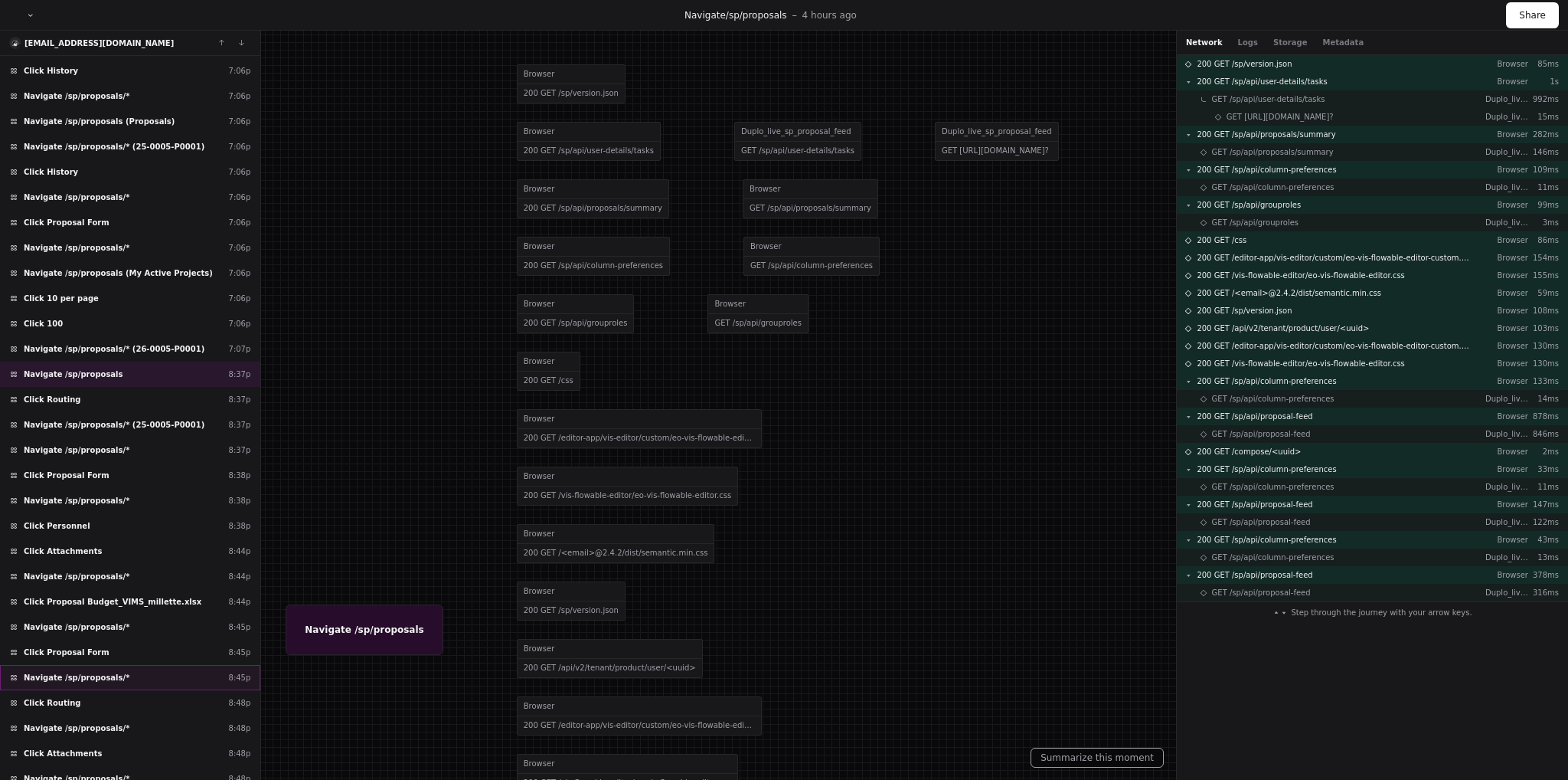
scroll to position [347, 0]
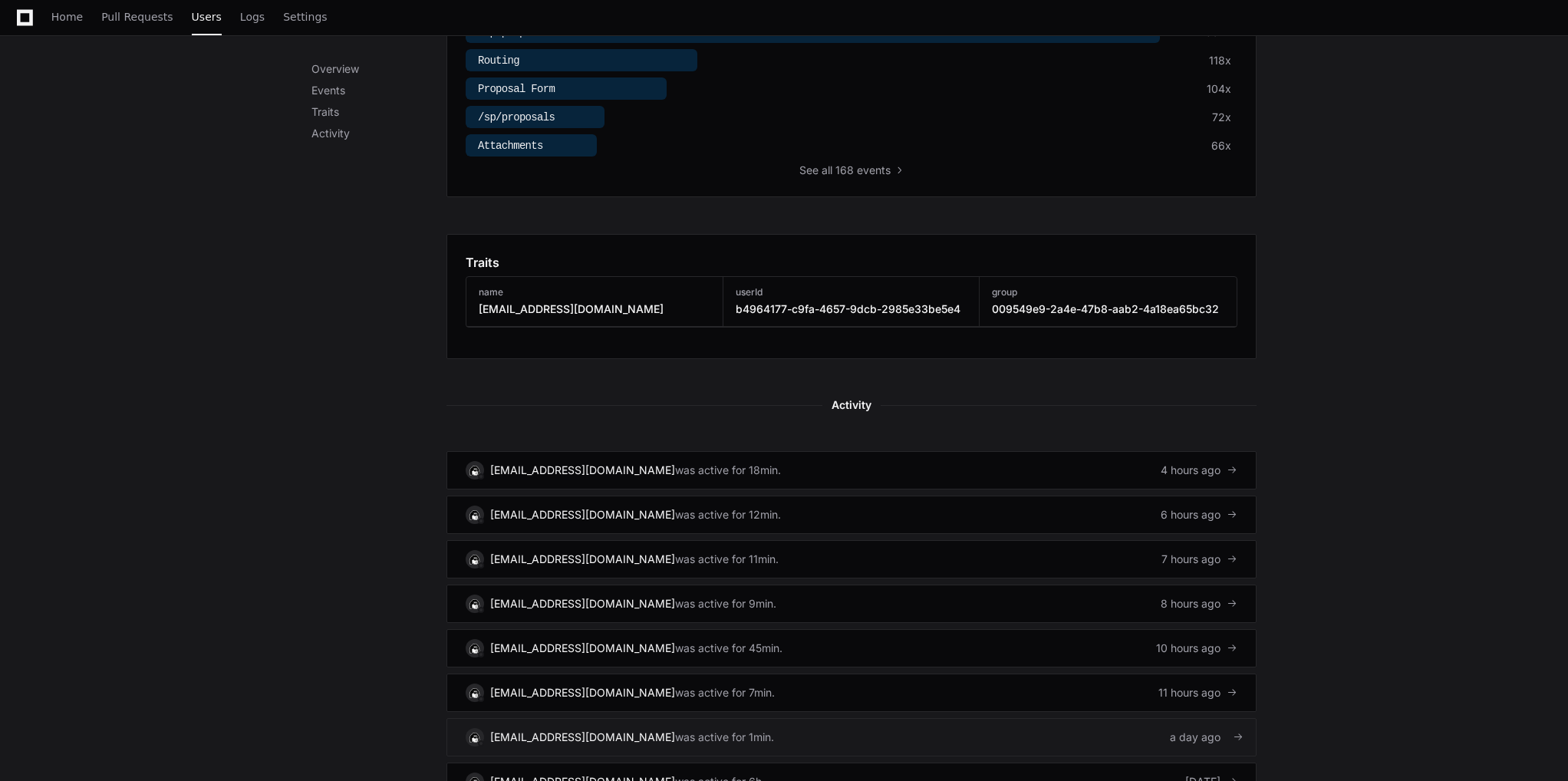
scroll to position [767, 0]
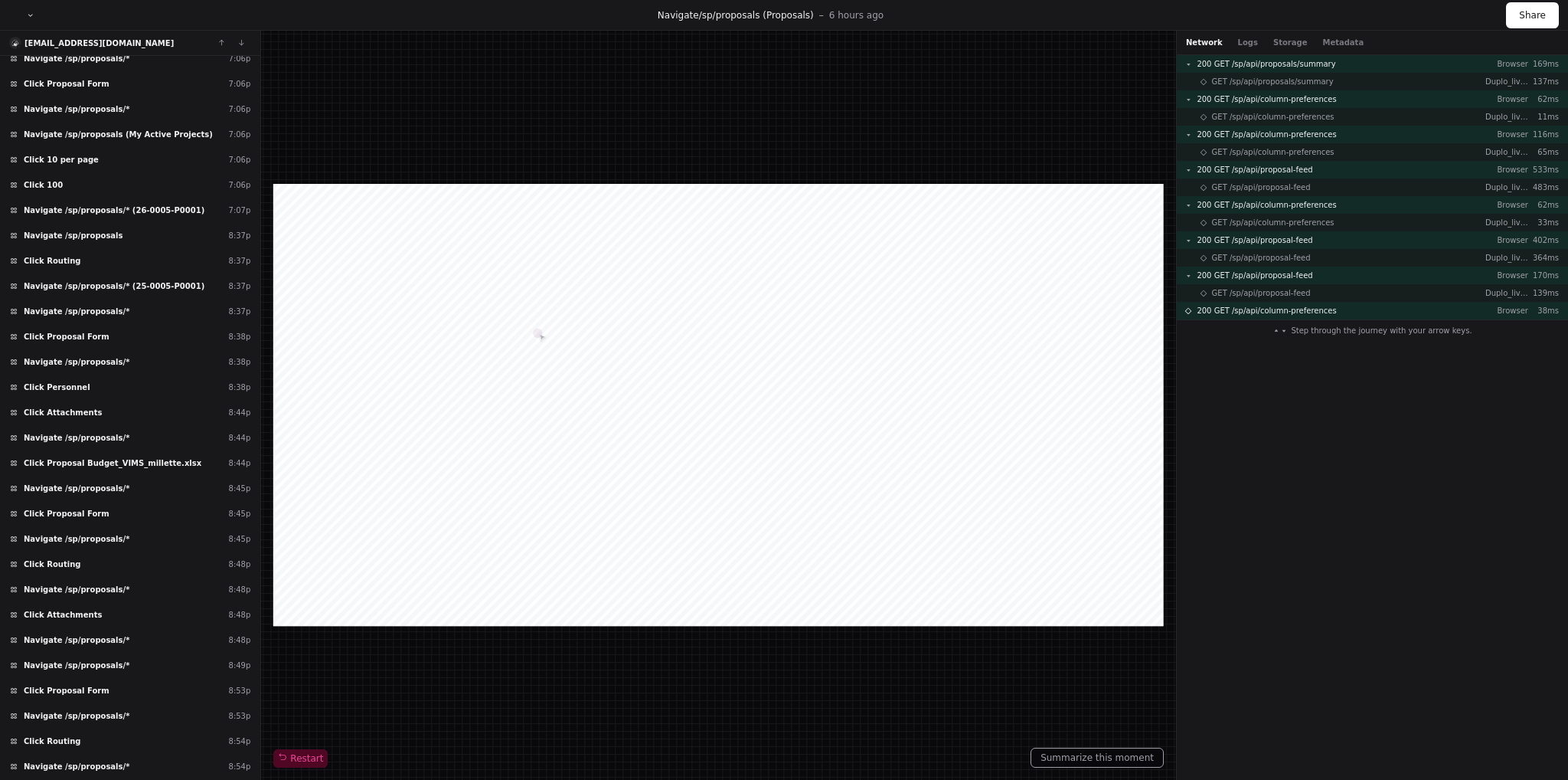
scroll to position [1596, 0]
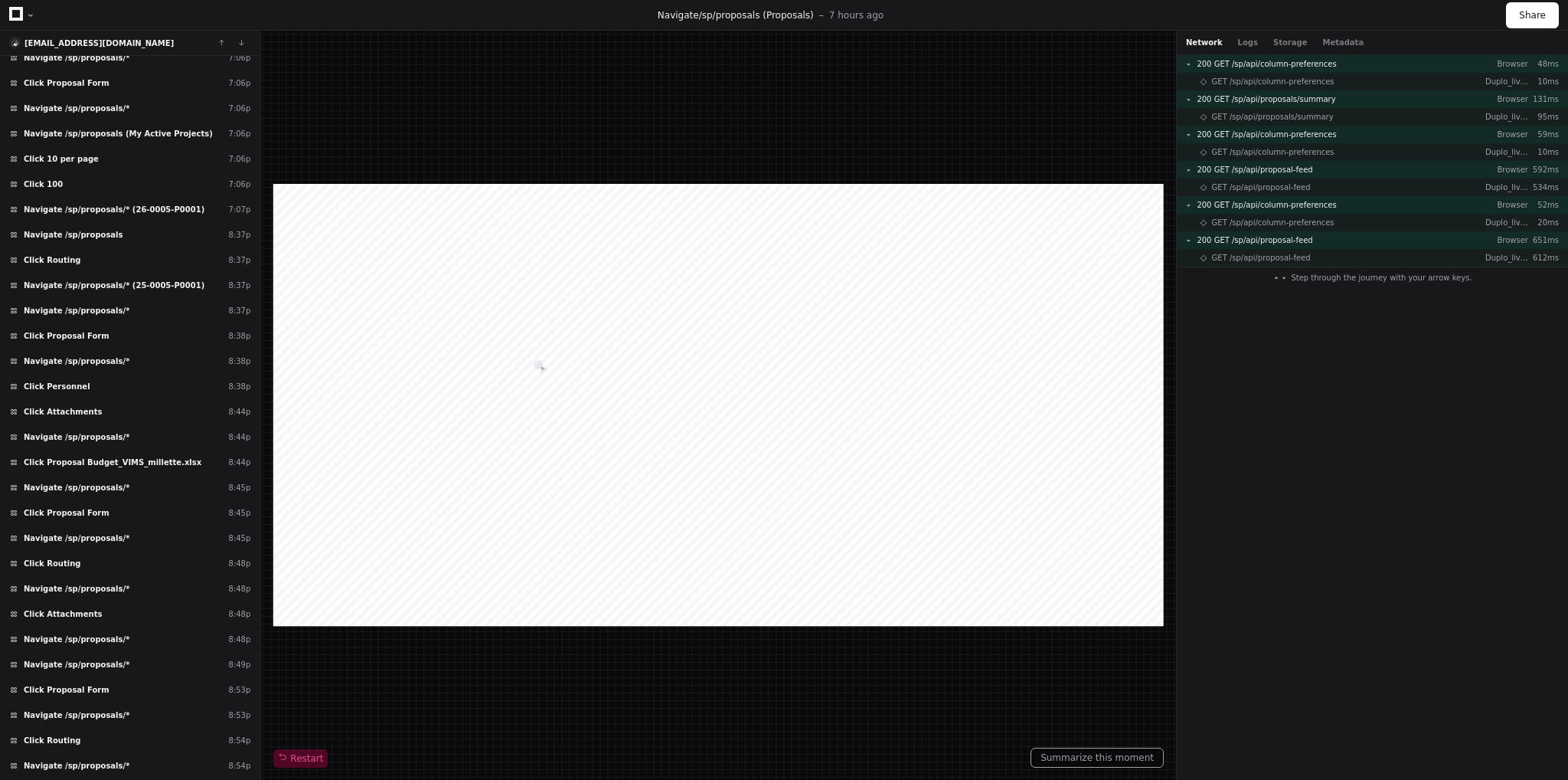
scroll to position [1771, 0]
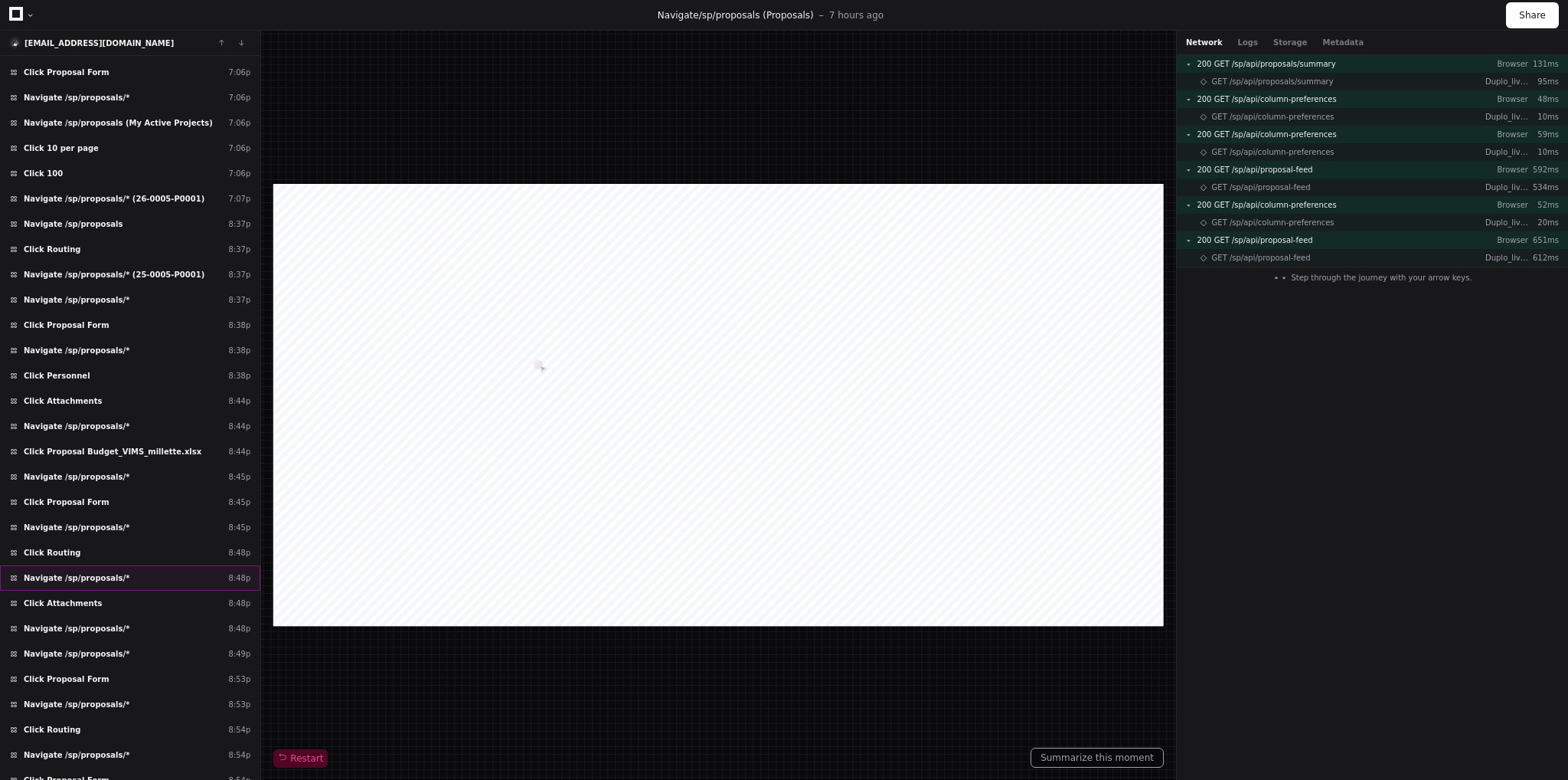
scroll to position [1771, 0]
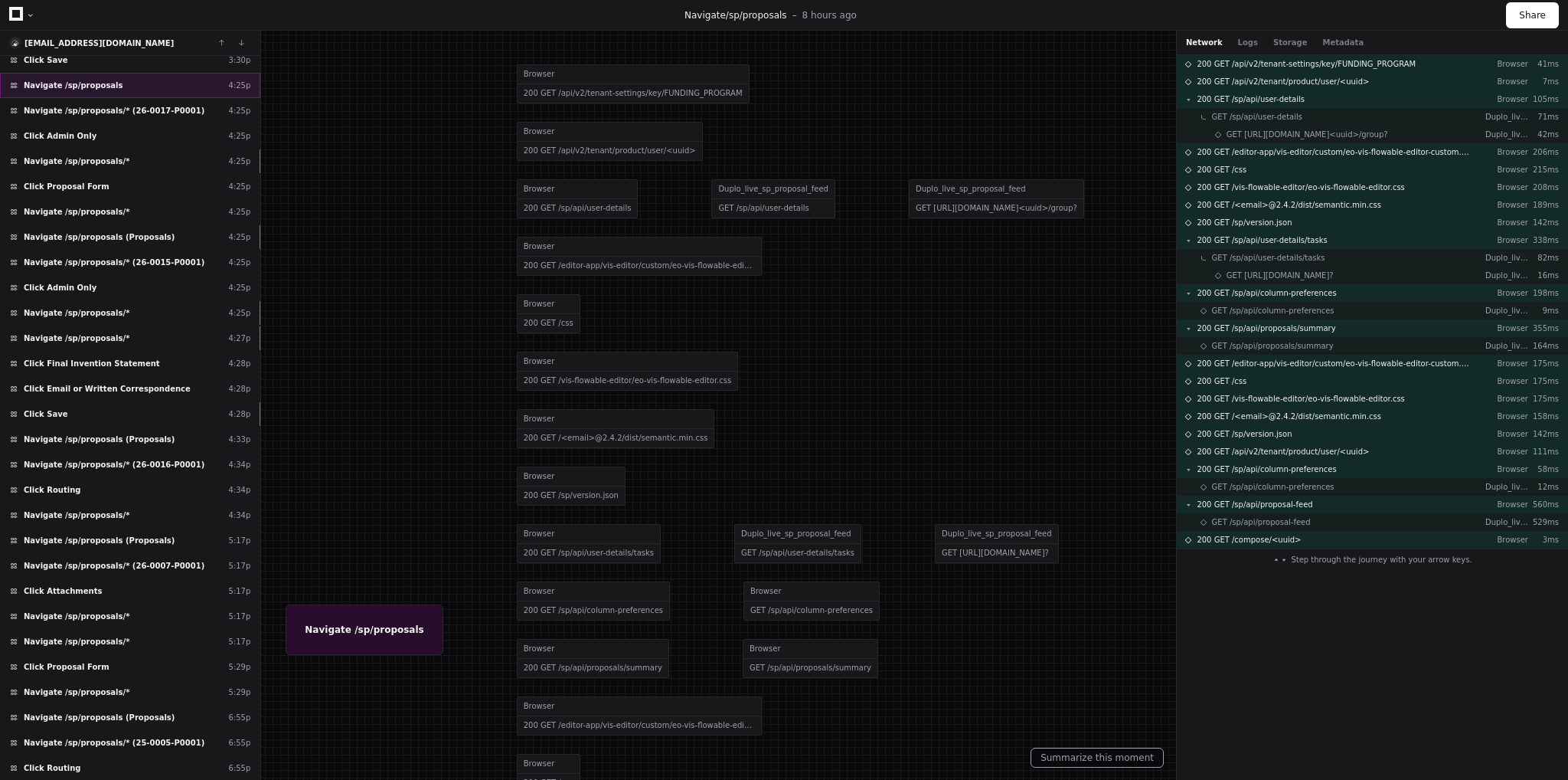
scroll to position [847, 0]
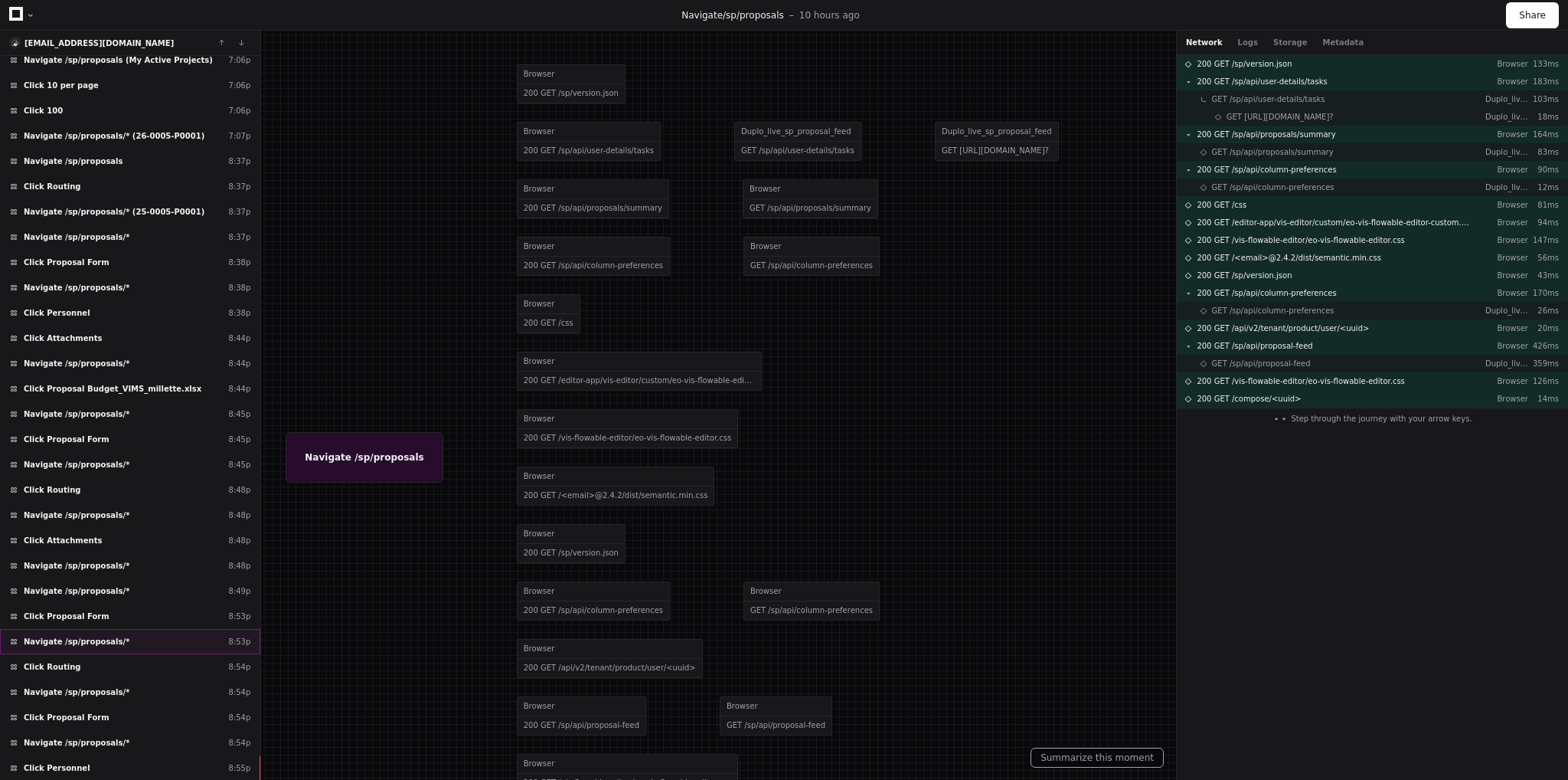
scroll to position [3044, 0]
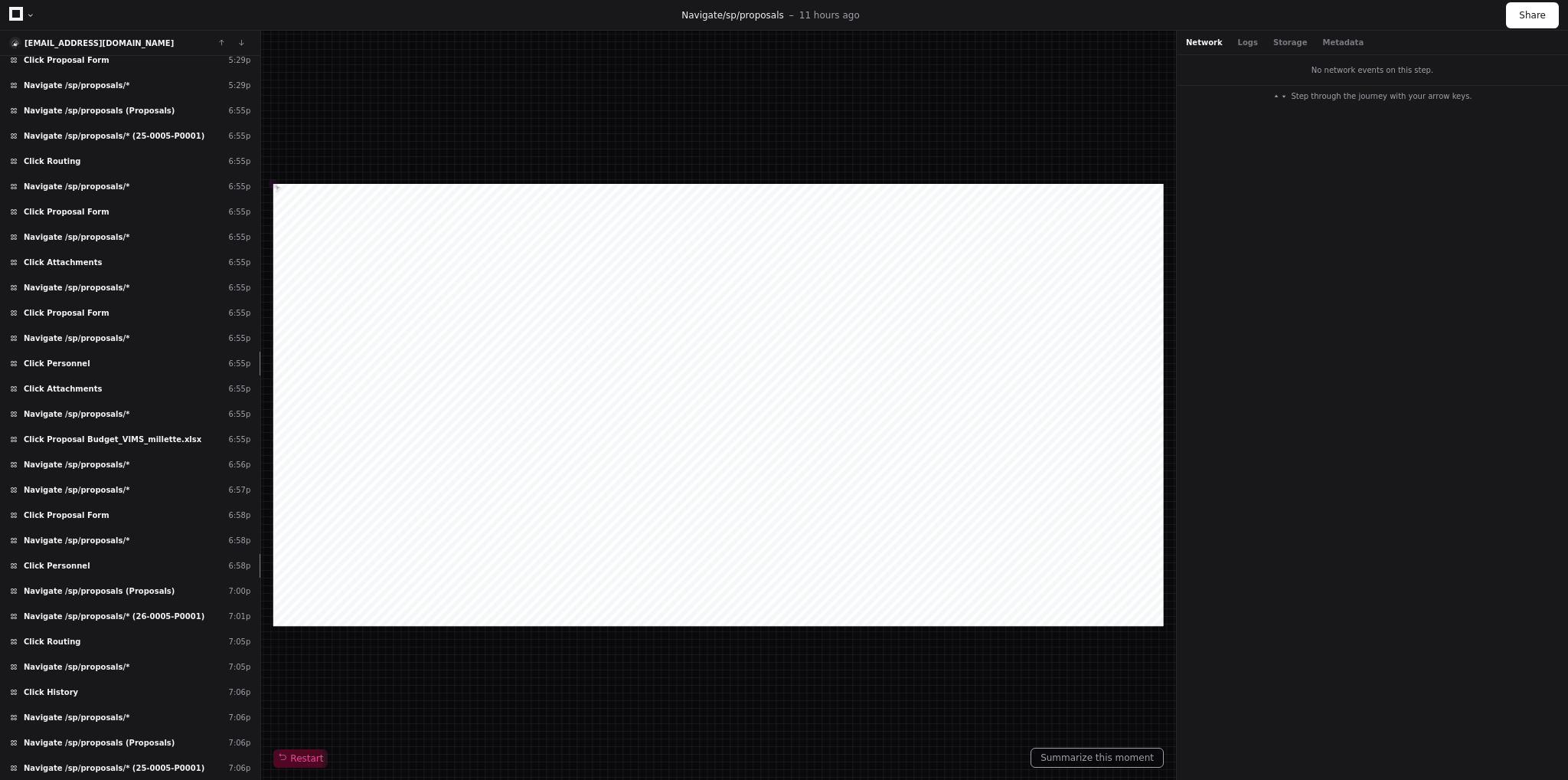
scroll to position [2345, 0]
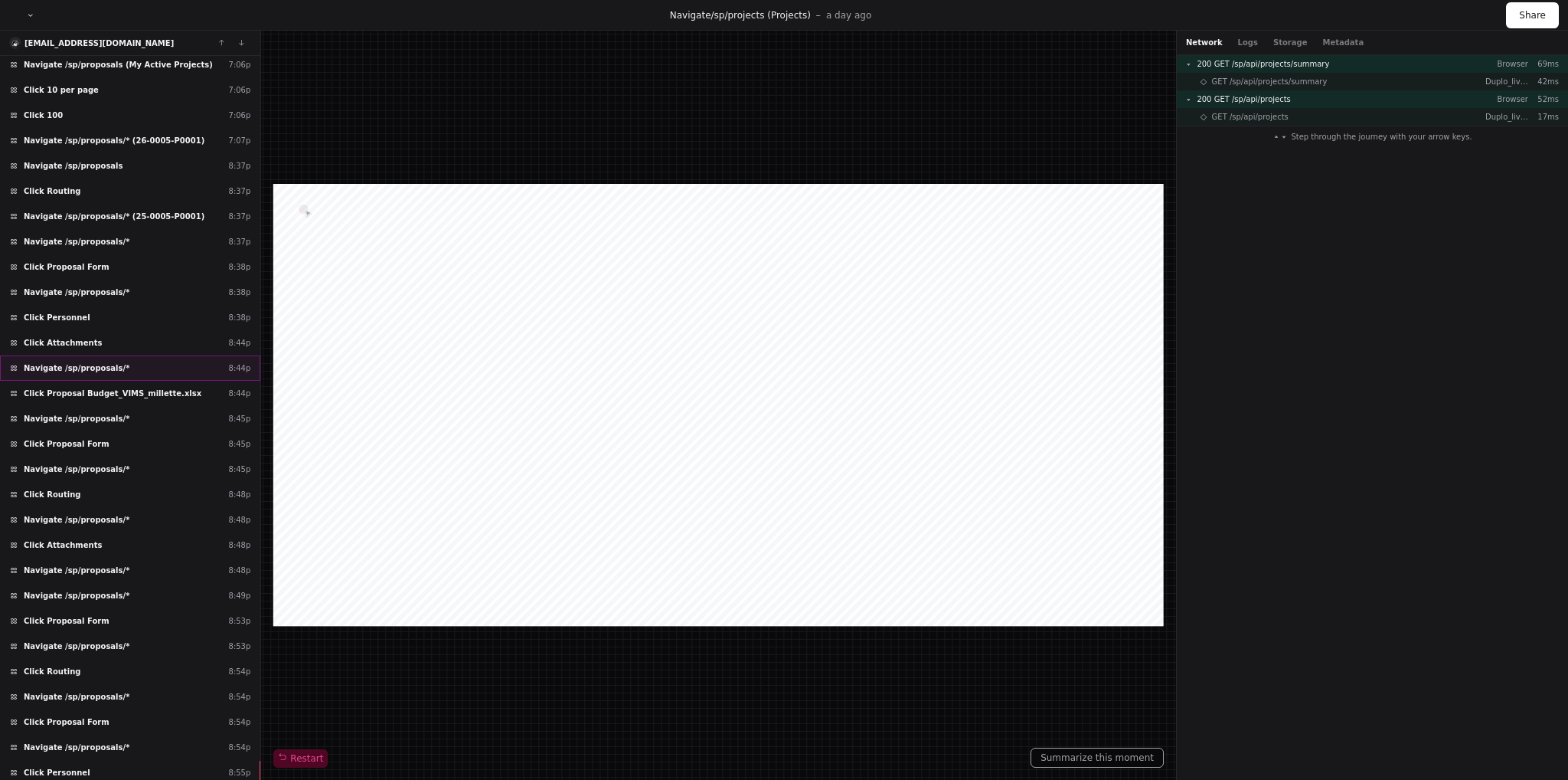
scroll to position [3268, 0]
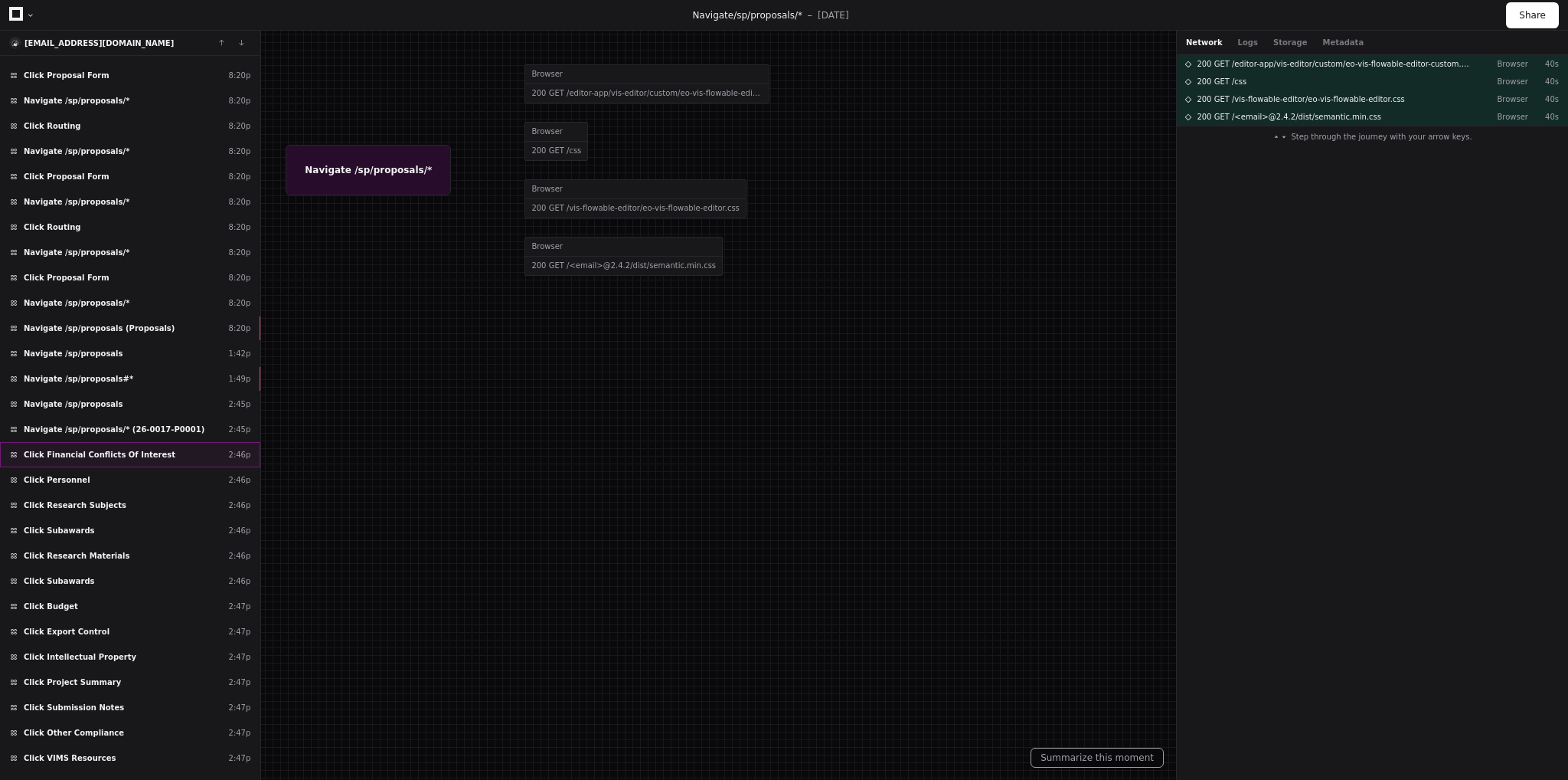
scroll to position [9162, 0]
